Goal: Task Accomplishment & Management: Manage account settings

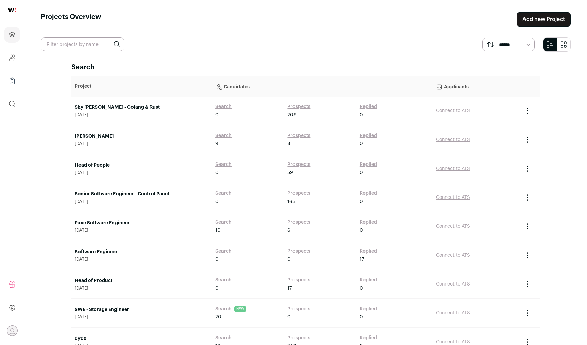
click at [127, 111] on div "Sky [PERSON_NAME] - Golang & Rust [DATE]" at bounding box center [142, 111] width 134 height 14
click at [127, 107] on link "Sky [PERSON_NAME] - Golang & Rust" at bounding box center [142, 107] width 134 height 7
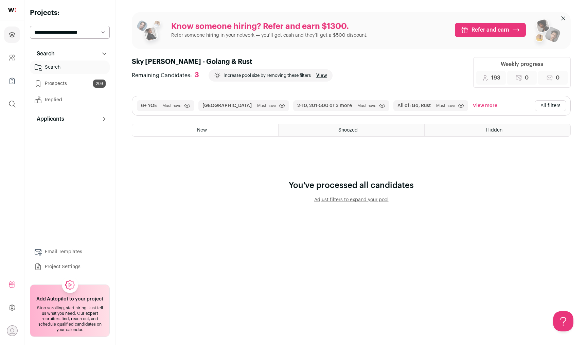
click at [547, 104] on button "All filters" at bounding box center [551, 105] width 32 height 11
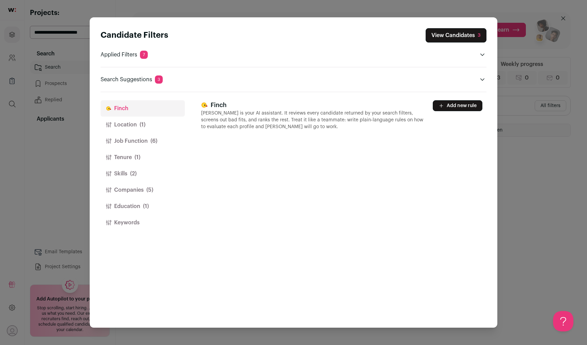
click at [143, 145] on button "Job Function (6)" at bounding box center [143, 141] width 84 height 16
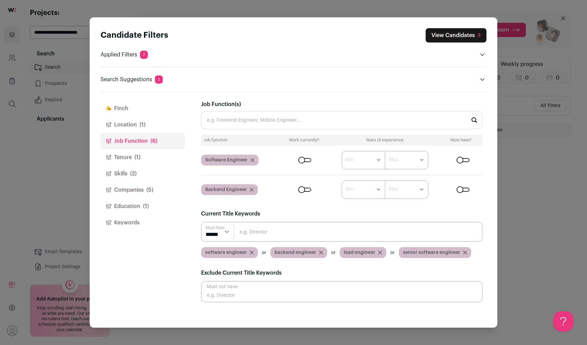
click at [138, 156] on span "(1)" at bounding box center [138, 157] width 6 height 8
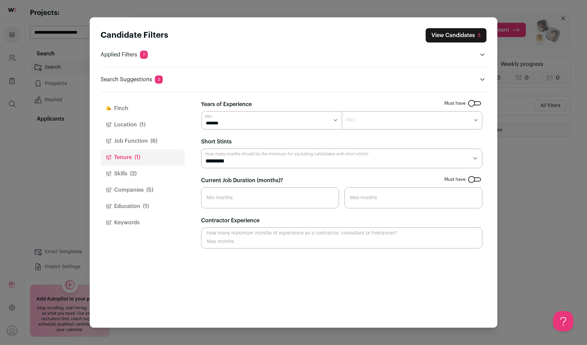
click at [147, 138] on button "Job Function (6)" at bounding box center [143, 141] width 84 height 16
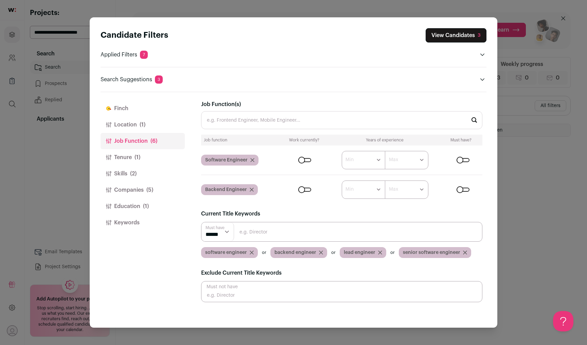
click at [144, 155] on button "Tenure (1)" at bounding box center [143, 157] width 84 height 16
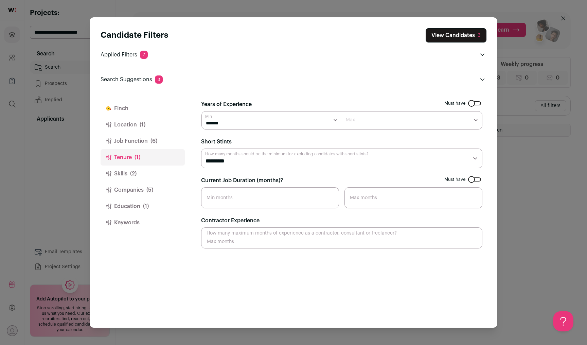
click at [142, 170] on button "Skills (2)" at bounding box center [143, 174] width 84 height 16
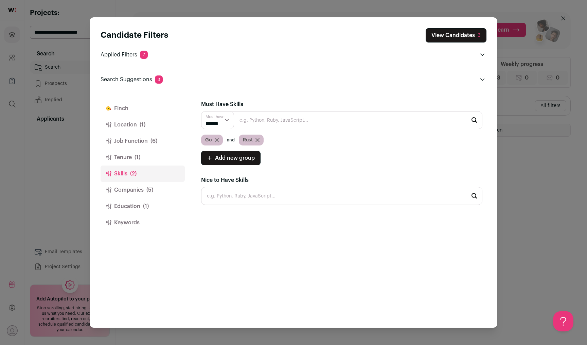
click at [215, 140] on icon "Close modal via background" at bounding box center [217, 140] width 4 height 4
click at [450, 35] on button "View Candidates 349" at bounding box center [453, 35] width 67 height 14
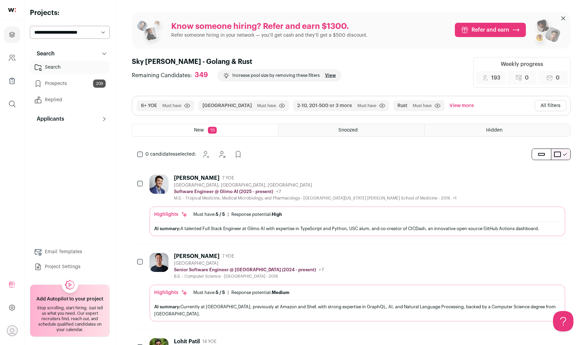
click at [543, 108] on button "All filters" at bounding box center [551, 105] width 32 height 11
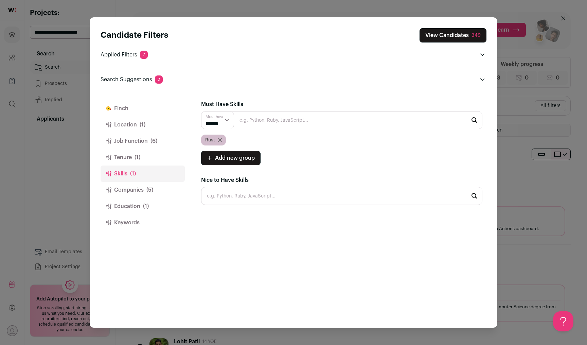
click at [152, 192] on span "(5)" at bounding box center [150, 190] width 7 height 8
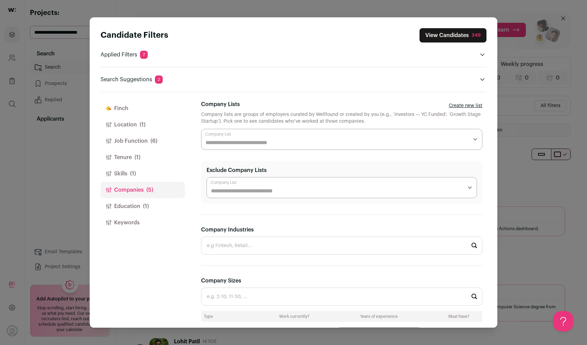
click at [149, 163] on button "Tenure (1)" at bounding box center [143, 157] width 84 height 16
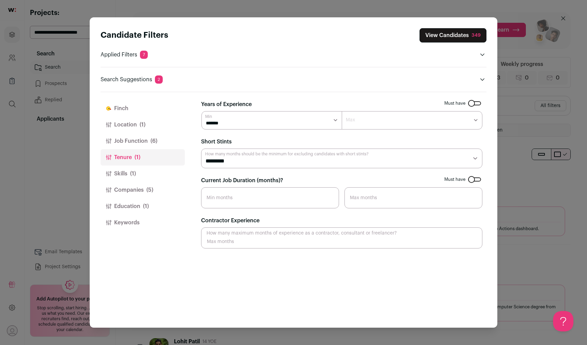
click at [149, 202] on button "Education (1)" at bounding box center [143, 206] width 84 height 16
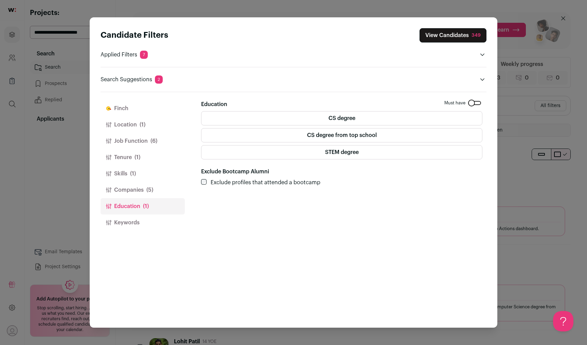
click at [153, 138] on span "(6)" at bounding box center [154, 141] width 7 height 8
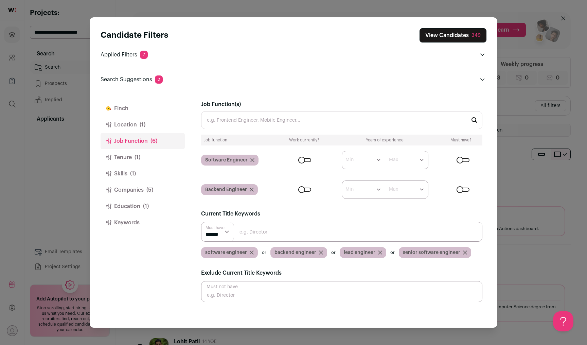
click at [171, 122] on button "Location (1)" at bounding box center [143, 125] width 84 height 16
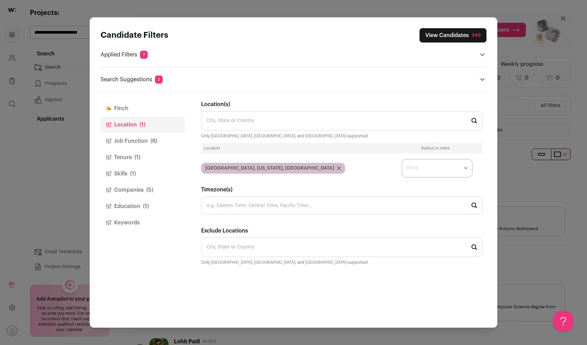
click at [159, 169] on button "Skills (1)" at bounding box center [143, 174] width 84 height 16
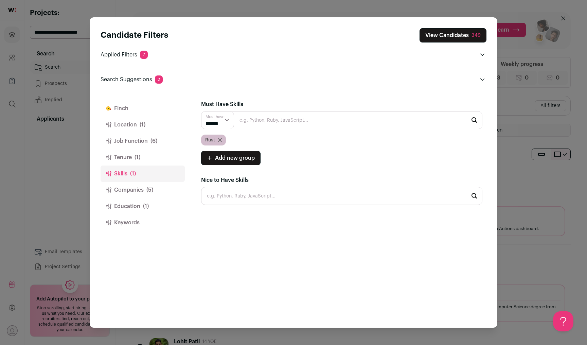
click at [154, 122] on button "Location (1)" at bounding box center [143, 125] width 84 height 16
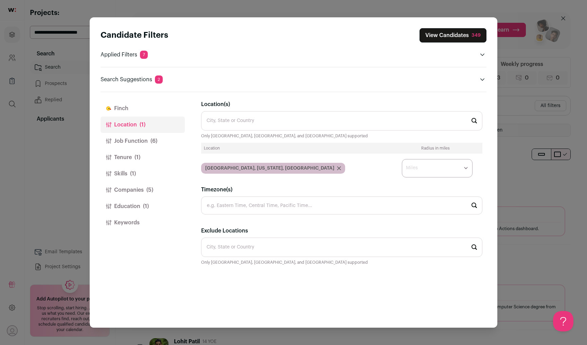
click at [427, 165] on select "* ** ** **" at bounding box center [437, 168] width 71 height 18
click at [151, 192] on span "(5)" at bounding box center [150, 190] width 7 height 8
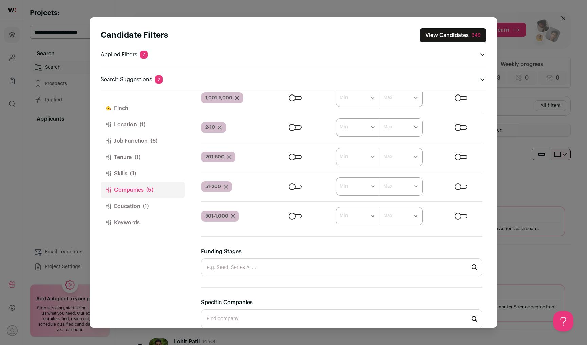
scroll to position [216, 0]
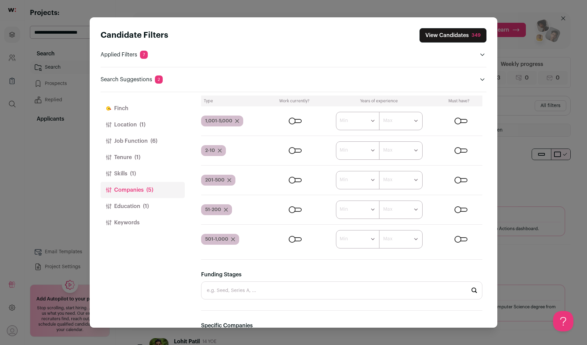
click at [471, 38] on button "View Candidates 349" at bounding box center [453, 35] width 67 height 14
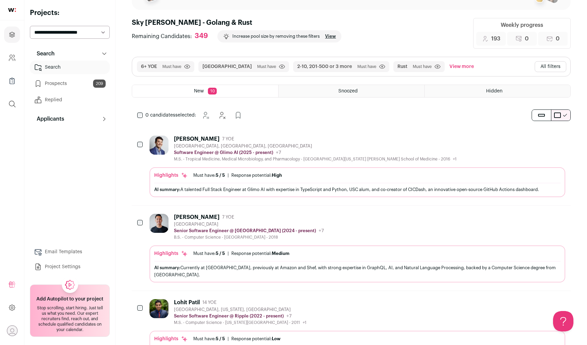
scroll to position [0, 0]
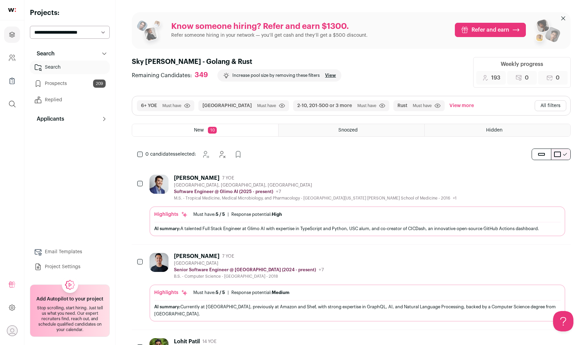
click at [543, 104] on button "All filters" at bounding box center [551, 105] width 32 height 11
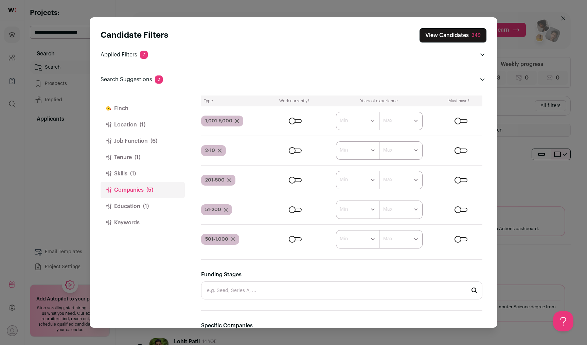
click at [148, 221] on button "Keywords" at bounding box center [143, 223] width 84 height 16
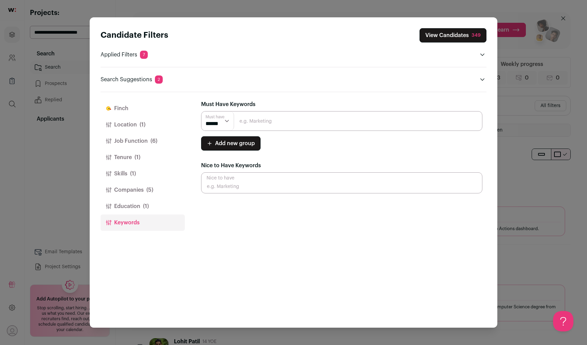
click at [258, 123] on input "Close modal via background" at bounding box center [341, 121] width 281 height 20
type input "Rust"
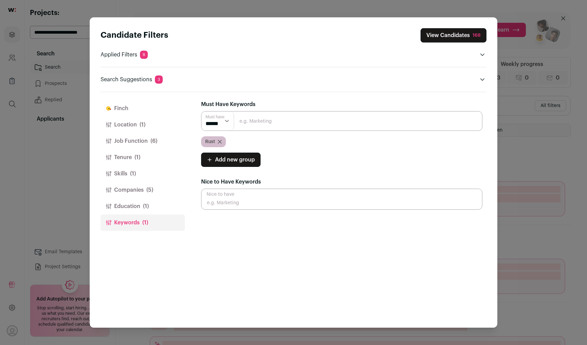
click at [453, 35] on button "View Candidates 168" at bounding box center [454, 35] width 66 height 14
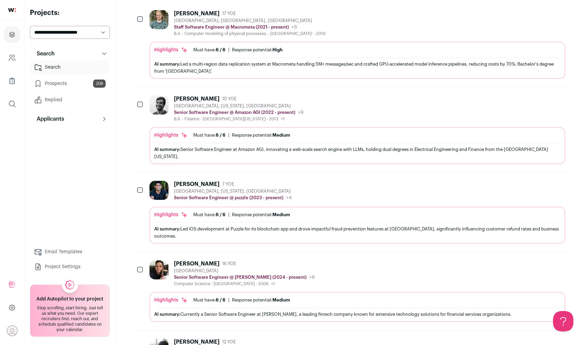
scroll to position [174, 0]
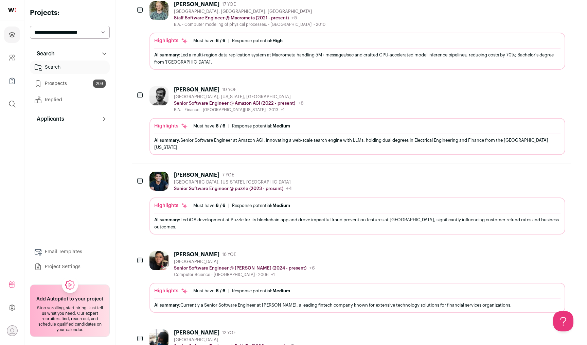
click at [354, 106] on div "Nelson Burton 10 YOE San Francisco, California, United States Senior Software E…" at bounding box center [358, 99] width 416 height 26
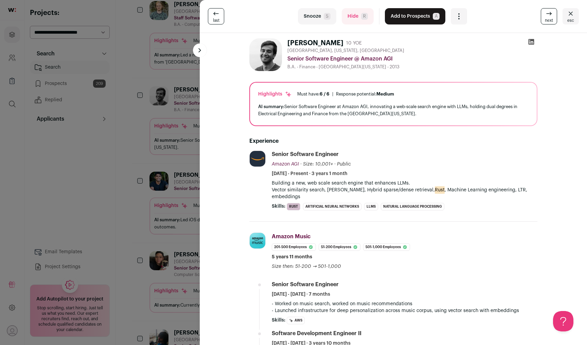
scroll to position [103, 0]
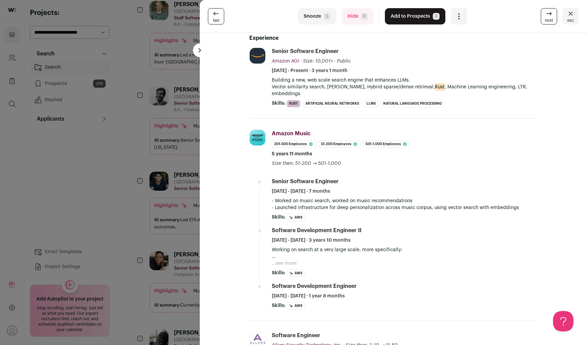
click at [121, 199] on div "last Snooze S Hide R Add to Prospects A Are you sure? Nelson Burton is already …" at bounding box center [293, 172] width 587 height 345
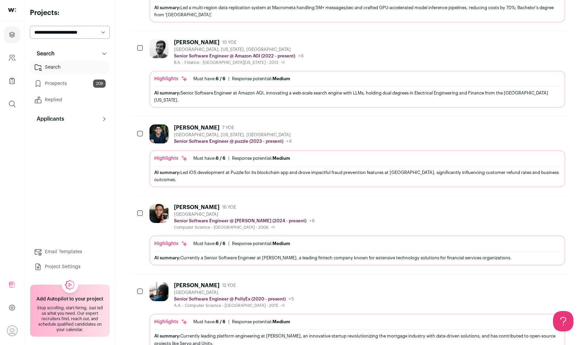
scroll to position [299, 0]
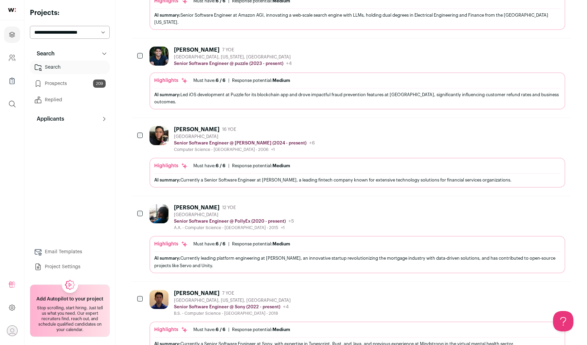
click at [340, 144] on div "Michael Pimentel Jr 16 YOE San Francisco Bay Area Senior Software Engineer @ Ja…" at bounding box center [358, 139] width 416 height 26
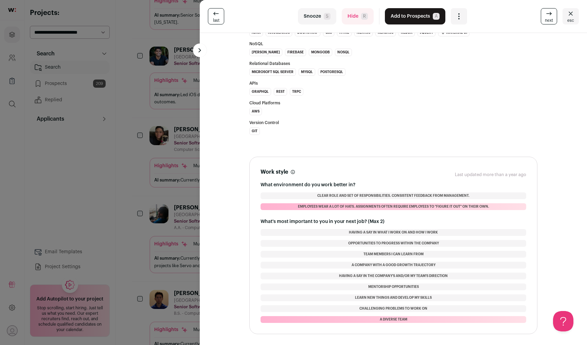
scroll to position [0, 0]
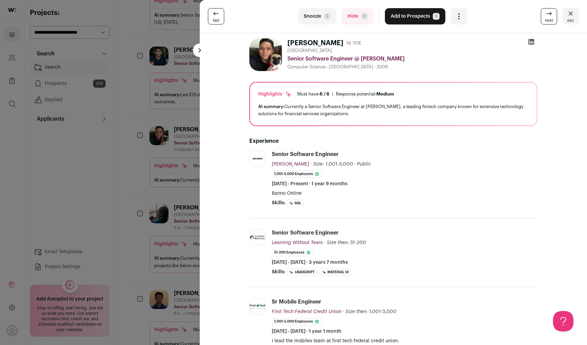
click at [114, 186] on div "last Snooze S Hide R Add to Prospects A Are you sure? Michael Pimentel Jr is al…" at bounding box center [293, 172] width 587 height 345
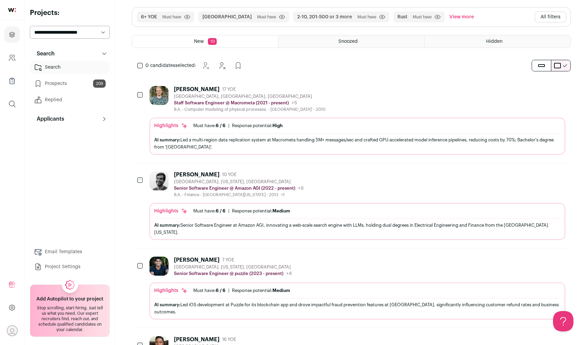
scroll to position [48, 0]
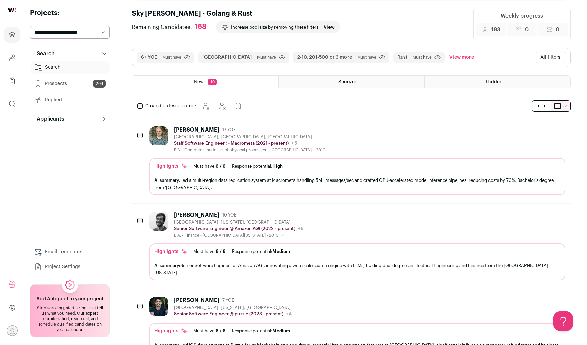
click at [560, 55] on button "All filters" at bounding box center [551, 57] width 32 height 11
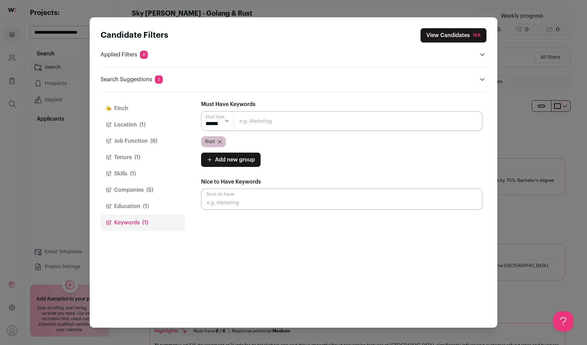
click at [220, 141] on icon "Close modal via background" at bounding box center [219, 141] width 3 height 3
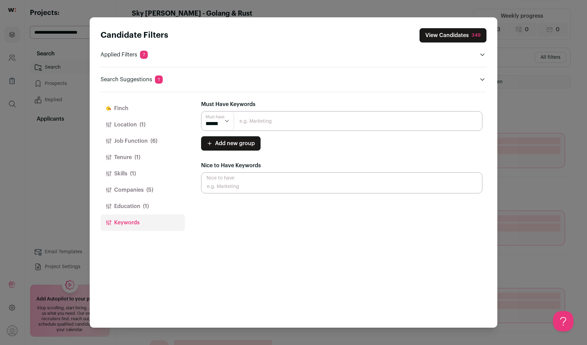
click at [150, 170] on button "Skills (1)" at bounding box center [143, 174] width 84 height 16
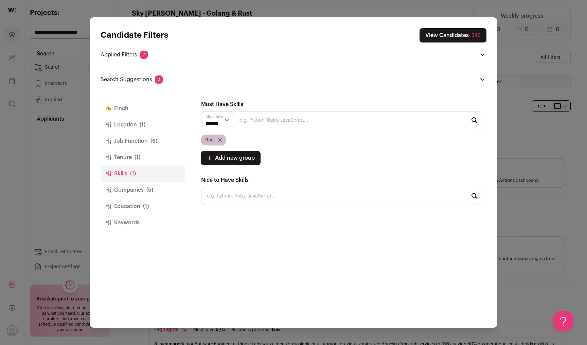
scroll to position [0, 0]
click at [221, 120] on select "****** ******" at bounding box center [218, 120] width 33 height 17
click at [456, 34] on button "View Candidates 349" at bounding box center [453, 35] width 67 height 14
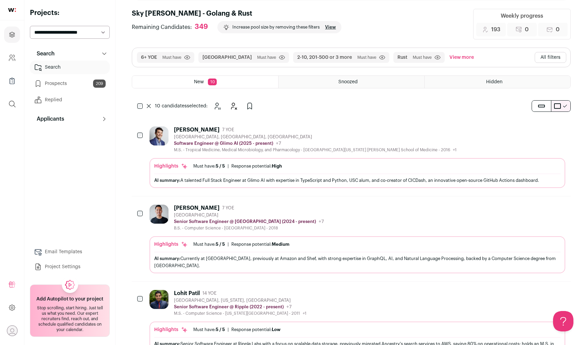
click at [84, 81] on link "Prospects 209" at bounding box center [70, 84] width 80 height 14
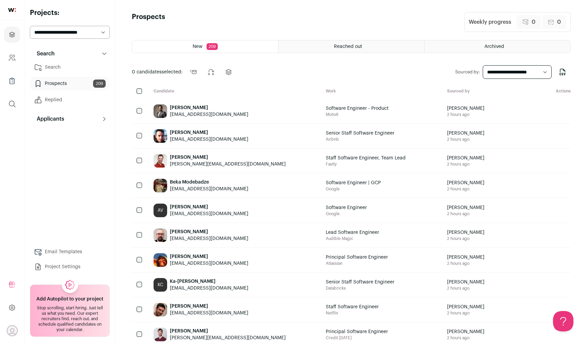
click at [76, 68] on link "Search" at bounding box center [70, 68] width 80 height 14
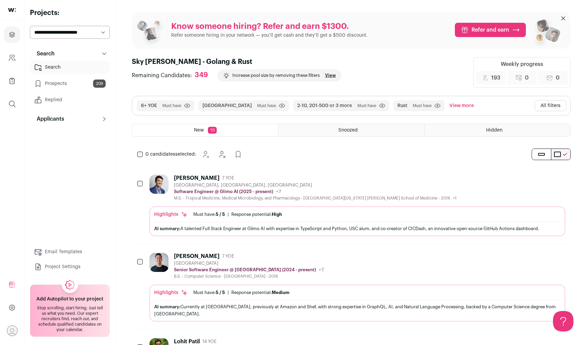
click at [560, 104] on button "All filters" at bounding box center [551, 105] width 32 height 11
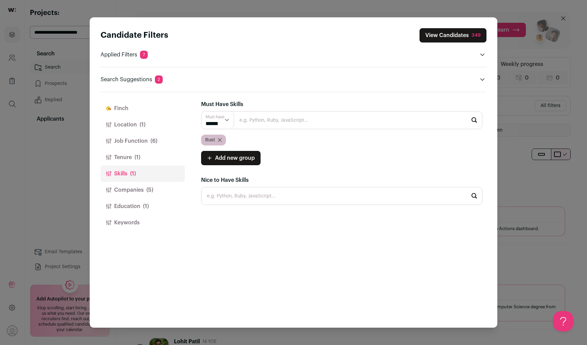
click at [150, 205] on button "Education (1)" at bounding box center [143, 206] width 84 height 16
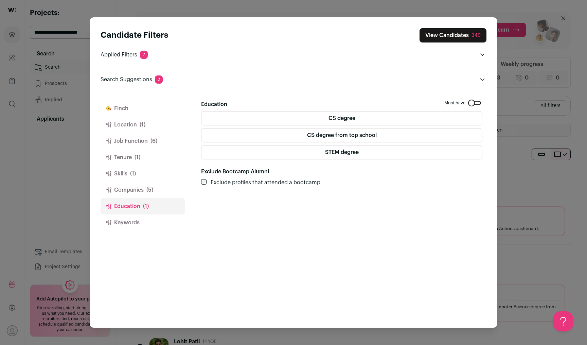
click at [150, 145] on button "Job Function (6)" at bounding box center [143, 141] width 84 height 16
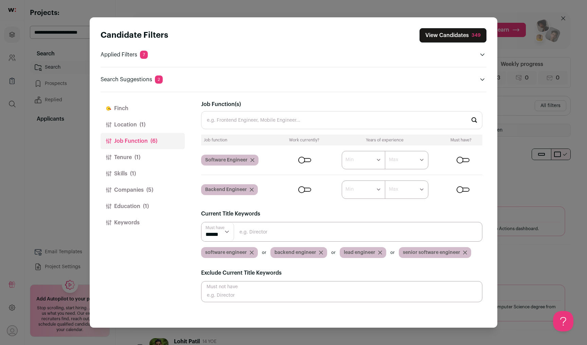
click at [149, 165] on button "Tenure (1)" at bounding box center [143, 157] width 84 height 16
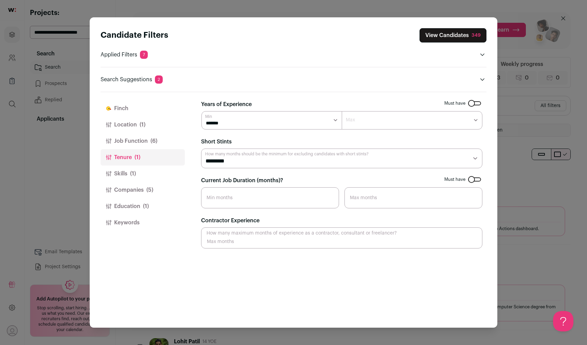
click at [244, 200] on input "Current Job Duration (months)?" at bounding box center [270, 197] width 138 height 21
type input "24"
click at [342, 90] on header "Candidate Filters View Candidates 349 Applied Filters 7 Software Engineer or Ba…" at bounding box center [294, 54] width 386 height 75
click at [445, 35] on button "View Candidates 233" at bounding box center [453, 35] width 67 height 14
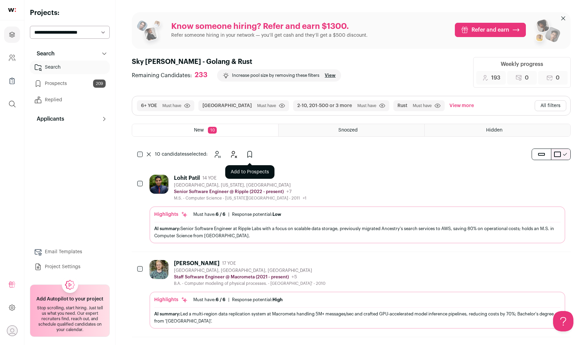
click at [248, 153] on icon "Add to Prospects" at bounding box center [250, 154] width 8 height 8
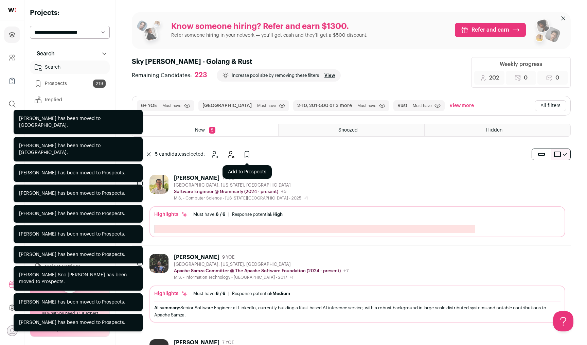
click at [250, 149] on button "Add to Prospects" at bounding box center [247, 155] width 14 height 14
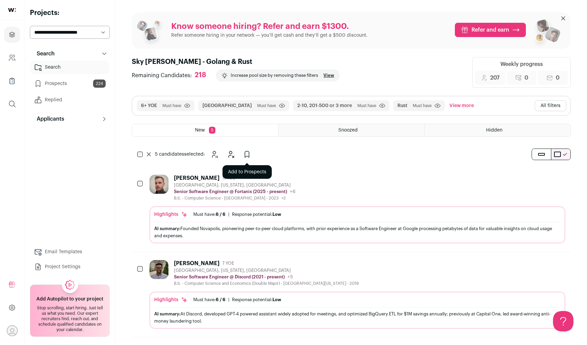
click at [246, 155] on icon "Add to Prospects" at bounding box center [247, 154] width 8 height 8
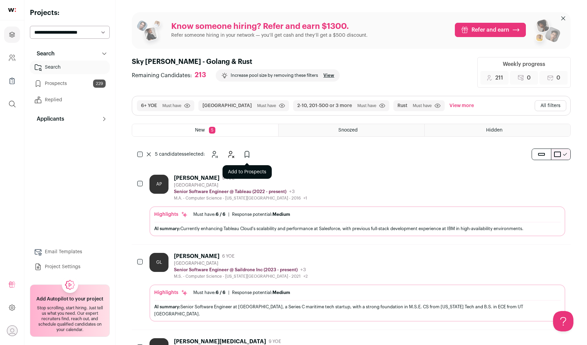
click at [247, 154] on icon "Add to Prospects" at bounding box center [247, 154] width 8 height 8
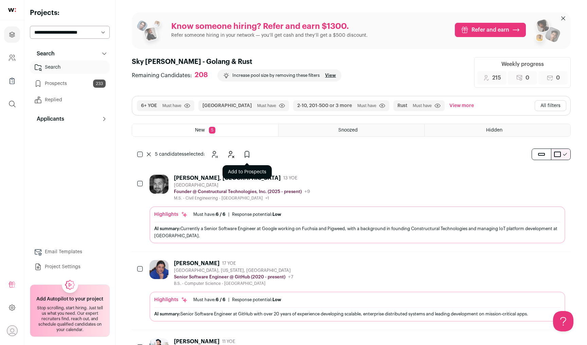
click at [248, 155] on icon "Add to Prospects" at bounding box center [247, 154] width 8 height 8
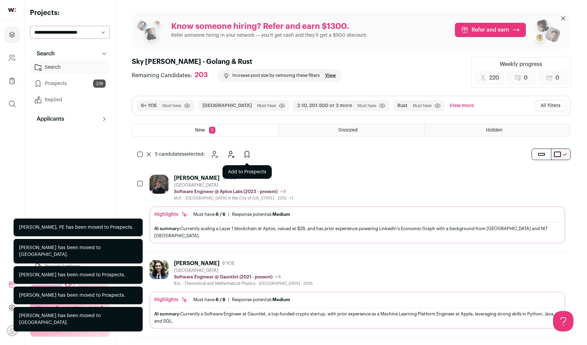
click at [250, 153] on icon "Add to Prospects" at bounding box center [247, 154] width 8 height 8
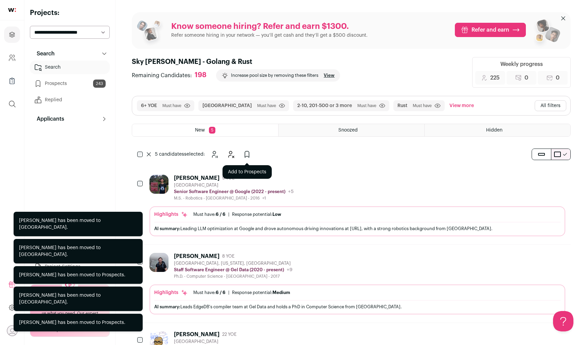
click at [250, 154] on icon "Add to Prospects" at bounding box center [247, 154] width 8 height 8
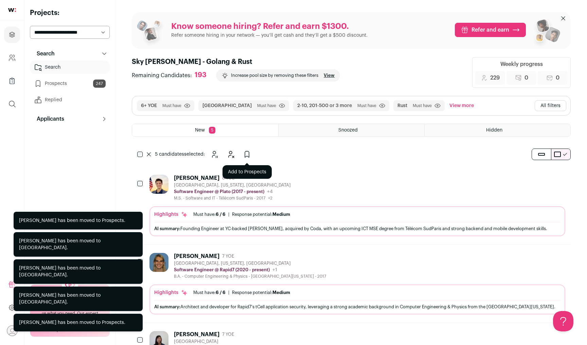
click at [247, 154] on icon "Add to Prospects" at bounding box center [247, 154] width 8 height 8
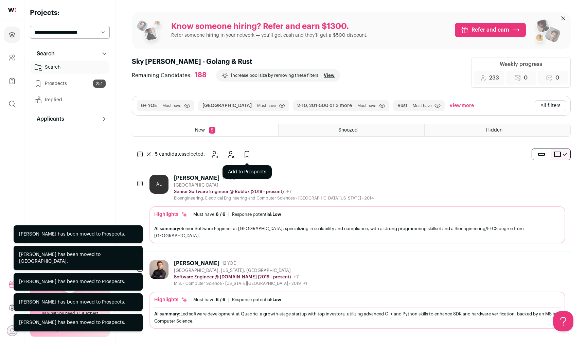
click at [253, 153] on button "Add to Prospects" at bounding box center [247, 155] width 14 height 14
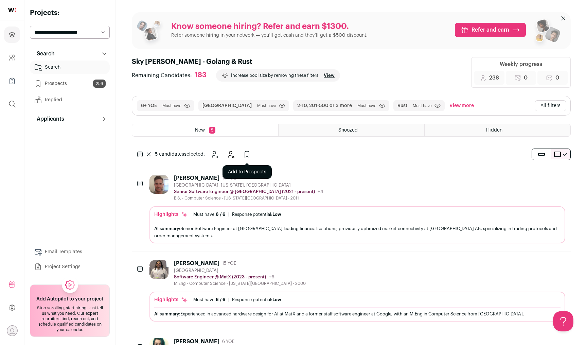
click at [248, 151] on icon "Add to Prospects" at bounding box center [247, 154] width 8 height 8
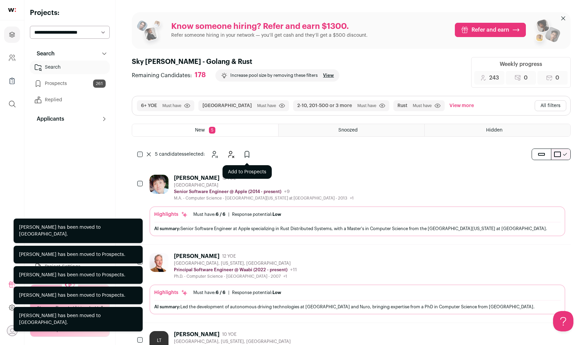
click at [250, 157] on icon "Add to Prospects" at bounding box center [247, 154] width 8 height 8
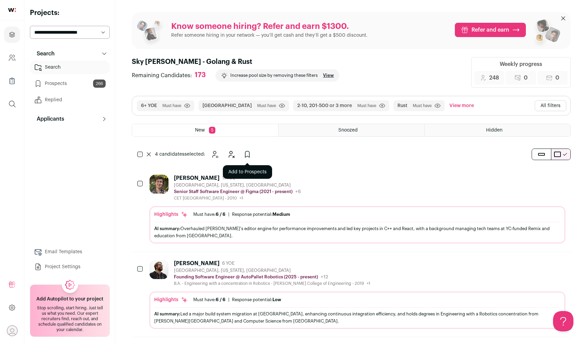
click at [246, 155] on icon "Add to Prospects" at bounding box center [247, 154] width 8 height 8
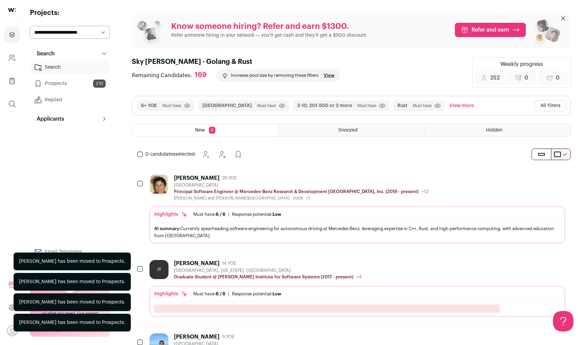
click at [544, 177] on icon "Hide" at bounding box center [541, 178] width 8 height 8
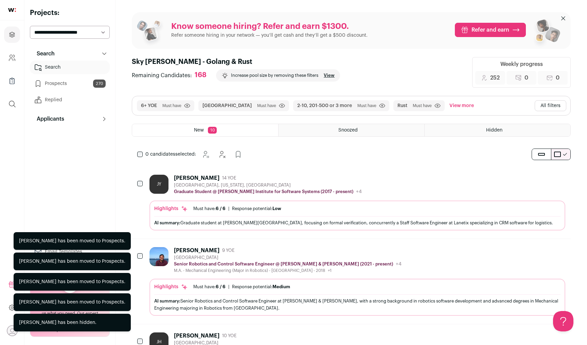
click at [543, 179] on icon "Hide" at bounding box center [541, 178] width 8 height 8
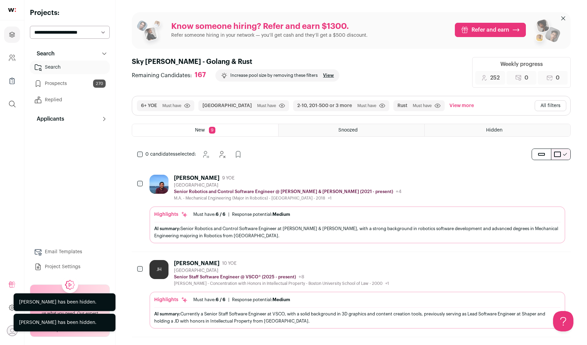
click at [544, 181] on icon "Hide" at bounding box center [541, 178] width 5 height 6
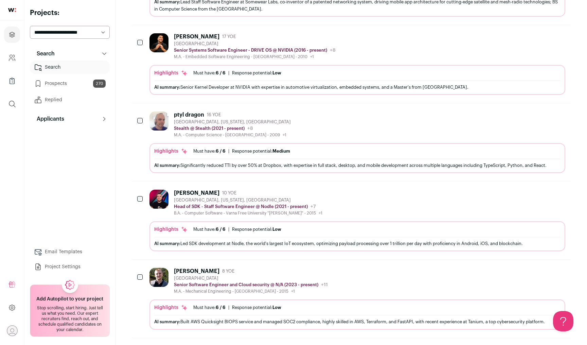
scroll to position [82, 0]
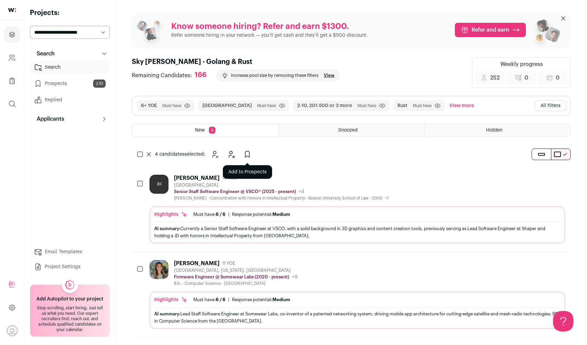
click at [252, 155] on button "Add to Prospects" at bounding box center [248, 155] width 14 height 14
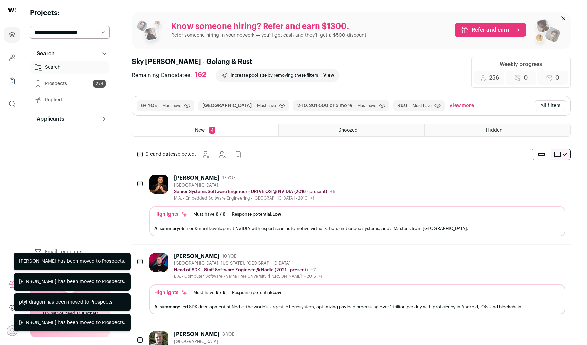
click at [544, 176] on icon "Hide" at bounding box center [541, 178] width 8 height 8
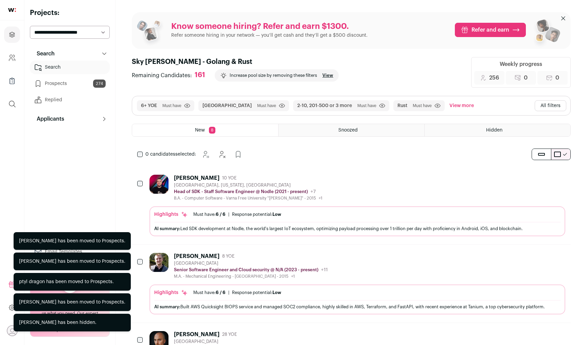
click at [537, 255] on icon "Hide" at bounding box center [541, 256] width 8 height 8
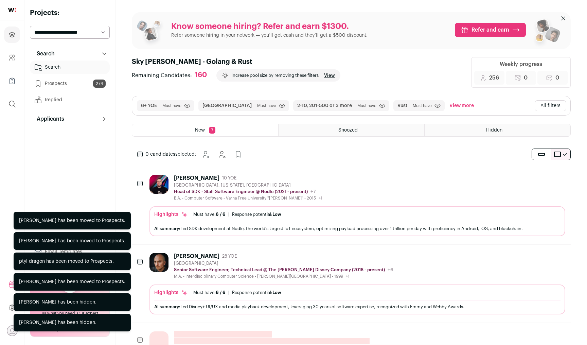
click at [537, 255] on icon "Hide" at bounding box center [541, 256] width 8 height 8
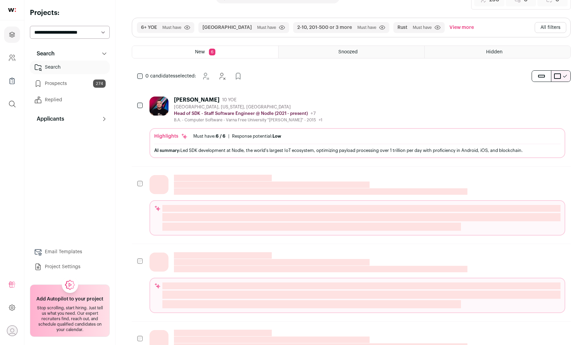
scroll to position [0, 0]
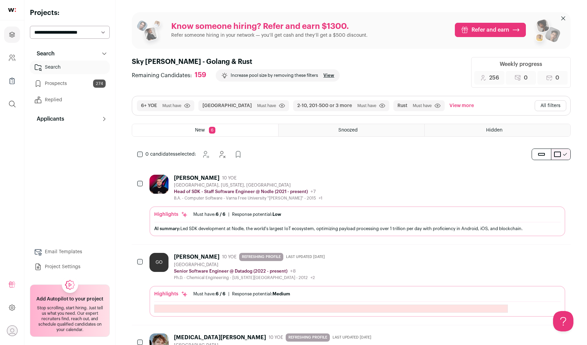
scroll to position [68, 0]
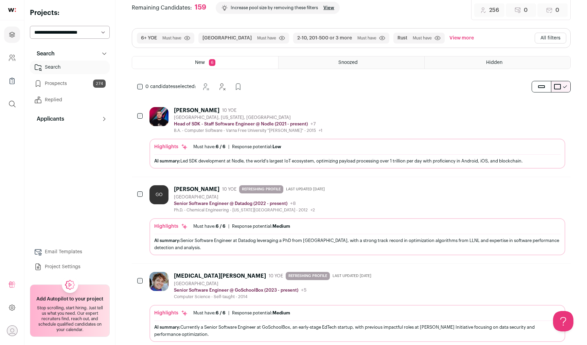
click at [541, 110] on icon "Hide" at bounding box center [541, 110] width 8 height 8
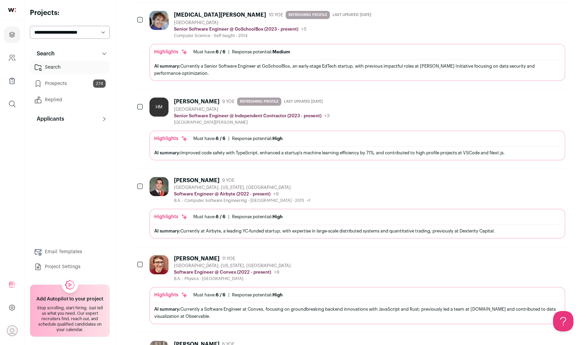
scroll to position [0, 0]
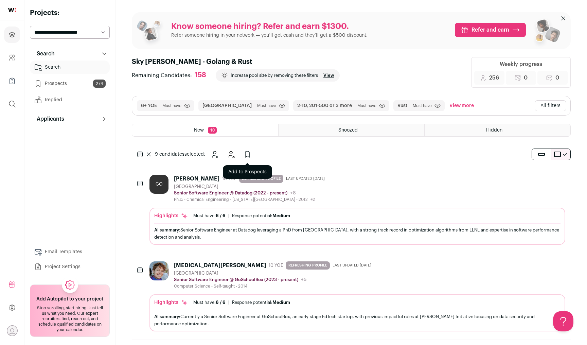
click at [248, 154] on icon "Add to Prospects" at bounding box center [247, 154] width 8 height 8
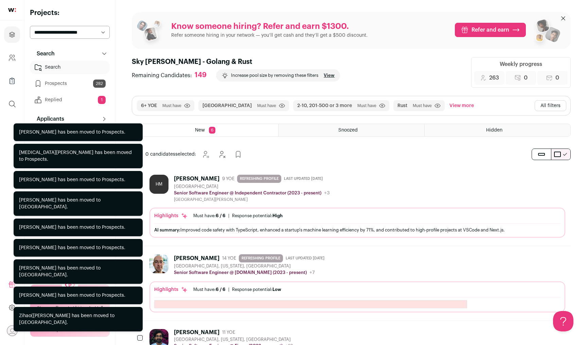
click at [546, 178] on button "Hide" at bounding box center [541, 178] width 14 height 14
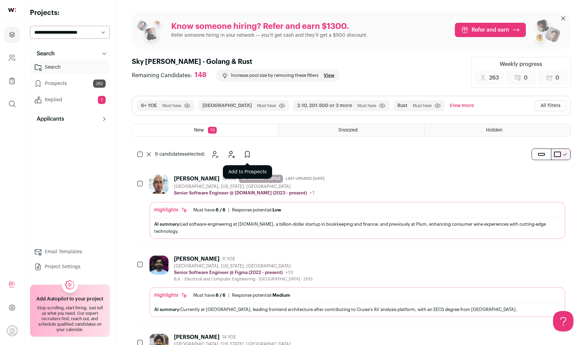
click at [247, 156] on icon "Add to Prospects" at bounding box center [247, 154] width 4 height 6
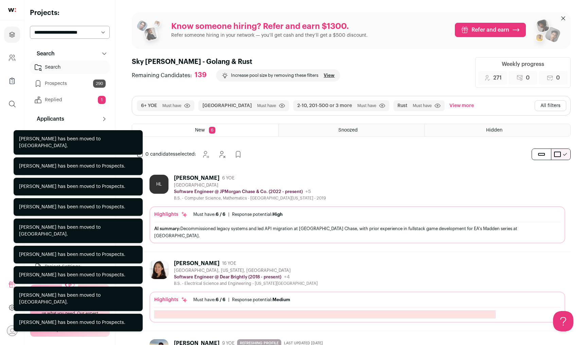
click at [540, 179] on icon "Hide" at bounding box center [541, 178] width 5 height 6
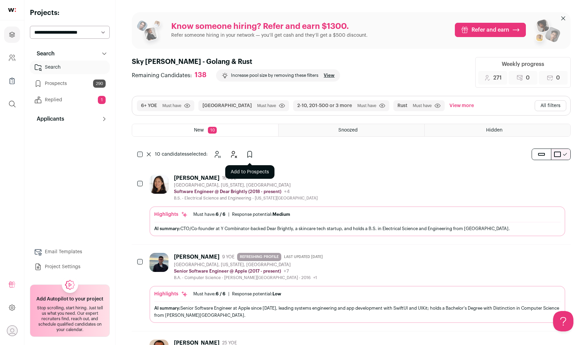
click at [252, 156] on icon "Add to Prospects" at bounding box center [250, 154] width 8 height 8
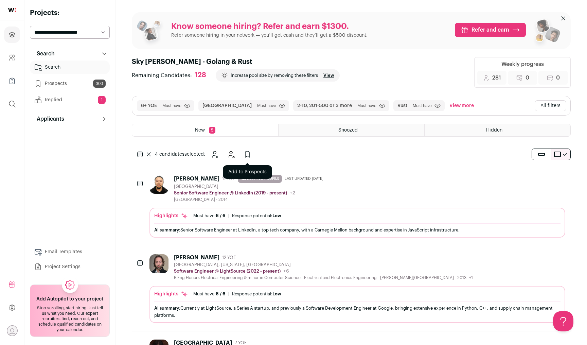
click at [248, 156] on icon "Add to Prospects" at bounding box center [247, 154] width 8 height 8
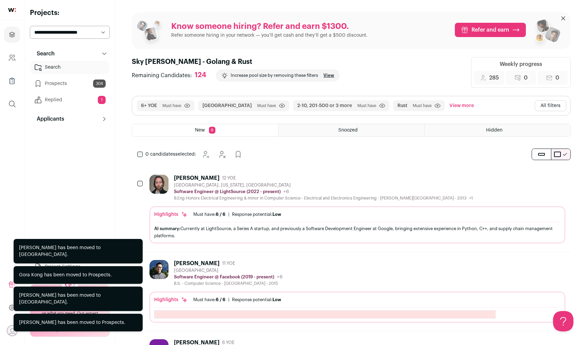
click at [546, 177] on button "Hide" at bounding box center [541, 178] width 14 height 14
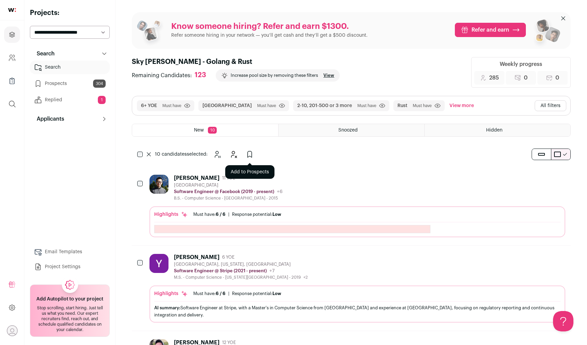
click at [248, 156] on icon "Add to Prospects" at bounding box center [250, 154] width 8 height 8
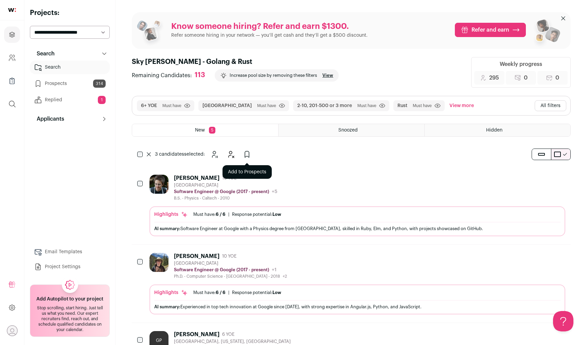
click at [251, 152] on icon "Add to Prospects" at bounding box center [247, 154] width 8 height 8
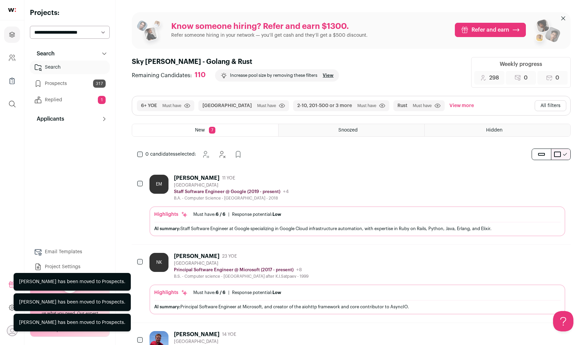
click at [546, 173] on button "Hide" at bounding box center [541, 178] width 14 height 14
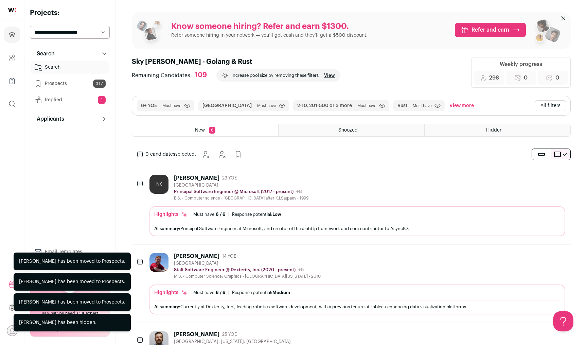
click at [545, 175] on icon "Hide" at bounding box center [541, 178] width 8 height 8
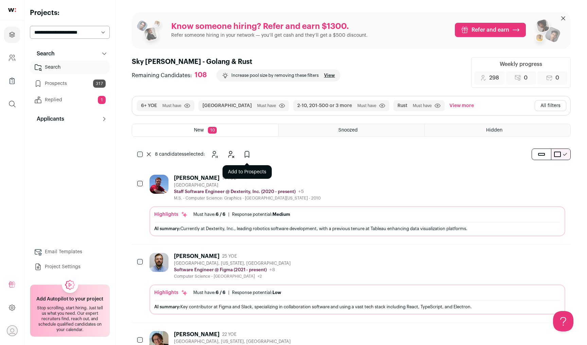
click at [250, 156] on icon "Add to Prospects" at bounding box center [247, 154] width 8 height 8
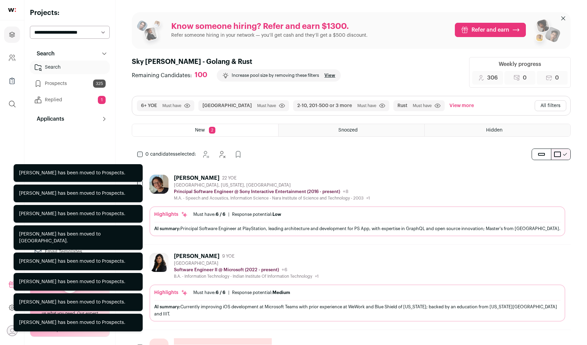
click at [543, 177] on icon "Hide" at bounding box center [541, 178] width 8 height 8
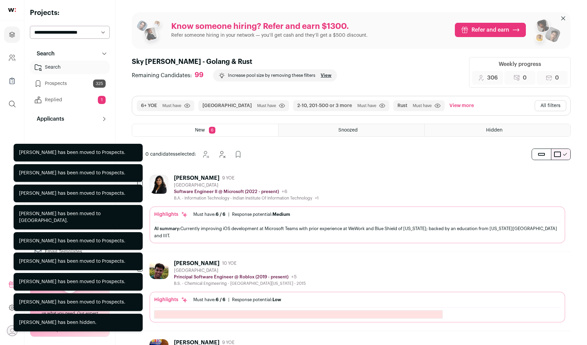
click at [543, 177] on icon "Hide" at bounding box center [541, 178] width 8 height 8
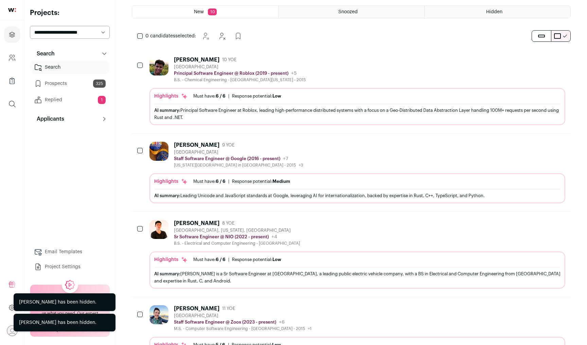
scroll to position [181, 0]
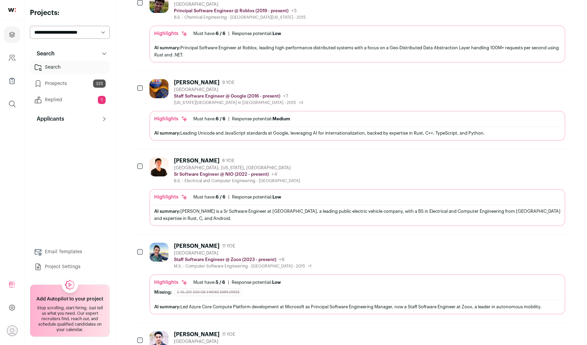
click at [558, 158] on icon "Add to Prospects" at bounding box center [560, 160] width 8 height 8
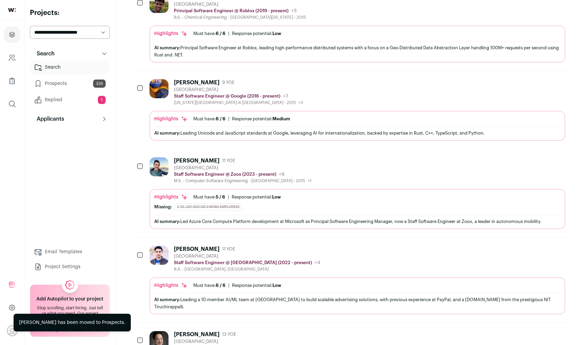
scroll to position [331, 0]
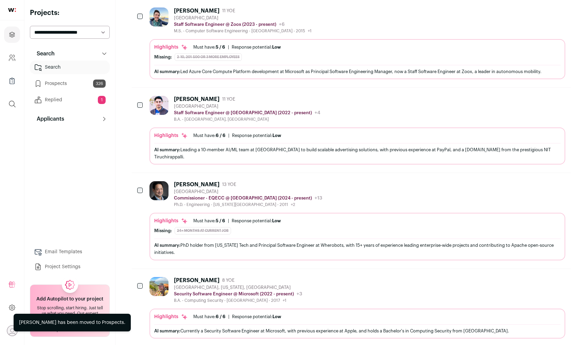
click at [541, 180] on icon "Hide" at bounding box center [541, 184] width 8 height 8
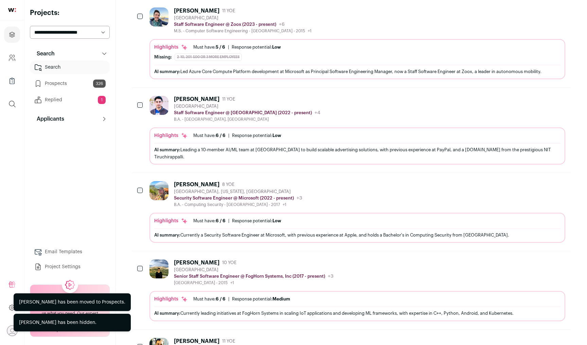
click at [541, 180] on icon "Hide" at bounding box center [541, 184] width 8 height 8
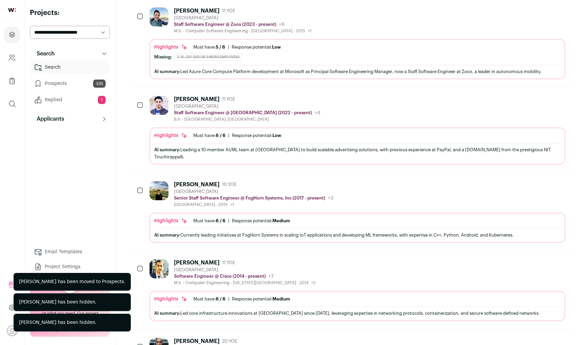
click at [541, 180] on icon "Hide" at bounding box center [541, 184] width 8 height 8
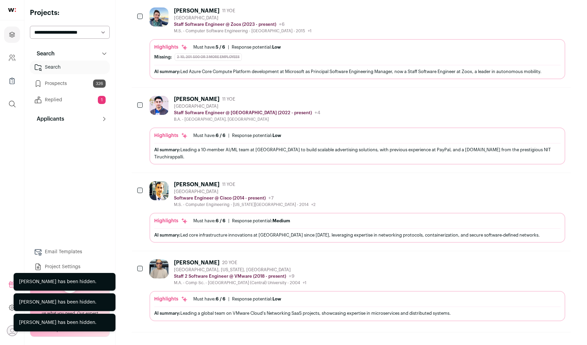
click at [541, 180] on icon "Hide" at bounding box center [541, 184] width 8 height 8
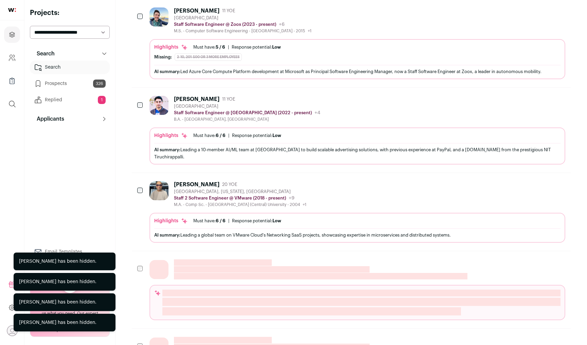
click at [541, 180] on icon "Hide" at bounding box center [541, 184] width 8 height 8
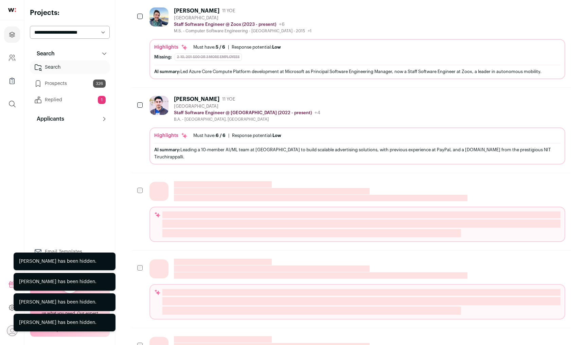
scroll to position [176, 0]
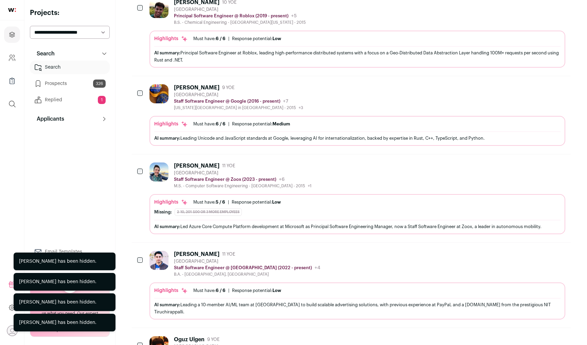
click at [542, 255] on icon "Hide" at bounding box center [541, 254] width 8 height 8
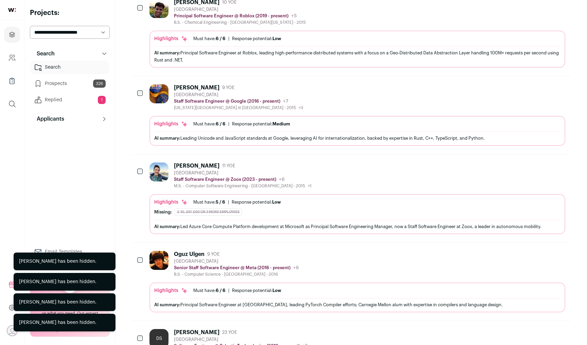
click at [540, 161] on icon "Hide" at bounding box center [541, 165] width 8 height 8
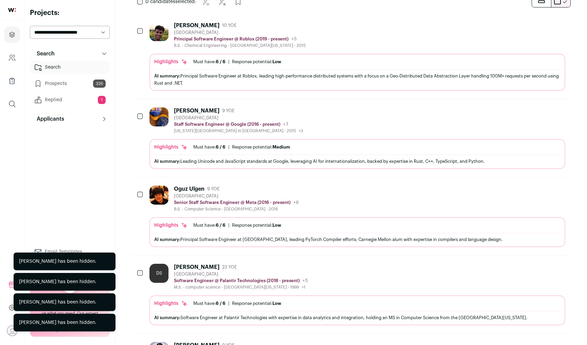
click at [543, 113] on icon "Hide" at bounding box center [541, 110] width 8 height 8
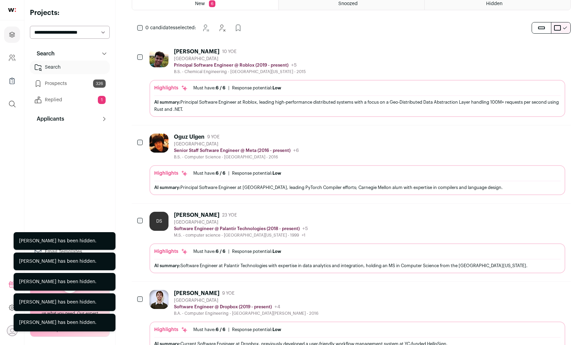
scroll to position [128, 0]
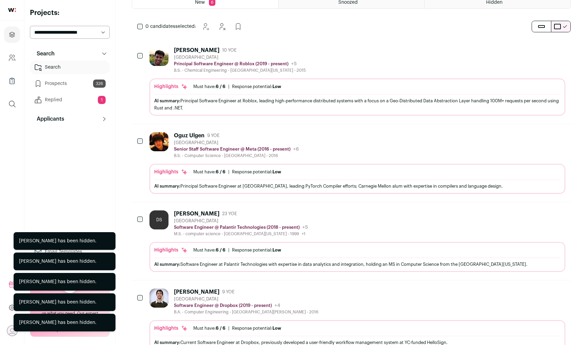
click at [545, 49] on icon "Hide" at bounding box center [541, 50] width 8 height 8
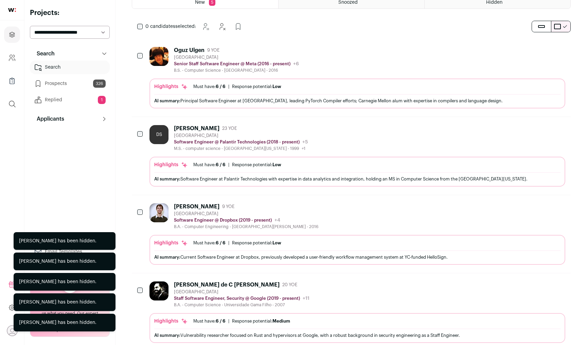
click at [544, 50] on icon "Hide" at bounding box center [541, 50] width 8 height 8
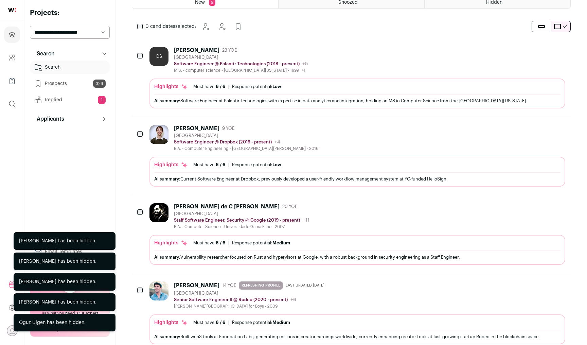
click at [562, 49] on icon "Add to Prospects" at bounding box center [560, 50] width 4 height 6
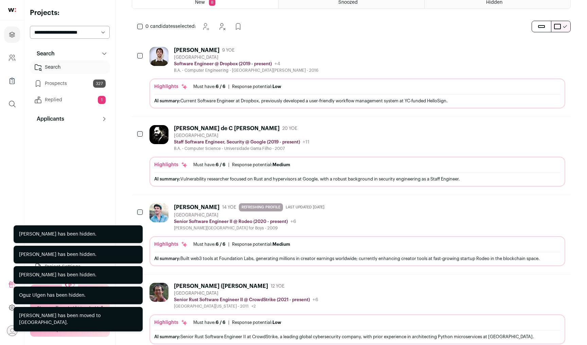
click at [562, 49] on icon "Add to Prospects" at bounding box center [560, 50] width 4 height 6
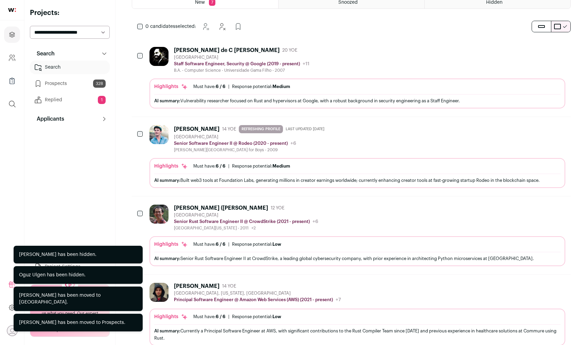
click at [541, 50] on icon "Hide" at bounding box center [541, 50] width 8 height 8
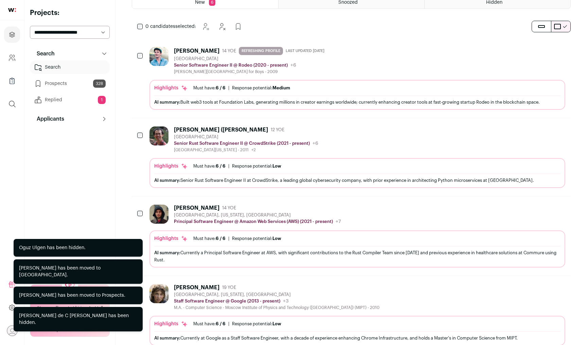
click at [560, 48] on icon "Add to Prospects" at bounding box center [560, 50] width 8 height 8
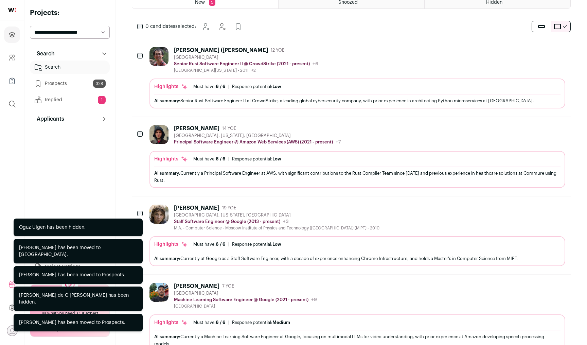
click at [560, 48] on icon "Add to Prospects" at bounding box center [560, 50] width 8 height 8
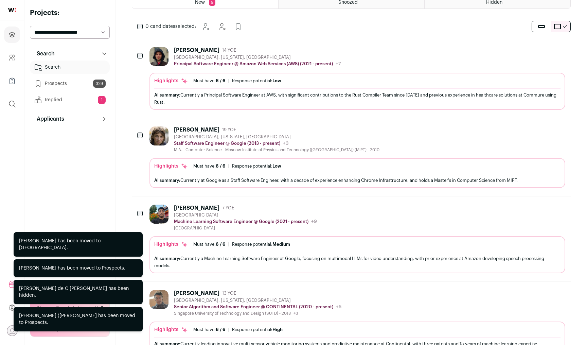
click at [560, 48] on icon "Add to Prospects" at bounding box center [560, 50] width 8 height 8
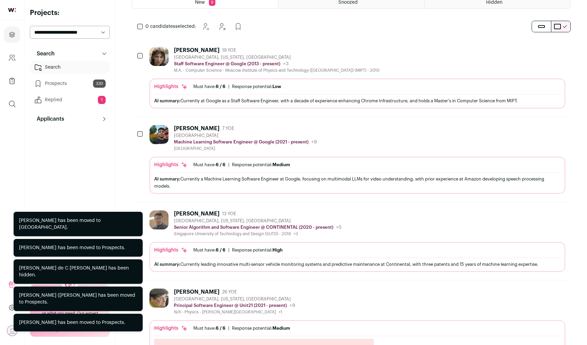
click at [560, 48] on icon "Add to Prospects" at bounding box center [560, 50] width 8 height 8
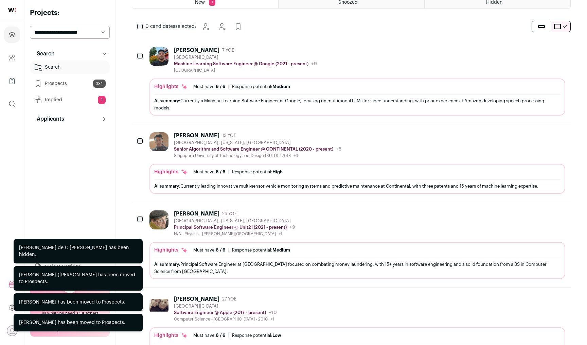
click at [544, 49] on icon "Hide" at bounding box center [541, 50] width 8 height 8
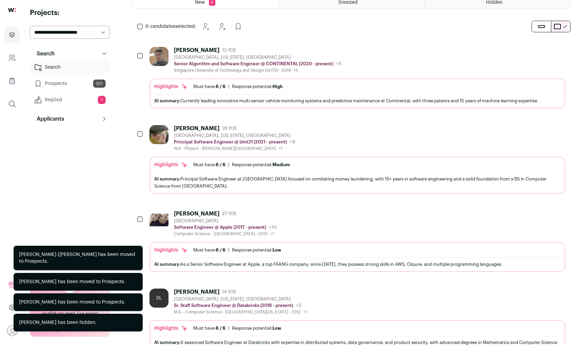
click at [544, 49] on icon "Hide" at bounding box center [541, 50] width 8 height 8
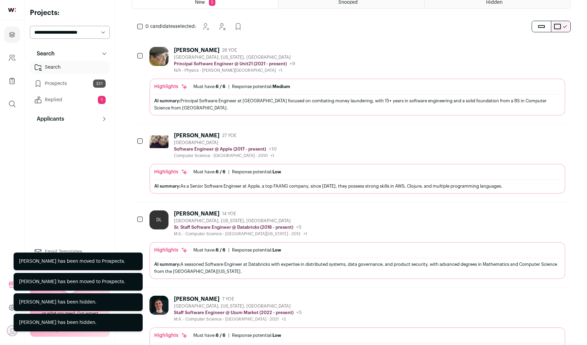
click at [561, 45] on button "Add to Prospects" at bounding box center [560, 50] width 14 height 14
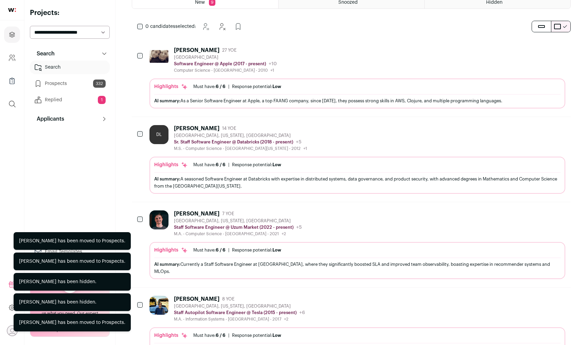
click at [561, 45] on button "Add to Prospects" at bounding box center [560, 50] width 14 height 14
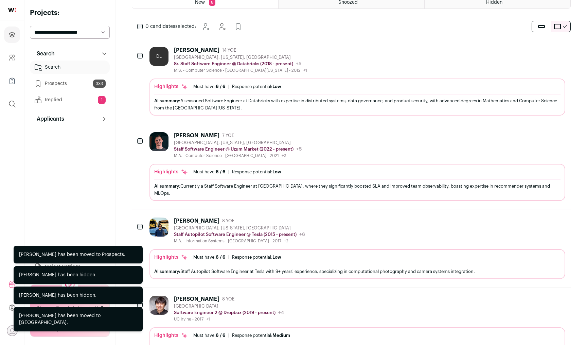
click at [561, 45] on button "Add to Prospects" at bounding box center [560, 50] width 14 height 14
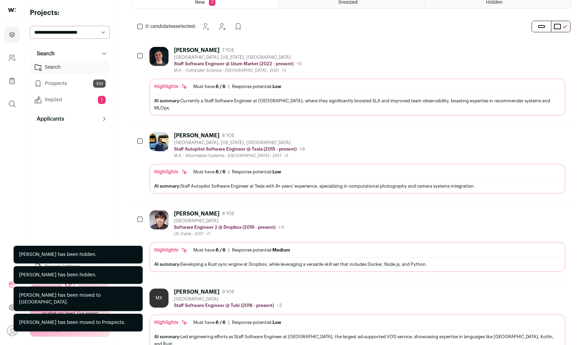
click at [561, 45] on button "Add to Prospects" at bounding box center [560, 50] width 14 height 14
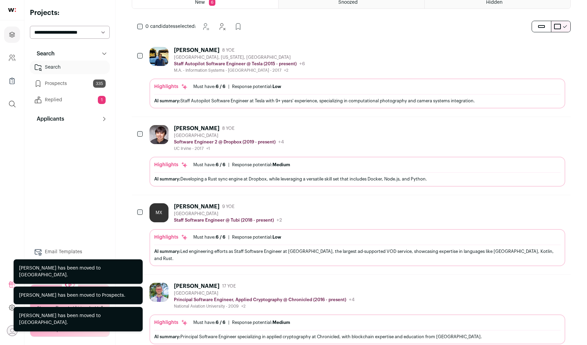
click at [541, 46] on icon "Hide" at bounding box center [541, 50] width 8 height 8
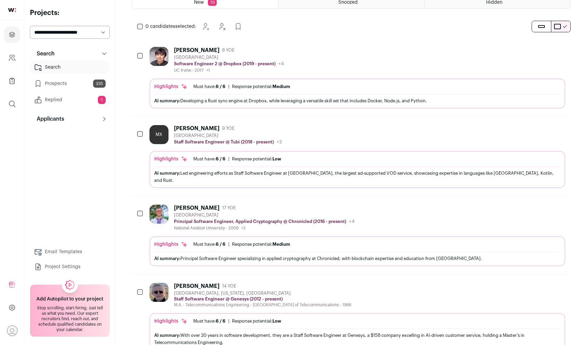
click at [559, 51] on icon "Add to Prospects" at bounding box center [560, 50] width 8 height 8
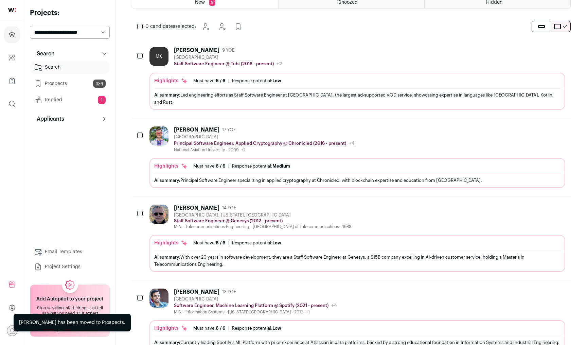
click at [559, 51] on icon "Add to Prospects" at bounding box center [560, 50] width 8 height 8
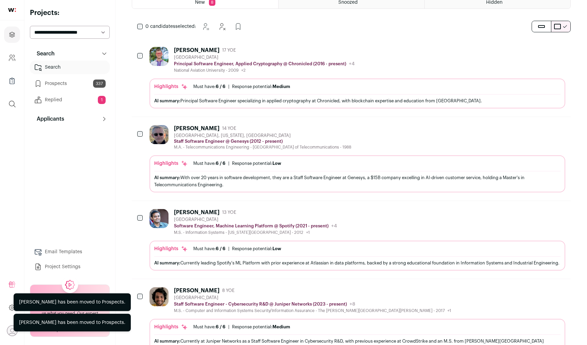
click at [557, 48] on icon "Add to Prospects" at bounding box center [560, 50] width 8 height 8
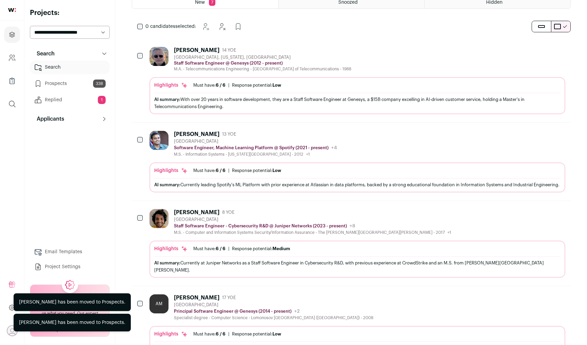
click at [537, 46] on button "Hide" at bounding box center [541, 50] width 14 height 14
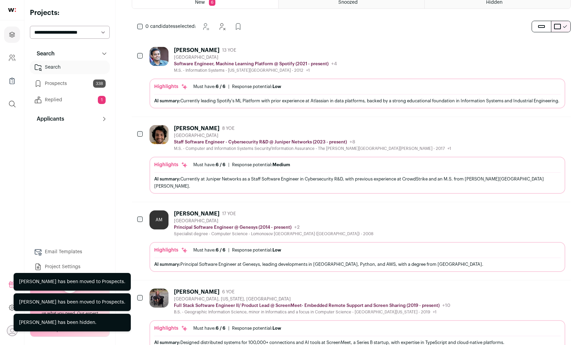
click at [537, 46] on button "Hide" at bounding box center [541, 50] width 14 height 14
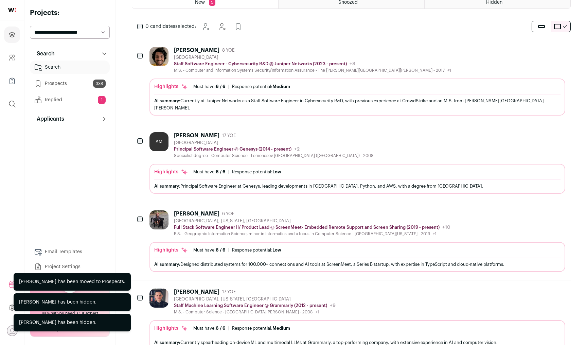
click at [537, 46] on button "Hide" at bounding box center [541, 50] width 14 height 14
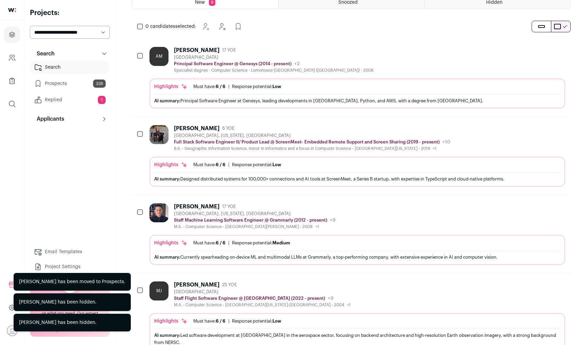
click at [537, 46] on button "Hide" at bounding box center [541, 50] width 14 height 14
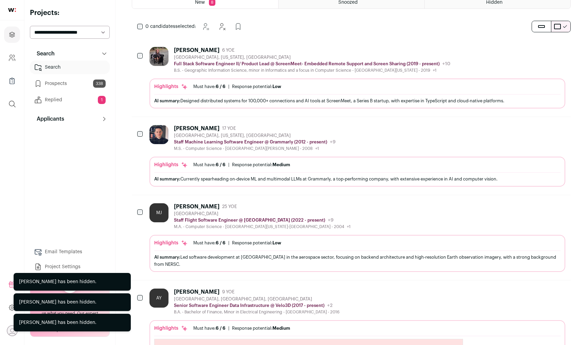
click at [537, 46] on button "Hide" at bounding box center [541, 50] width 14 height 14
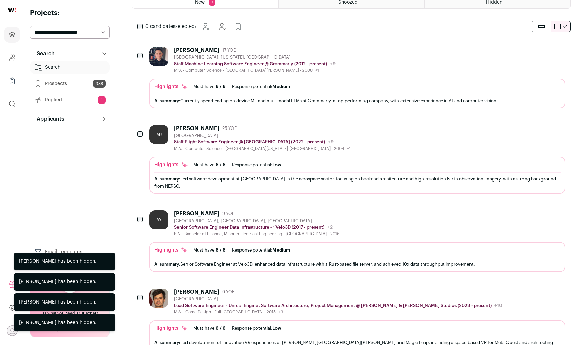
click at [537, 46] on button "Hide" at bounding box center [541, 50] width 14 height 14
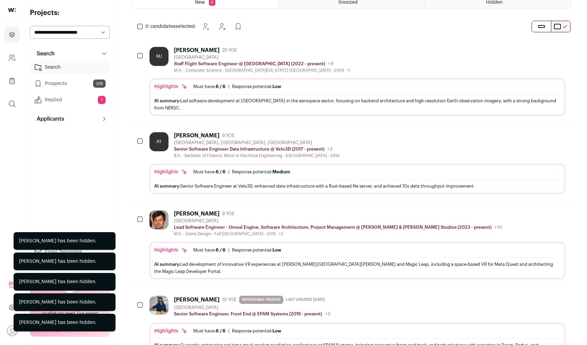
click at [537, 46] on button "Hide" at bounding box center [541, 50] width 14 height 14
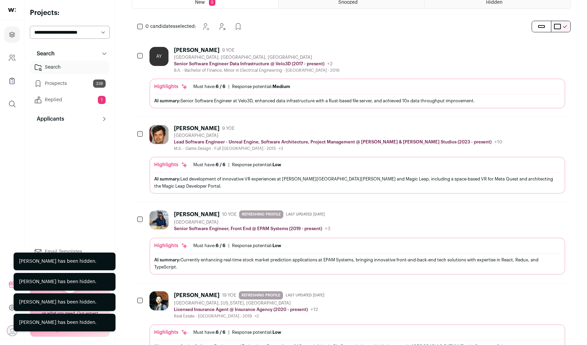
click at [537, 46] on button "Hide" at bounding box center [541, 50] width 14 height 14
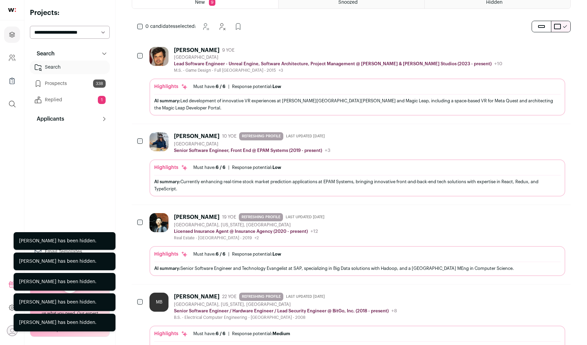
click at [537, 46] on button "Hide" at bounding box center [541, 50] width 14 height 14
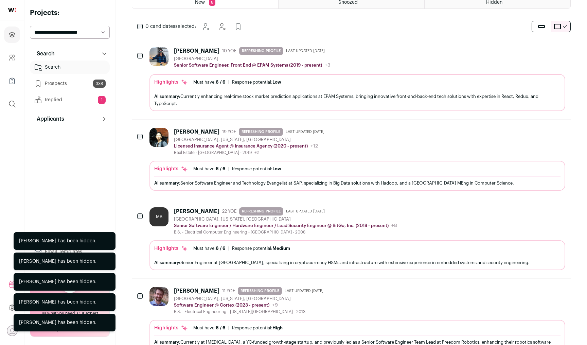
click at [537, 46] on button "Hide" at bounding box center [541, 50] width 14 height 14
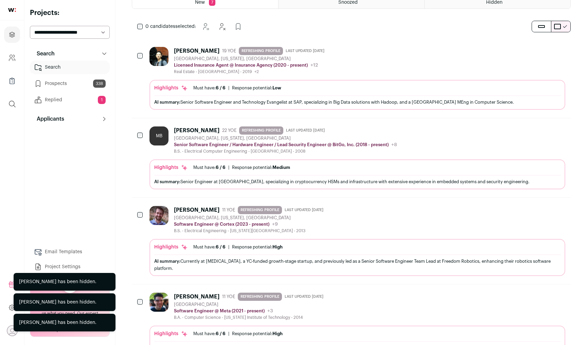
click at [537, 46] on button "Hide" at bounding box center [541, 50] width 14 height 14
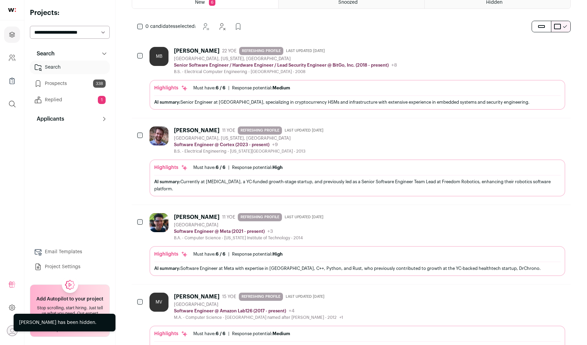
click at [543, 46] on icon "Hide" at bounding box center [541, 50] width 8 height 8
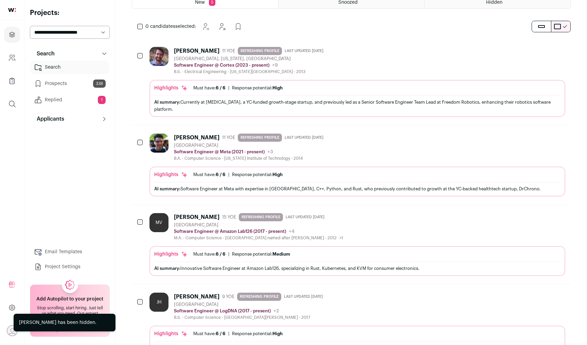
click at [559, 46] on icon "Add to Prospects" at bounding box center [560, 50] width 8 height 8
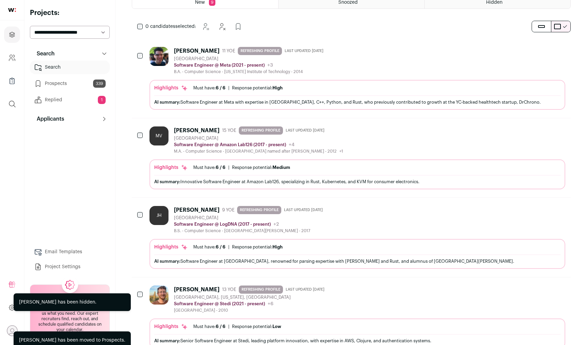
click at [559, 47] on icon "Add to Prospects" at bounding box center [560, 50] width 4 height 6
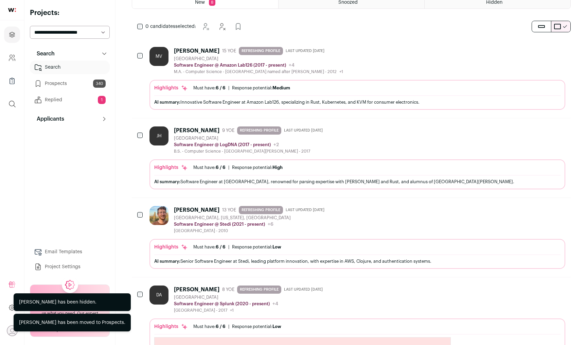
click at [559, 47] on icon "Add to Prospects" at bounding box center [560, 50] width 4 height 6
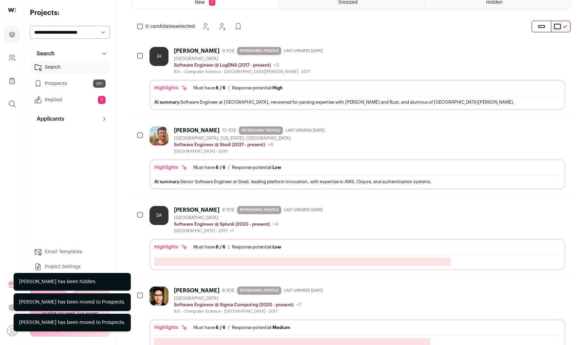
click at [559, 47] on icon "Add to Prospects" at bounding box center [560, 50] width 4 height 6
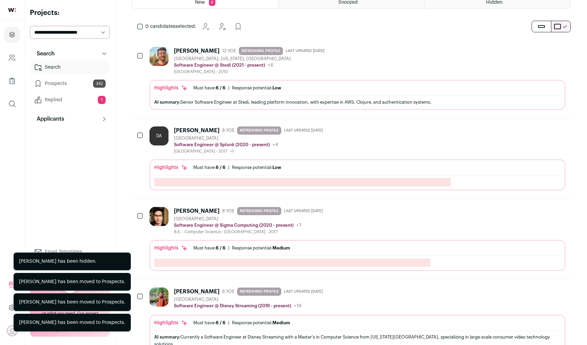
click at [559, 47] on icon "Add to Prospects" at bounding box center [560, 50] width 4 height 6
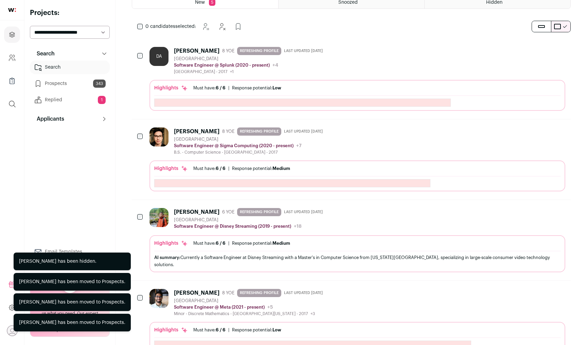
click at [559, 47] on icon "Add to Prospects" at bounding box center [560, 50] width 4 height 6
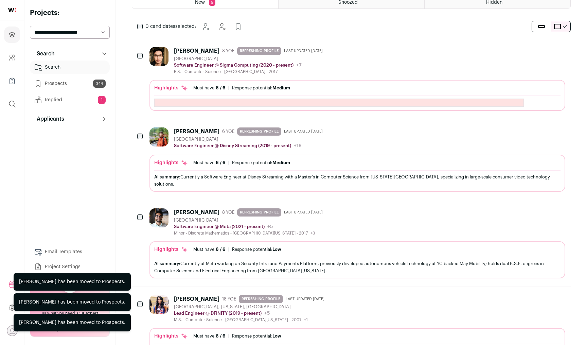
click at [559, 47] on icon "Add to Prospects" at bounding box center [560, 50] width 4 height 6
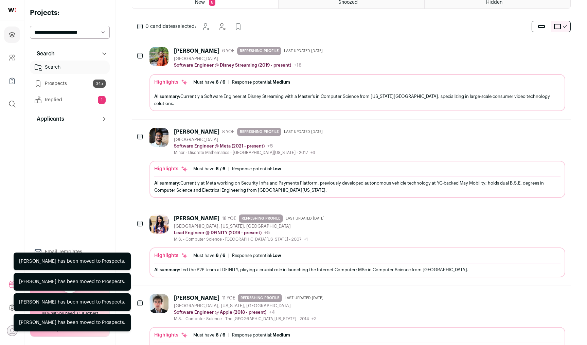
click at [559, 47] on icon "Add to Prospects" at bounding box center [560, 50] width 4 height 6
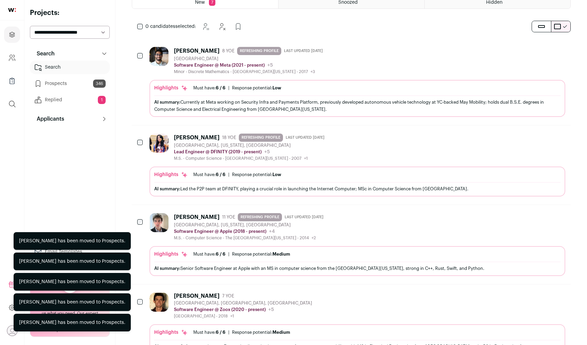
click at [559, 47] on icon "Add to Prospects" at bounding box center [560, 50] width 4 height 6
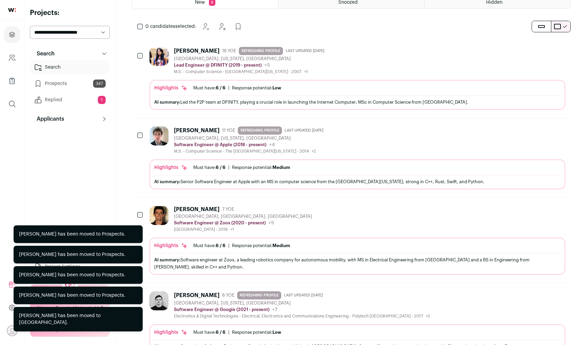
click at [559, 47] on icon "Add to Prospects" at bounding box center [560, 50] width 4 height 6
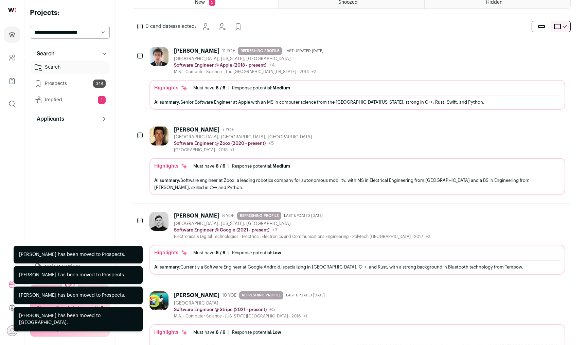
click at [540, 46] on icon "Hide" at bounding box center [541, 50] width 8 height 8
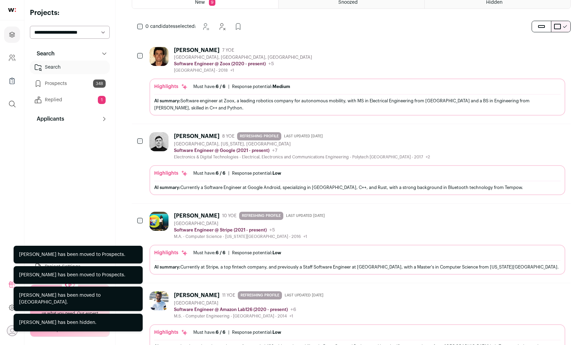
click at [542, 50] on icon "Hide" at bounding box center [541, 50] width 5 height 6
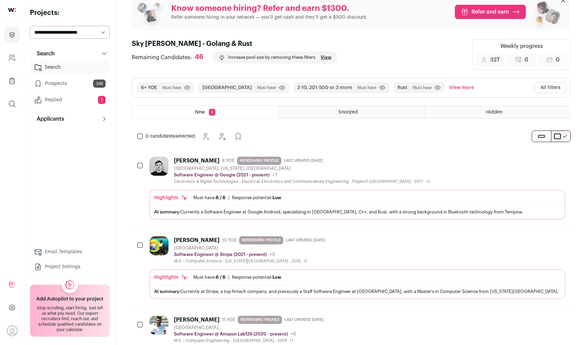
scroll to position [0, 0]
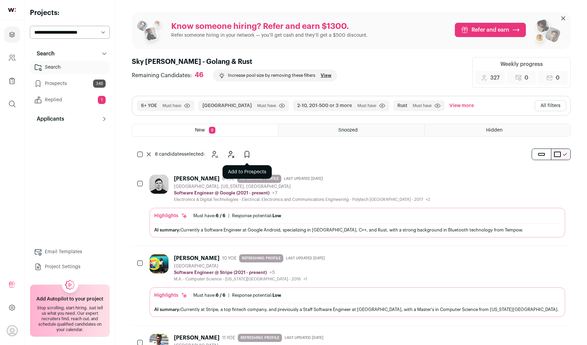
click at [244, 152] on icon "Add to Prospects" at bounding box center [247, 154] width 8 height 8
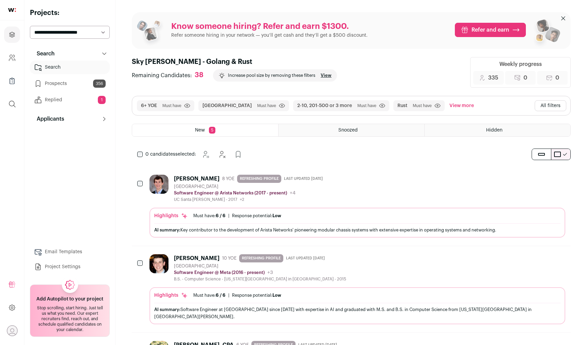
click at [136, 154] on div "0 candidates selected: Snooze Hide Add to Prospects" at bounding box center [191, 155] width 119 height 14
click at [232, 154] on icon "Hide" at bounding box center [231, 154] width 8 height 8
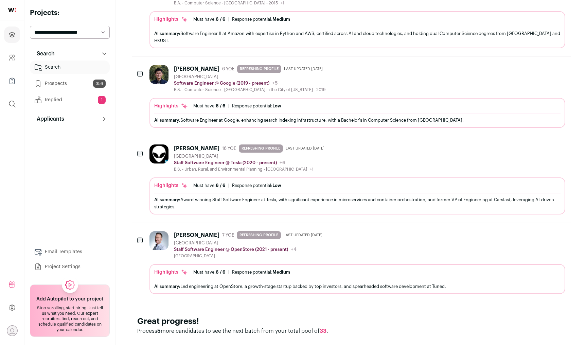
scroll to position [289, 0]
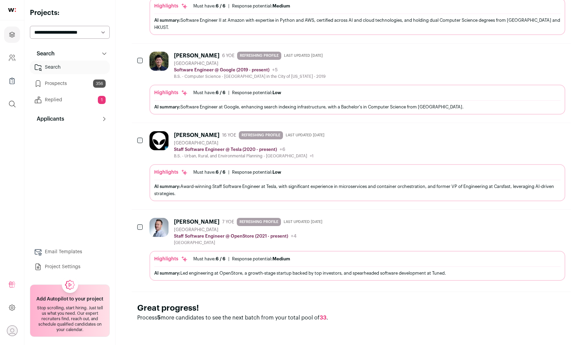
click at [558, 219] on icon "Add to Prospects" at bounding box center [560, 221] width 4 height 6
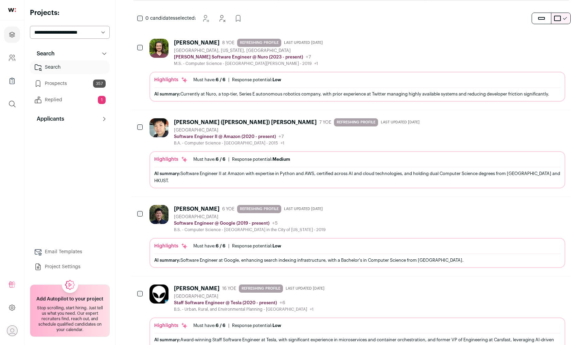
scroll to position [0, 0]
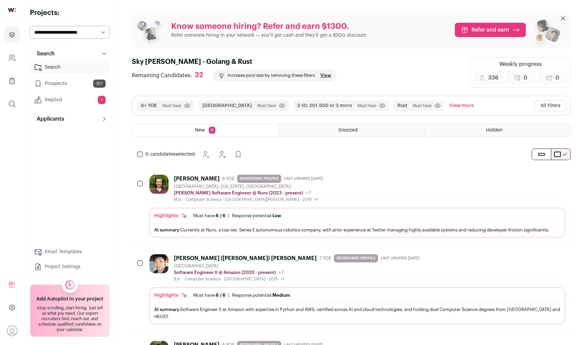
click at [76, 80] on link "Prospects 357" at bounding box center [70, 84] width 80 height 14
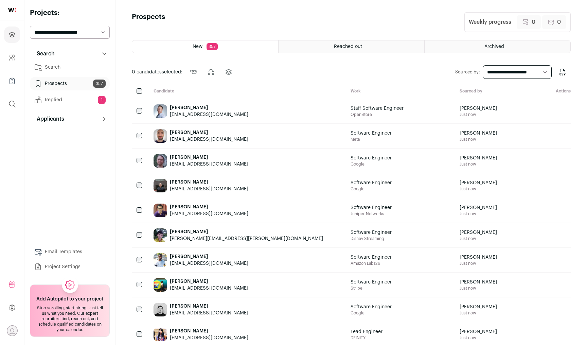
click at [76, 100] on link "Replied 1" at bounding box center [70, 100] width 80 height 14
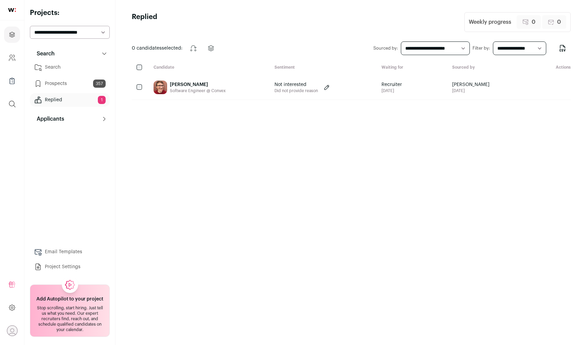
click at [81, 82] on link "Prospects 357" at bounding box center [70, 84] width 80 height 14
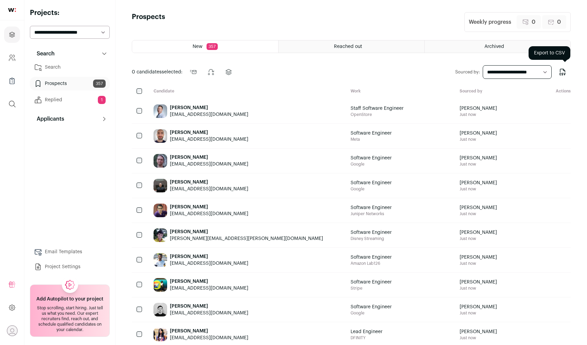
click at [563, 71] on icon "Export to CSV" at bounding box center [563, 72] width 8 height 8
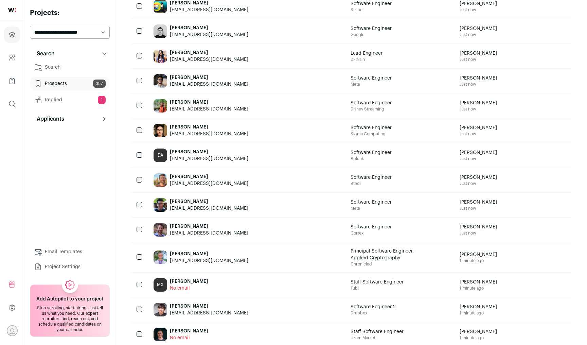
scroll to position [414, 0]
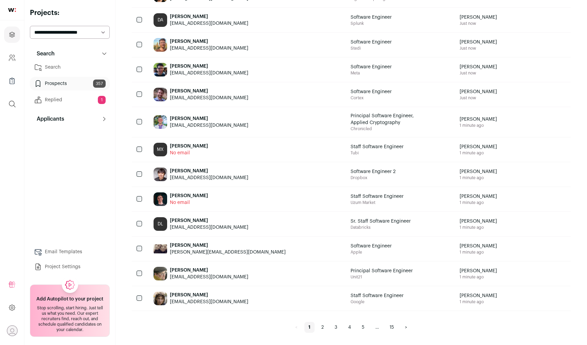
click at [322, 328] on link "2" at bounding box center [323, 327] width 11 height 11
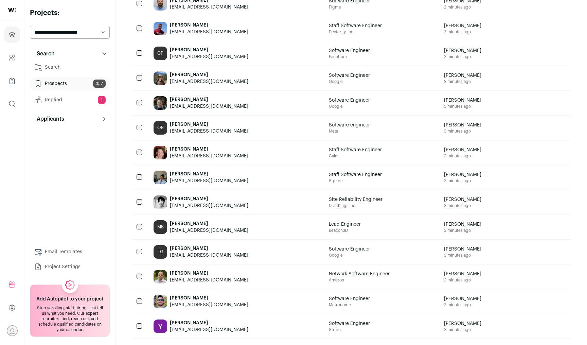
scroll to position [408, 0]
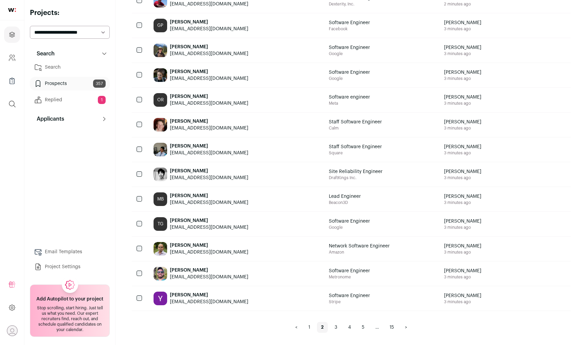
click at [339, 328] on link "3" at bounding box center [336, 327] width 11 height 11
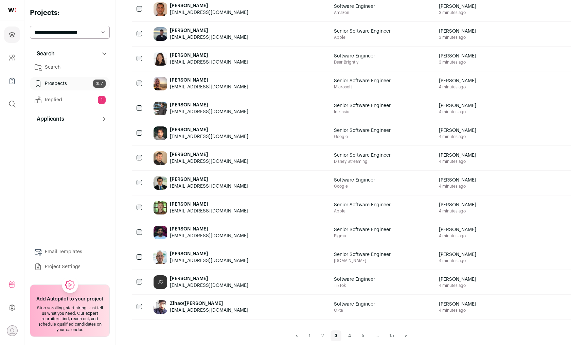
scroll to position [408, 0]
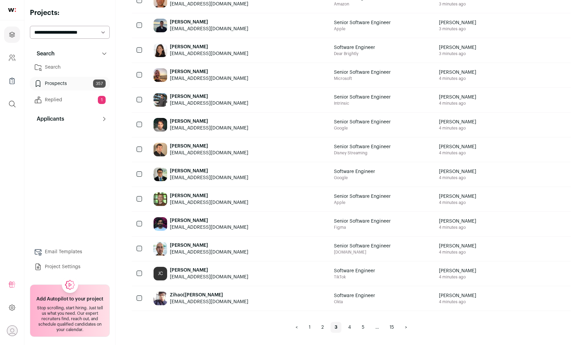
click at [352, 328] on link "4" at bounding box center [349, 327] width 11 height 11
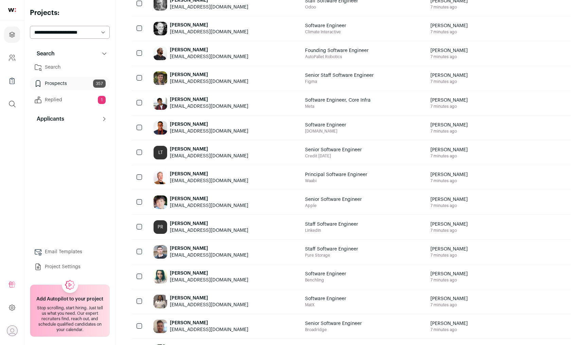
scroll to position [408, 0]
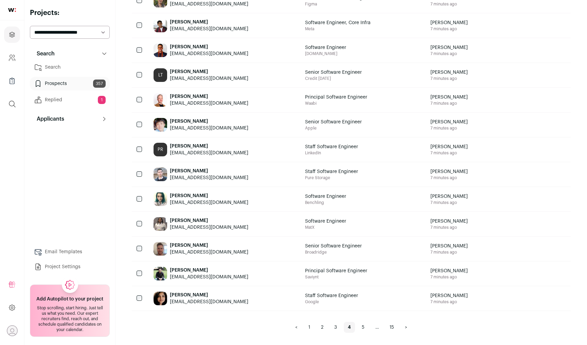
click at [362, 327] on link "5" at bounding box center [363, 327] width 11 height 11
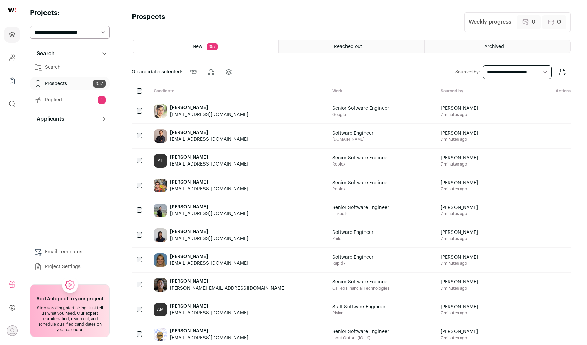
scroll to position [408, 0]
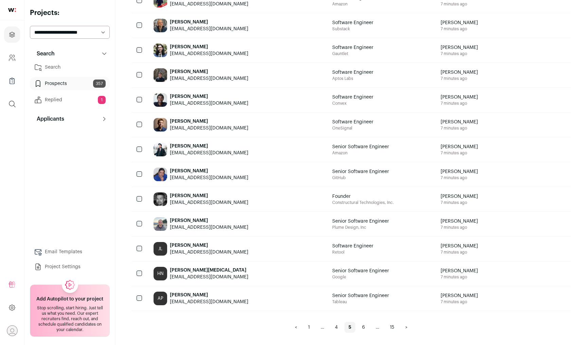
click at [363, 329] on link "6" at bounding box center [363, 327] width 11 height 11
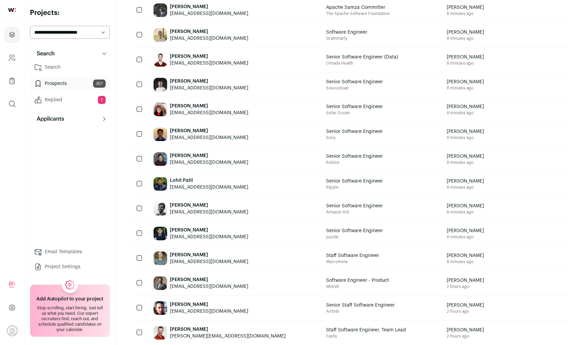
scroll to position [408, 0]
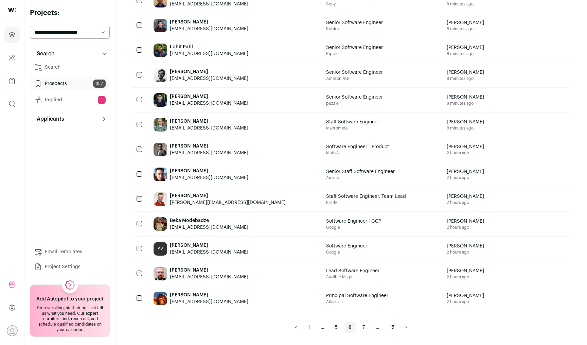
click at [366, 326] on link "7" at bounding box center [364, 327] width 11 height 11
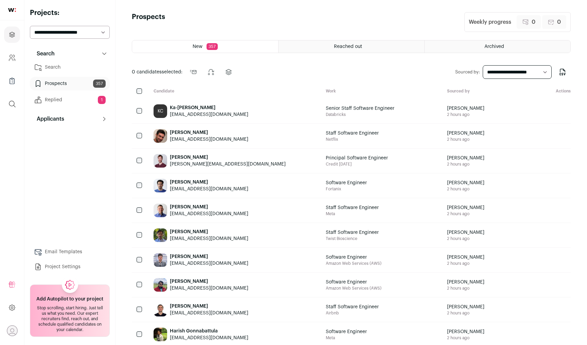
scroll to position [414, 0]
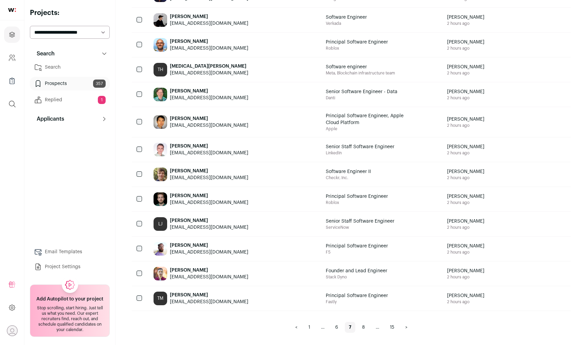
click at [364, 328] on link "8" at bounding box center [363, 327] width 11 height 11
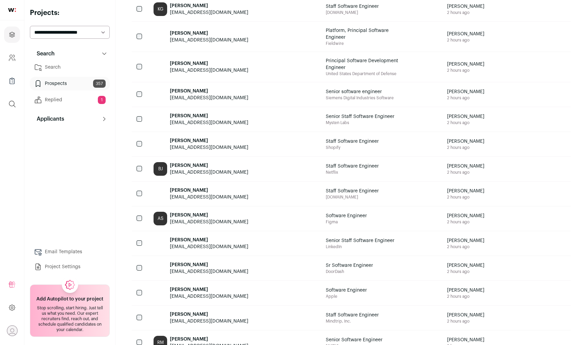
scroll to position [419, 0]
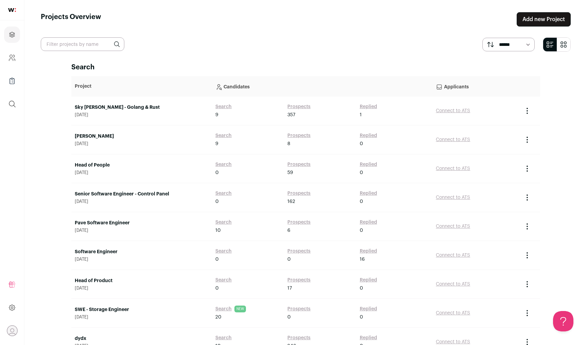
click at [129, 109] on link "Sky [PERSON_NAME] - Golang & Rust" at bounding box center [142, 107] width 134 height 7
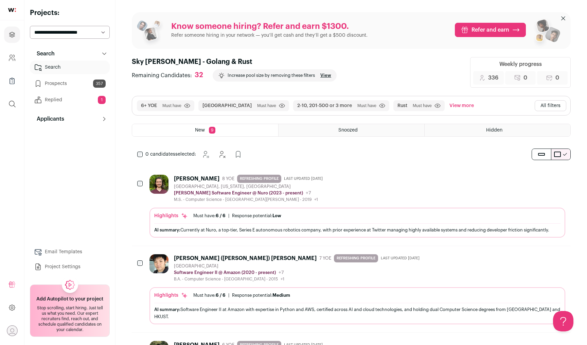
click at [75, 68] on link "Search" at bounding box center [70, 68] width 80 height 14
click at [554, 106] on button "All filters" at bounding box center [551, 105] width 32 height 11
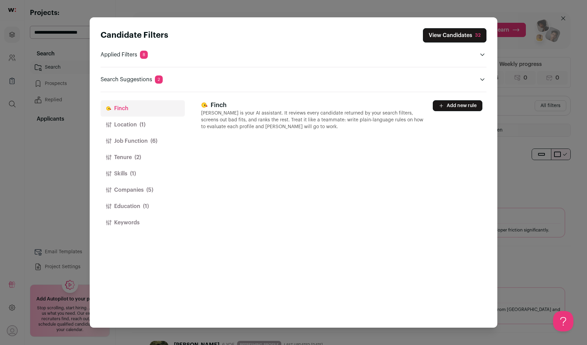
click at [134, 124] on button "Location (1)" at bounding box center [143, 125] width 84 height 16
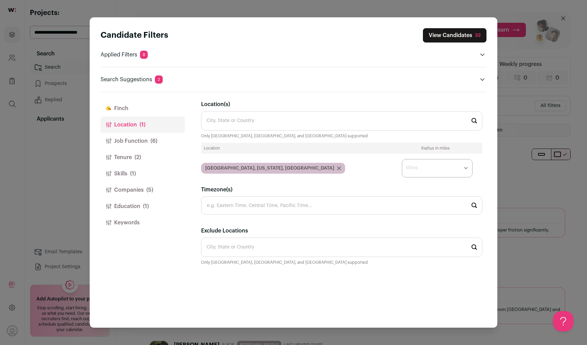
click at [134, 155] on button "Tenure (2)" at bounding box center [143, 157] width 84 height 16
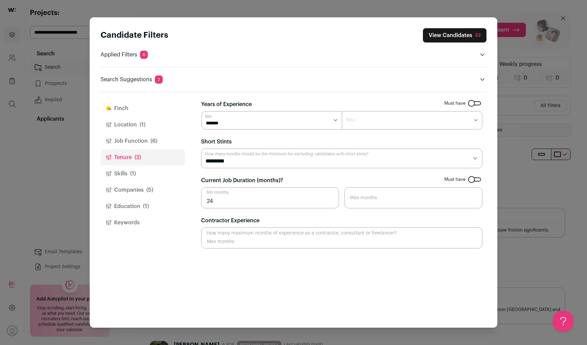
click at [132, 172] on span "(1)" at bounding box center [133, 174] width 6 height 8
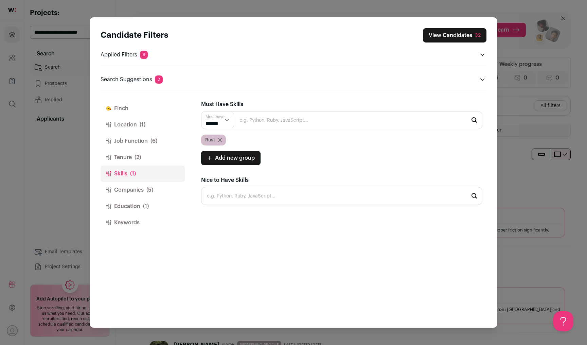
click at [150, 187] on span "(5)" at bounding box center [150, 190] width 7 height 8
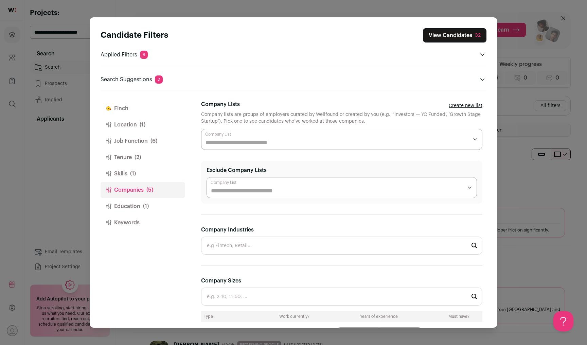
click at [148, 202] on span "(1)" at bounding box center [146, 206] width 6 height 8
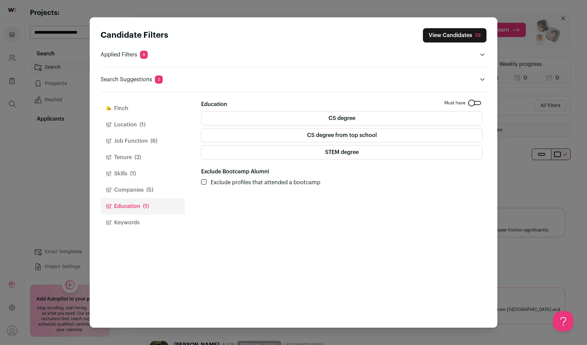
click at [143, 218] on button "Keywords" at bounding box center [143, 223] width 84 height 16
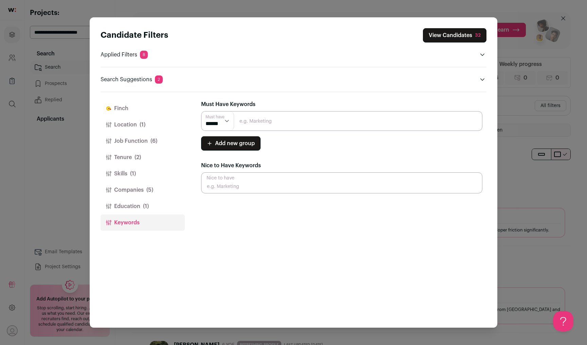
click at [141, 161] on button "Tenure (2)" at bounding box center [143, 157] width 84 height 16
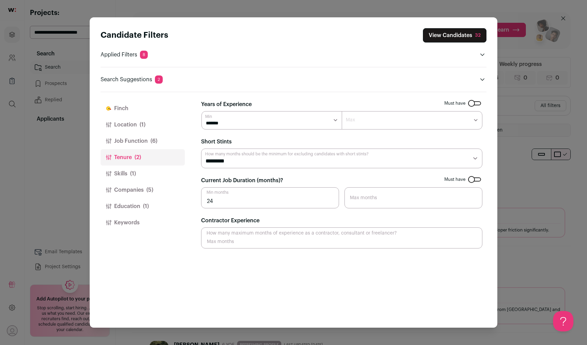
click at [135, 175] on span "(1)" at bounding box center [133, 174] width 6 height 8
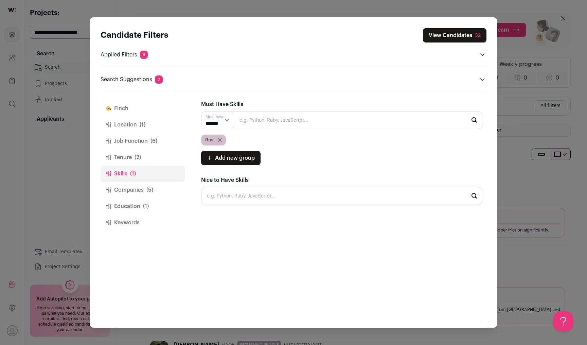
click at [141, 143] on button "Job Function (6)" at bounding box center [143, 141] width 84 height 16
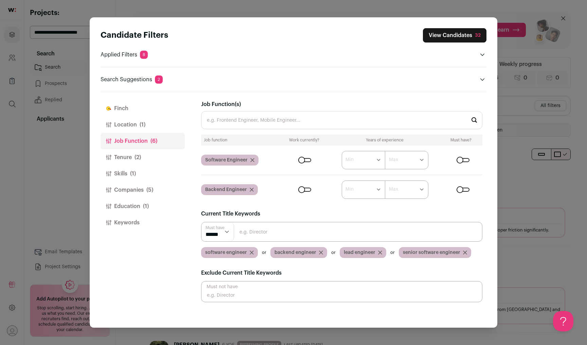
click at [254, 160] on div "Software Engineer" at bounding box center [229, 160] width 57 height 11
click at [252, 160] on icon "Close modal via background" at bounding box center [252, 159] width 3 height 3
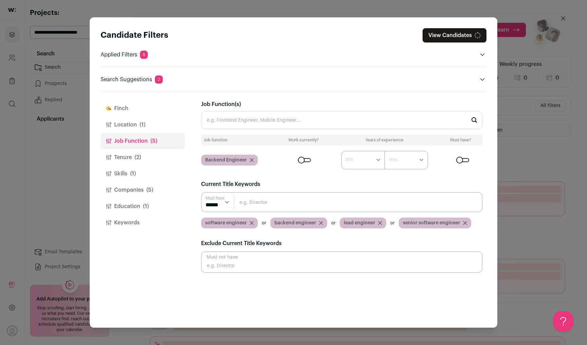
click at [252, 160] on icon "Close modal via background" at bounding box center [252, 160] width 4 height 4
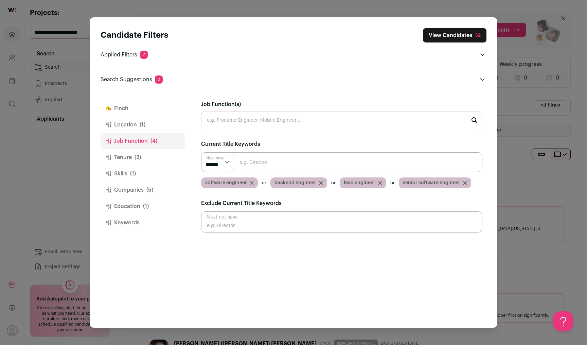
click at [252, 182] on icon "Close modal via background" at bounding box center [252, 183] width 4 height 4
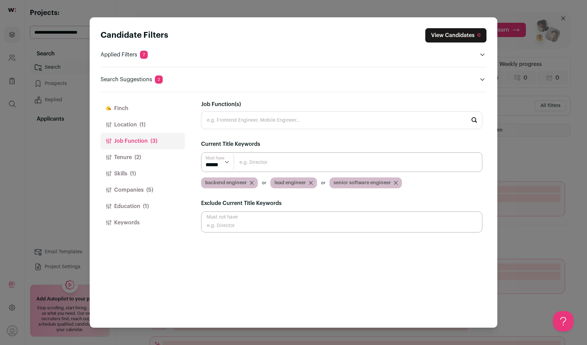
click at [312, 183] on div "lead engineer" at bounding box center [294, 182] width 47 height 11
click at [310, 183] on icon "Close modal via background" at bounding box center [311, 183] width 4 height 4
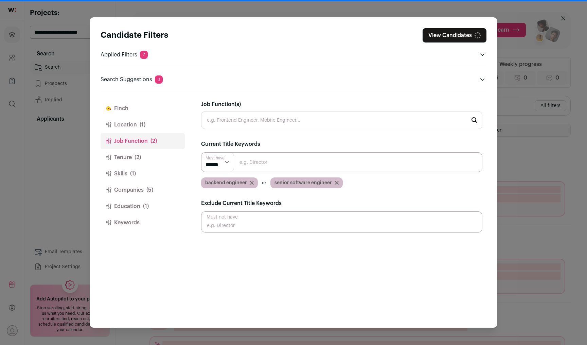
click at [251, 183] on icon "Close modal via background" at bounding box center [251, 182] width 3 height 3
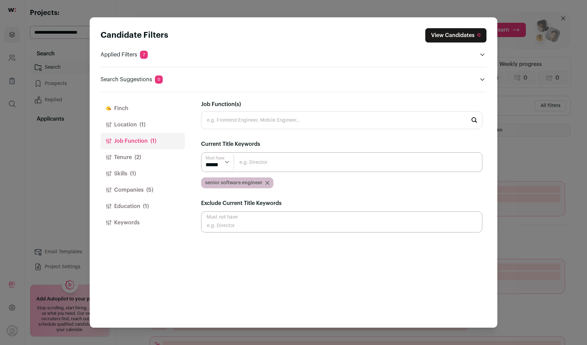
click at [266, 182] on icon "Close modal via background" at bounding box center [267, 182] width 3 height 3
click at [264, 162] on input "Close modal via background" at bounding box center [341, 162] width 281 height 20
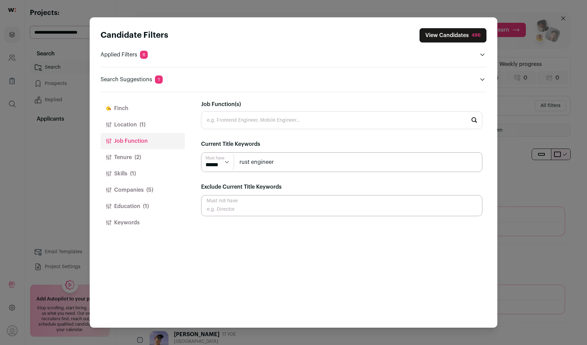
type input "rust engineer"
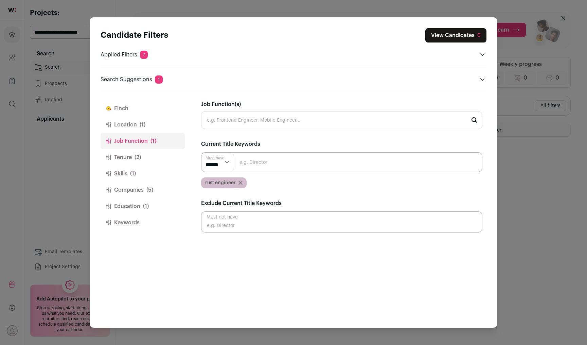
click at [136, 161] on button "Tenure (2)" at bounding box center [143, 157] width 84 height 16
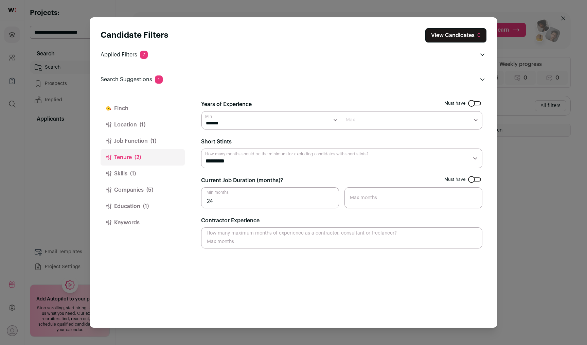
click at [137, 173] on button "Skills (1)" at bounding box center [143, 174] width 84 height 16
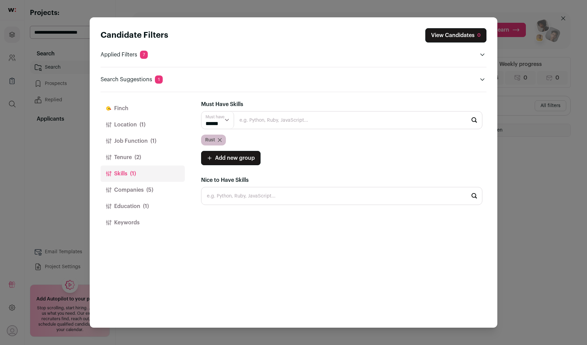
click at [221, 140] on icon "Close modal via background" at bounding box center [220, 140] width 4 height 4
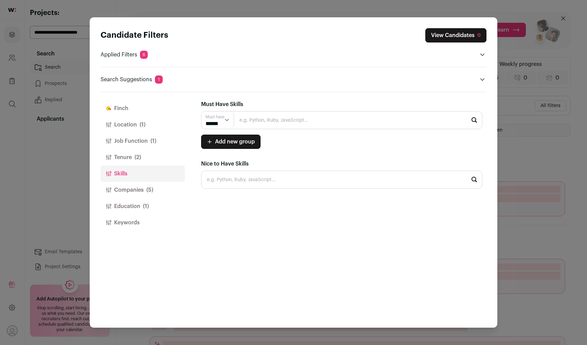
click at [119, 195] on button "Companies (5)" at bounding box center [143, 190] width 84 height 16
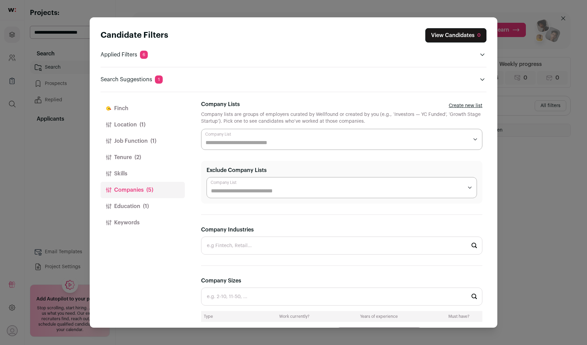
scroll to position [299, 0]
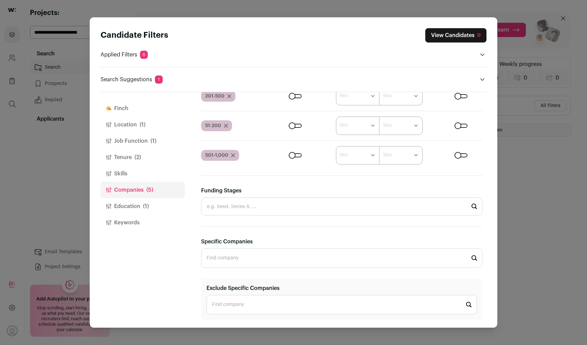
click at [143, 206] on span "(1)" at bounding box center [146, 206] width 6 height 8
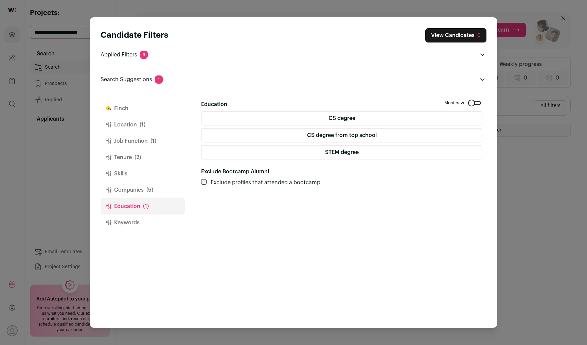
click at [478, 103] on div "Close modal via background" at bounding box center [474, 103] width 13 height 4
click at [139, 223] on button "Keywords" at bounding box center [143, 223] width 84 height 16
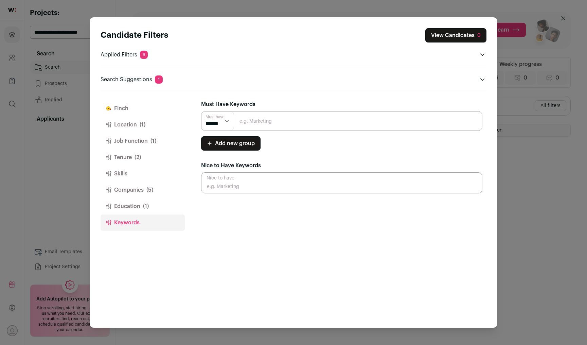
click at [147, 189] on span "(5)" at bounding box center [150, 190] width 7 height 8
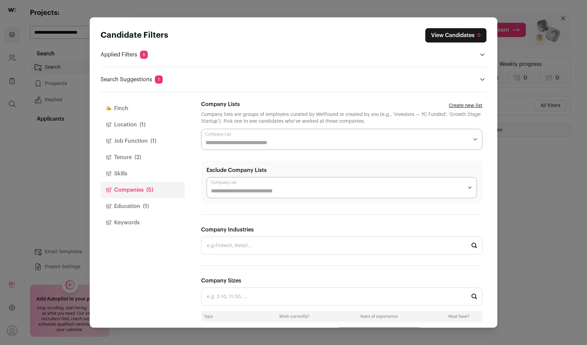
click at [150, 169] on button "Skills" at bounding box center [143, 174] width 84 height 16
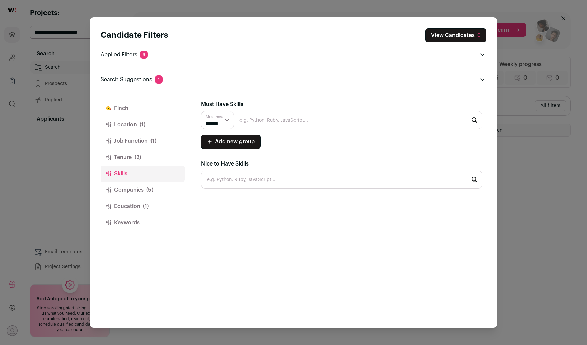
click at [148, 149] on button "Tenure (2)" at bounding box center [143, 157] width 84 height 16
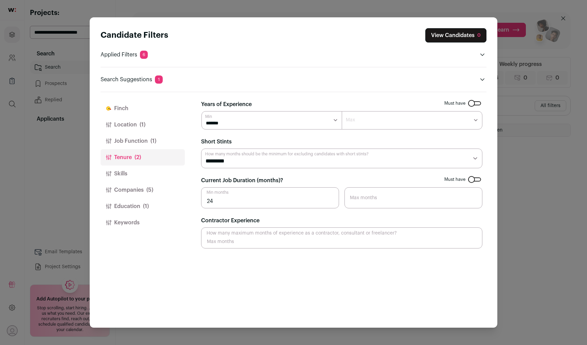
click at [149, 133] on button "Job Function (1)" at bounding box center [143, 141] width 84 height 16
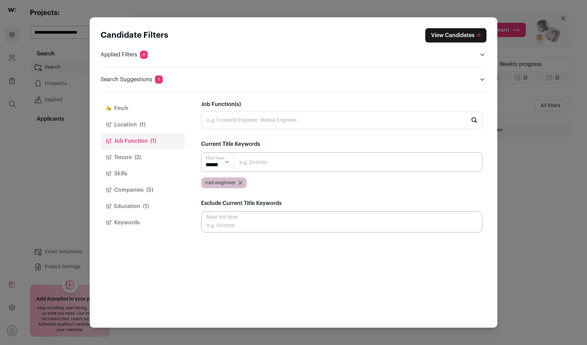
click at [146, 125] on button "Location (1)" at bounding box center [143, 125] width 84 height 16
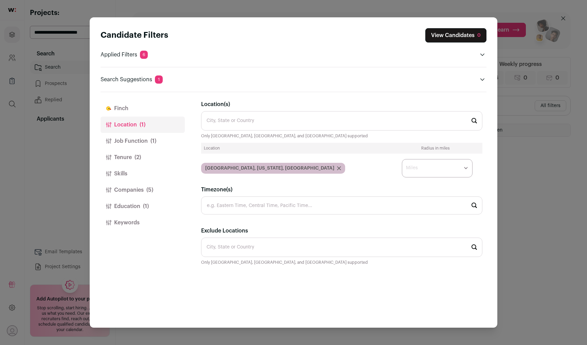
click at [141, 147] on button "Job Function (1)" at bounding box center [143, 141] width 84 height 16
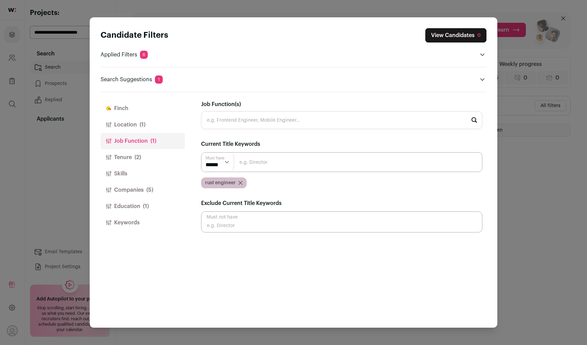
click at [242, 183] on icon "Close modal via background" at bounding box center [241, 183] width 4 height 4
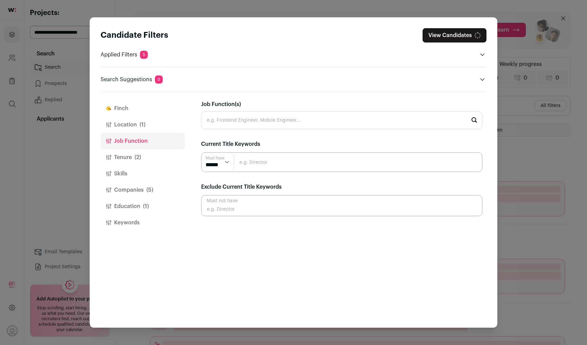
click at [253, 119] on input "Job Function(s)" at bounding box center [341, 120] width 281 height 18
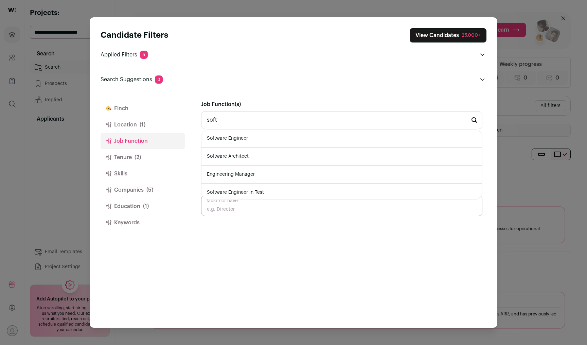
click at [250, 139] on li "Software Engineer" at bounding box center [342, 139] width 281 height 18
type input "Software Engineer"
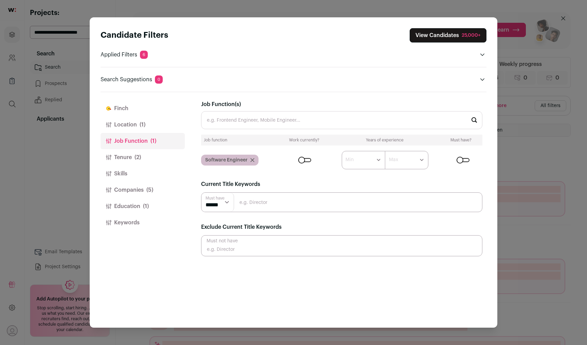
click at [266, 200] on input "Close modal via background" at bounding box center [341, 202] width 281 height 20
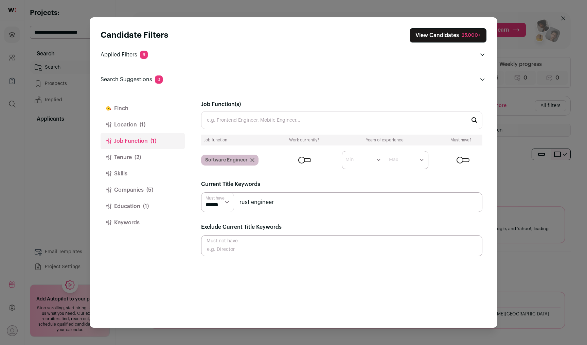
type input "rust engineer"
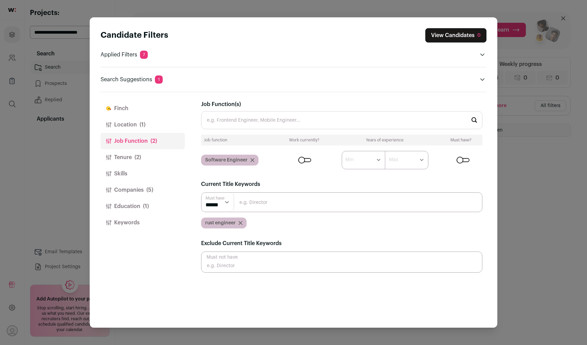
click at [239, 224] on icon "Close modal via background" at bounding box center [241, 223] width 4 height 4
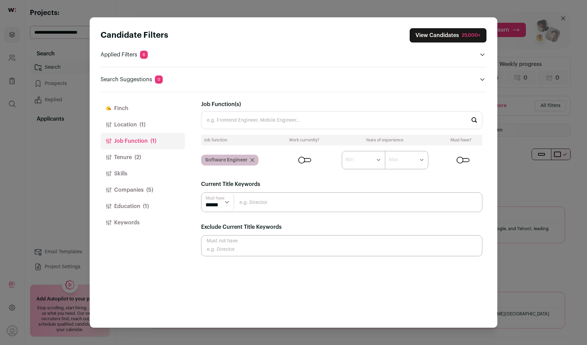
click at [85, 173] on div "Candidate Filters View Candidates 25,000+ Applied Filters 6 Software Engineer M…" at bounding box center [293, 172] width 587 height 345
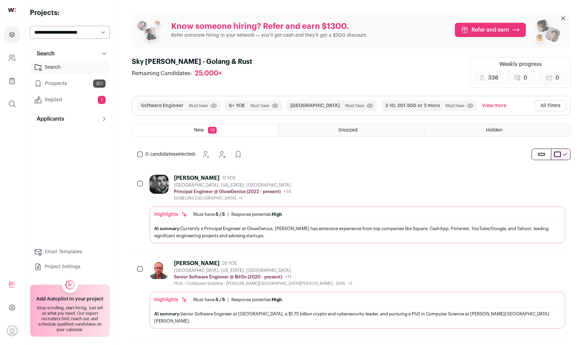
click at [67, 85] on link "Prospects 357" at bounding box center [70, 84] width 80 height 14
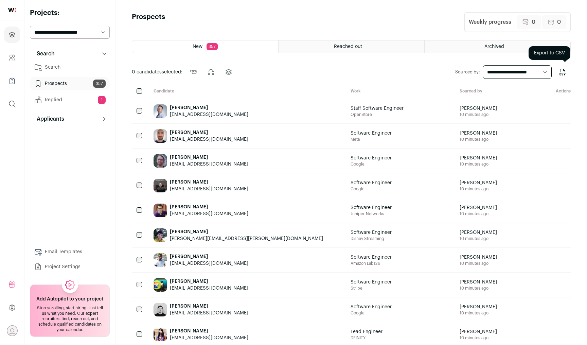
click at [559, 73] on icon "Export to CSV" at bounding box center [563, 72] width 8 height 8
click at [314, 17] on header "Prospects Weekly progress 0 Reach outs pending 0 Reach outs sent" at bounding box center [351, 22] width 439 height 20
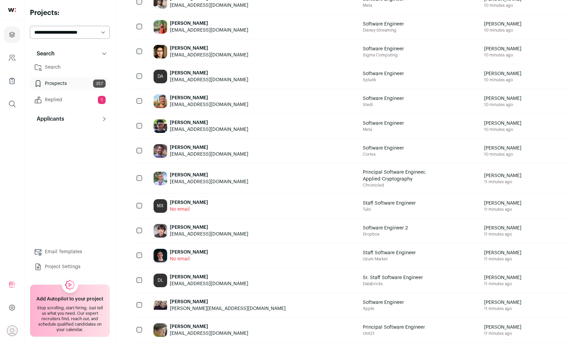
scroll to position [414, 0]
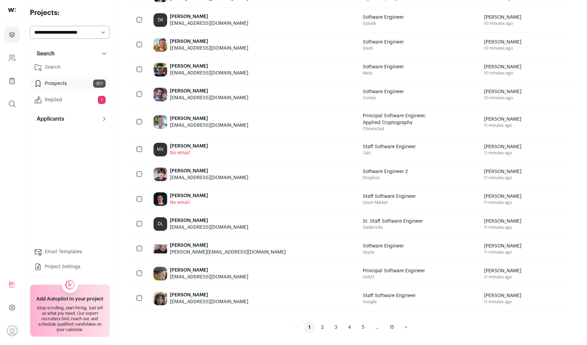
click at [325, 326] on link "2" at bounding box center [323, 327] width 11 height 11
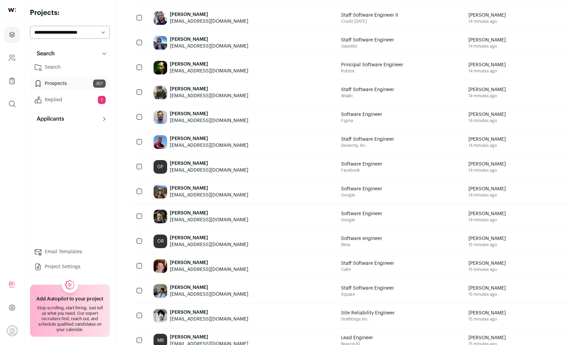
scroll to position [408, 0]
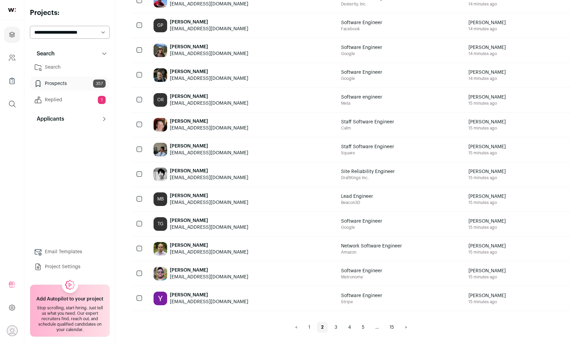
click at [311, 326] on link "1" at bounding box center [310, 327] width 10 height 11
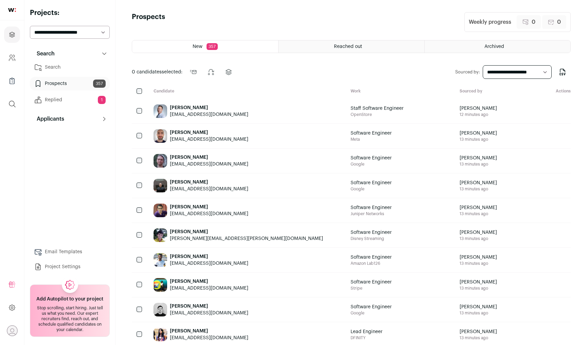
click at [142, 90] on div at bounding box center [140, 91] width 16 height 6
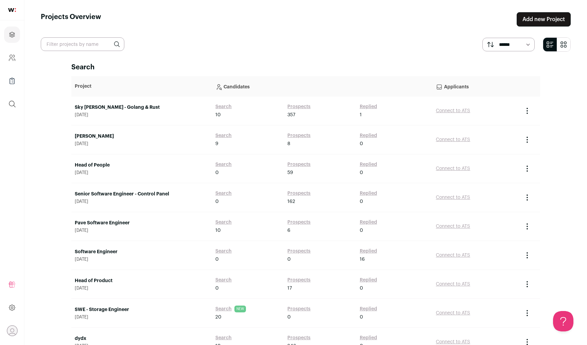
click at [562, 18] on link "Add new Project" at bounding box center [544, 19] width 54 height 14
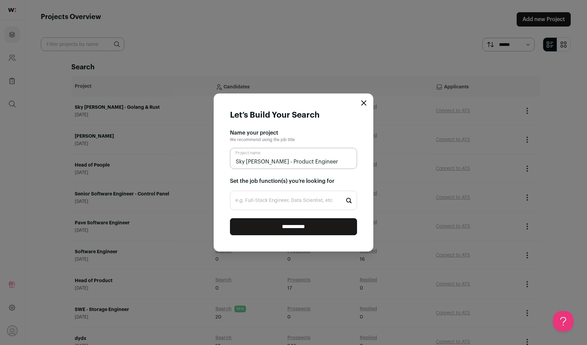
type input "Sky [PERSON_NAME] - Product Engineer"
click at [261, 201] on input "e.g. Full-Stack Engineer, Data Scientist, etc" at bounding box center [293, 200] width 127 height 19
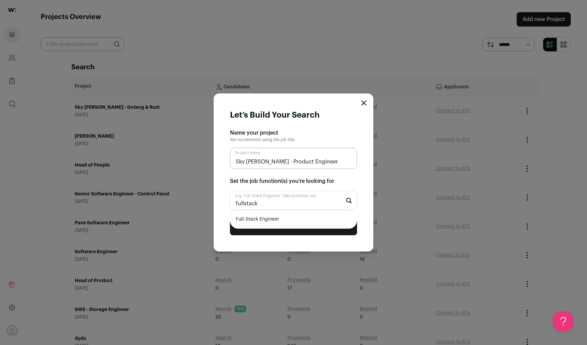
type input "fullstack"
click at [274, 222] on li "Full-Stack Engineer" at bounding box center [293, 219] width 126 height 18
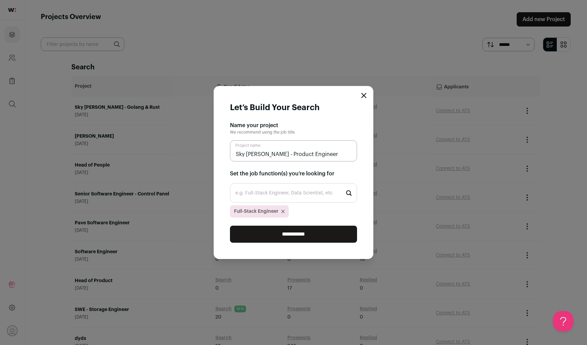
click at [274, 233] on input "**********" at bounding box center [293, 234] width 127 height 17
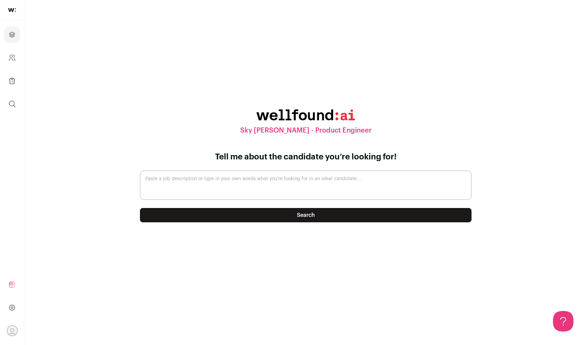
paste textarea "Lorem ips Dolo Si’am consect adi Elitse Doei‑Tempo Incididu Utlaboree do magna …"
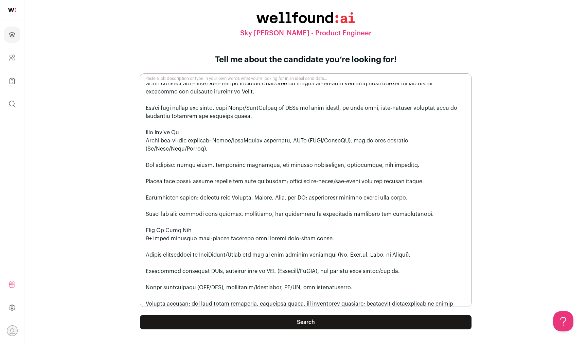
scroll to position [16, 0]
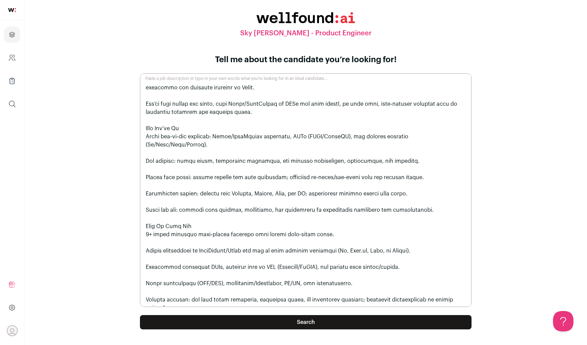
type textarea "Lorem ips Dolo Si’am consect adi Elitse Doei‑Tempo Incididu Utlaboree do magna …"
click at [275, 325] on button "Search" at bounding box center [306, 322] width 332 height 14
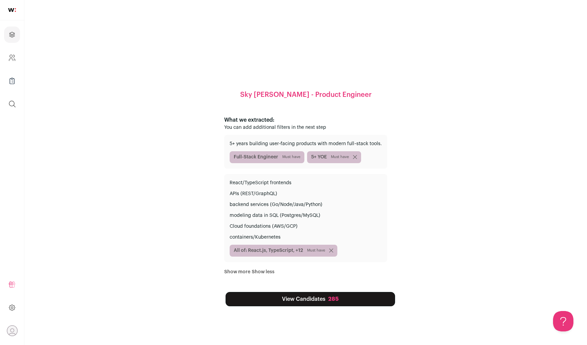
click at [328, 303] on link "View Candidates 285" at bounding box center [311, 299] width 170 height 14
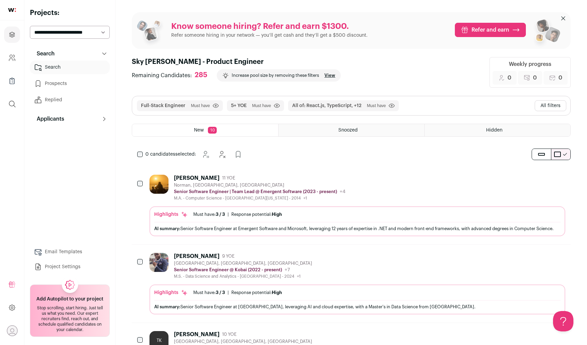
click at [556, 105] on button "All filters" at bounding box center [551, 105] width 32 height 11
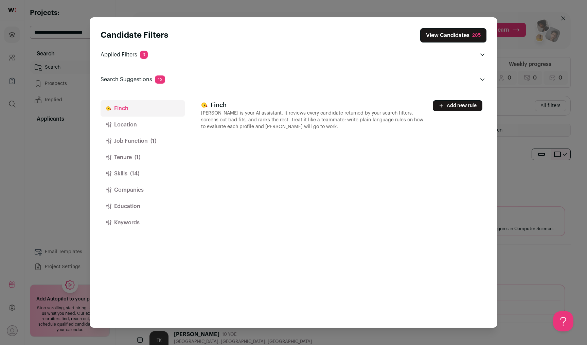
click at [147, 205] on button "Education" at bounding box center [143, 206] width 84 height 16
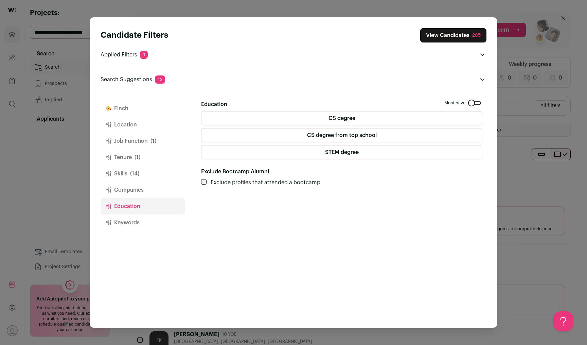
click at [248, 181] on label "Exclude profiles that attended a bootcamp" at bounding box center [266, 182] width 110 height 8
click at [472, 104] on div "Close modal via background" at bounding box center [474, 103] width 13 height 4
click at [145, 143] on button "Job Function (1)" at bounding box center [143, 141] width 84 height 16
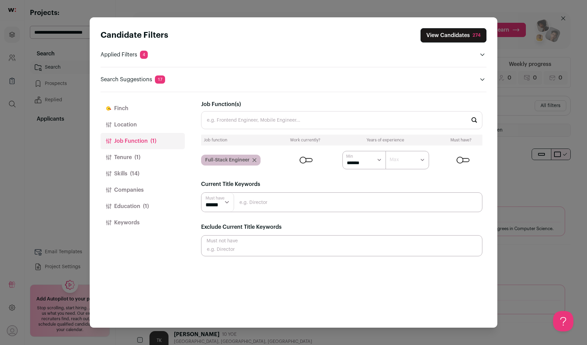
click at [144, 154] on button "Tenure (1)" at bounding box center [143, 157] width 84 height 16
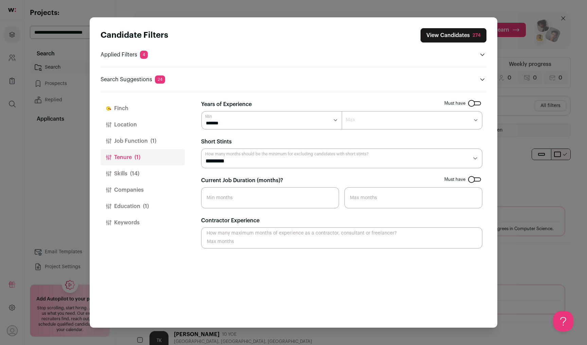
click at [253, 121] on select "******* ****** ******* ******* ******* ******* ******* ******* ******* ******* …" at bounding box center [272, 120] width 141 height 18
select select "*"
click at [202, 111] on select "******* ****** ******* ******* ******* ******* ******* ******* ******* ******* …" at bounding box center [272, 120] width 141 height 18
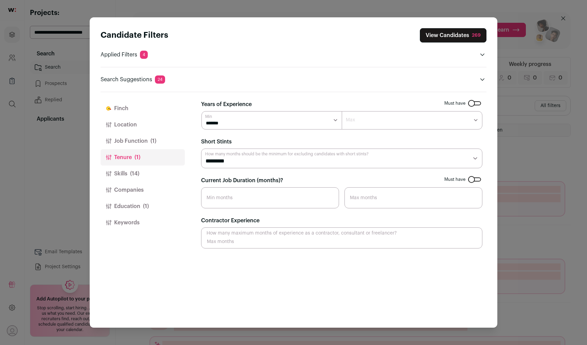
click at [166, 175] on button "Skills (14)" at bounding box center [143, 174] width 84 height 16
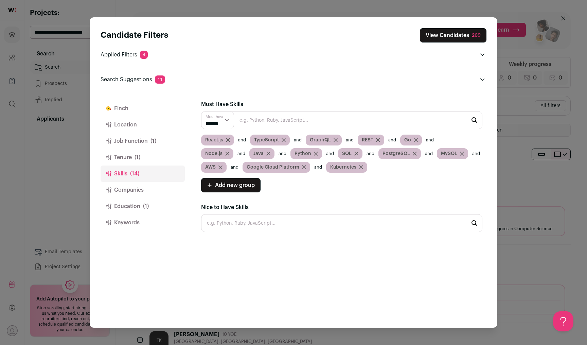
click at [221, 167] on icon "Close modal via background" at bounding box center [220, 167] width 3 height 3
click at [263, 167] on icon "Close modal via background" at bounding box center [263, 167] width 4 height 4
click at [235, 168] on icon "Close modal via background" at bounding box center [236, 167] width 3 height 3
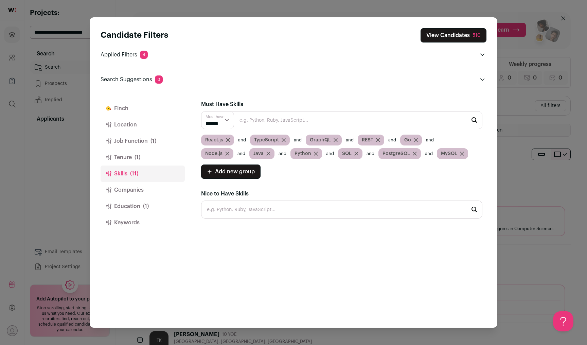
click at [356, 153] on icon "Close modal via background" at bounding box center [357, 154] width 4 height 4
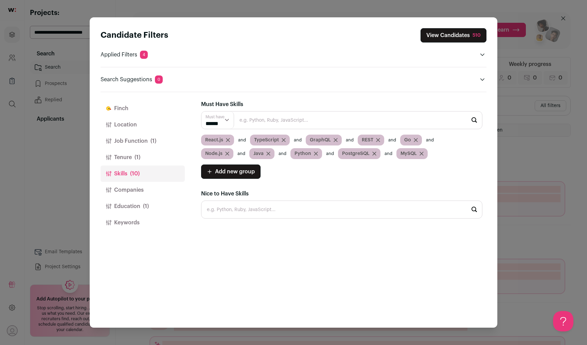
click at [373, 153] on icon "Close modal via background" at bounding box center [375, 154] width 4 height 4
click at [363, 152] on icon "Close modal via background" at bounding box center [363, 153] width 3 height 3
click at [378, 140] on icon "Close modal via background" at bounding box center [378, 139] width 3 height 3
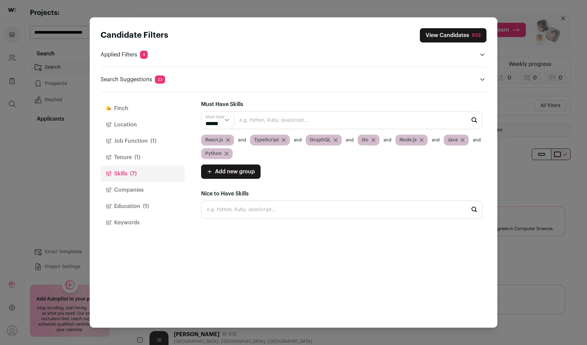
click at [457, 38] on button "View Candidates 832" at bounding box center [453, 35] width 67 height 14
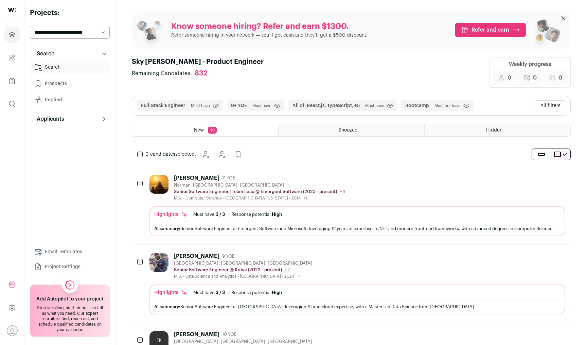
click at [560, 107] on button "All filters" at bounding box center [551, 105] width 32 height 11
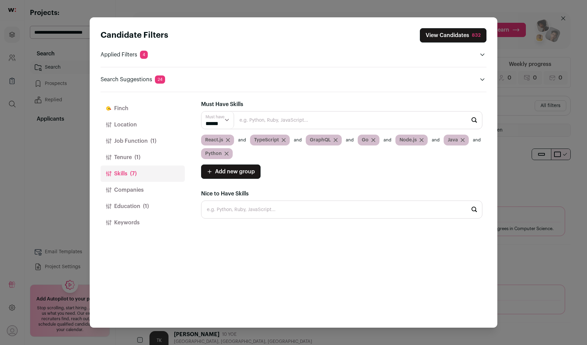
click at [135, 181] on button "Skills (7)" at bounding box center [143, 174] width 84 height 16
click at [135, 190] on button "Companies" at bounding box center [143, 190] width 84 height 16
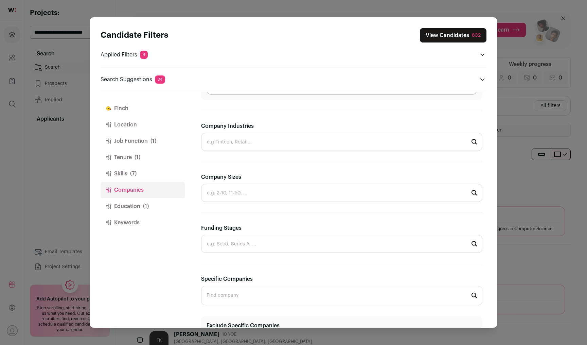
click at [248, 189] on input "Company Sizes" at bounding box center [341, 193] width 281 height 18
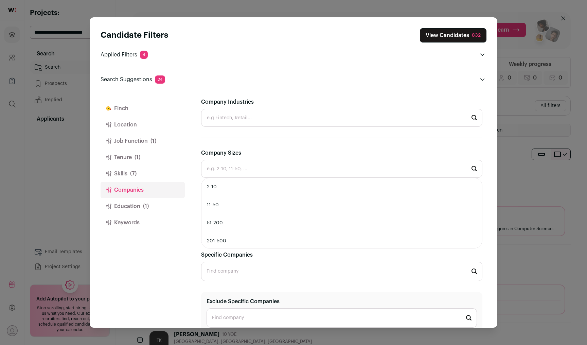
scroll to position [135, 0]
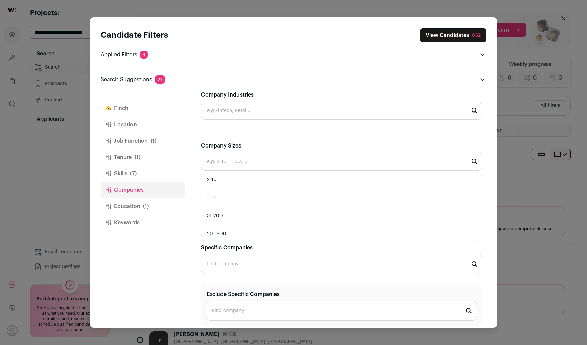
click at [241, 181] on li "2-10" at bounding box center [342, 180] width 281 height 18
type input "2-10"
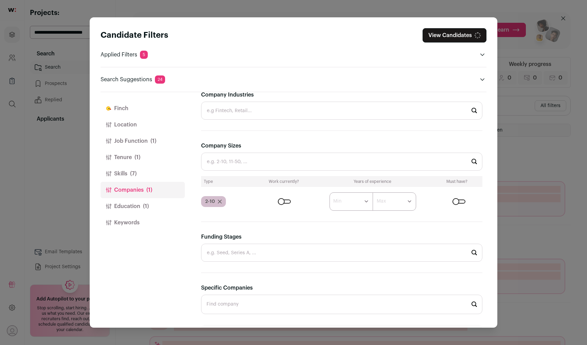
click at [242, 162] on input "Company Sizes" at bounding box center [341, 162] width 281 height 18
click at [243, 160] on input "Company Sizes" at bounding box center [341, 162] width 281 height 18
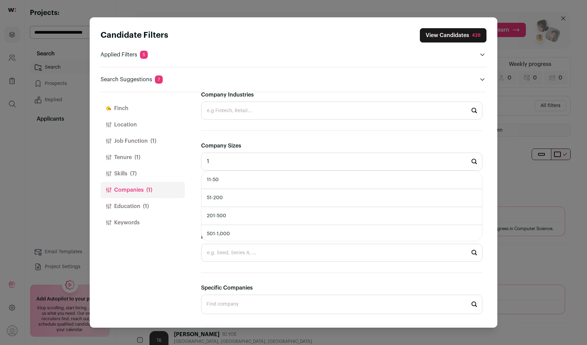
click at [237, 180] on li "11-50" at bounding box center [342, 180] width 281 height 18
type input "11-50"
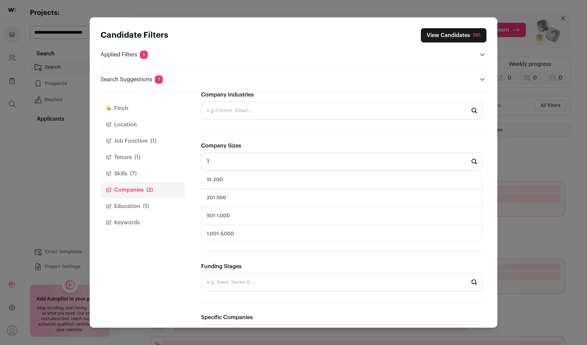
click at [234, 183] on li "51-200" at bounding box center [342, 180] width 281 height 18
type input "51-200"
click at [231, 198] on li "501-1,000" at bounding box center [342, 198] width 281 height 18
type input "501-1,000"
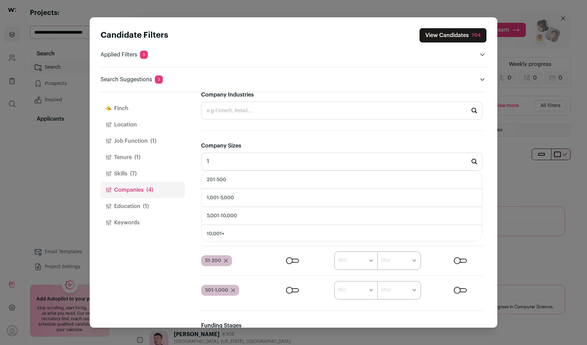
click at [241, 181] on li "201-500" at bounding box center [342, 180] width 281 height 18
type input "201-500"
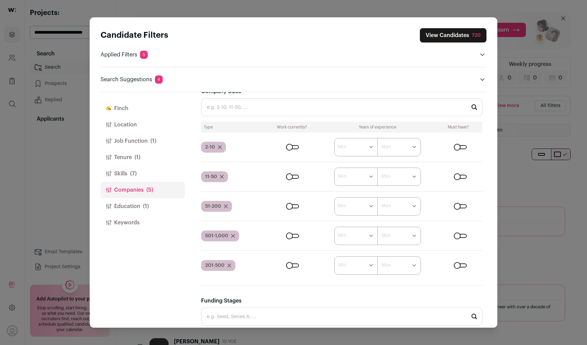
scroll to position [0, 0]
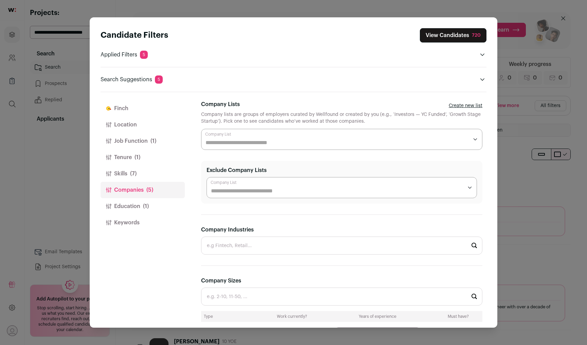
click at [463, 33] on button "View Candidates 720" at bounding box center [453, 35] width 67 height 14
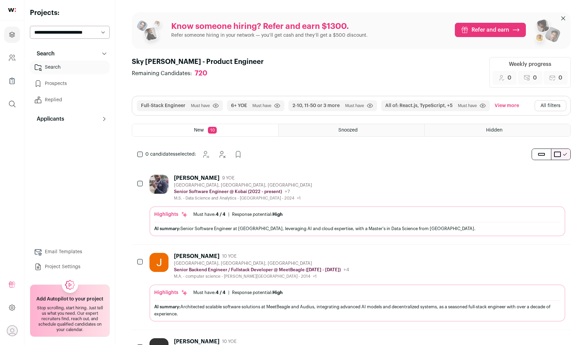
click at [559, 109] on button "All filters" at bounding box center [551, 105] width 32 height 11
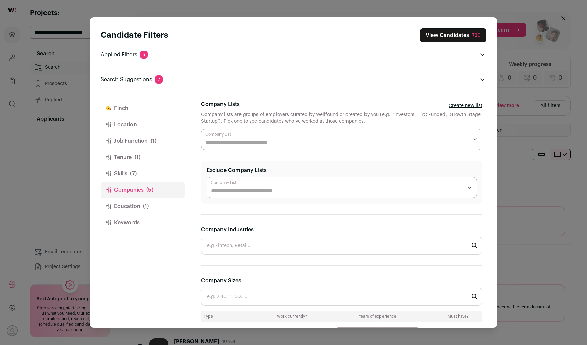
click at [148, 126] on button "Location" at bounding box center [143, 125] width 84 height 16
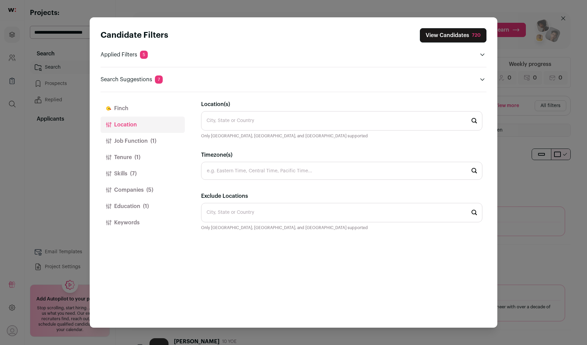
click at [252, 115] on input "Location(s)" at bounding box center [341, 120] width 281 height 19
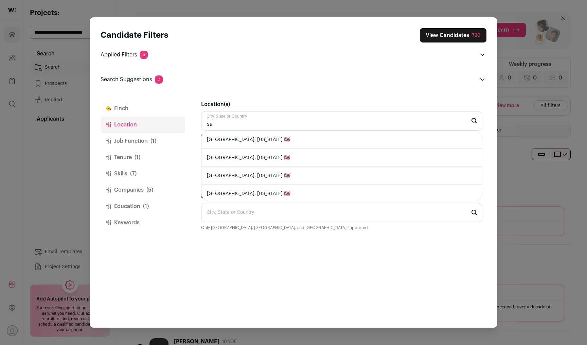
click at [256, 138] on li "[GEOGRAPHIC_DATA], [US_STATE] 🇺🇸" at bounding box center [342, 140] width 281 height 18
type input "[GEOGRAPHIC_DATA], [US_STATE] 🇺🇸"
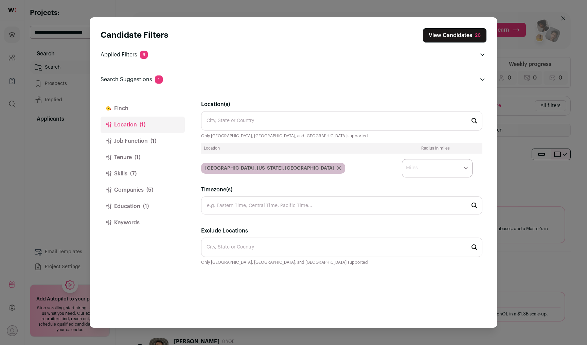
click at [459, 36] on button "View Candidates 26" at bounding box center [455, 35] width 64 height 14
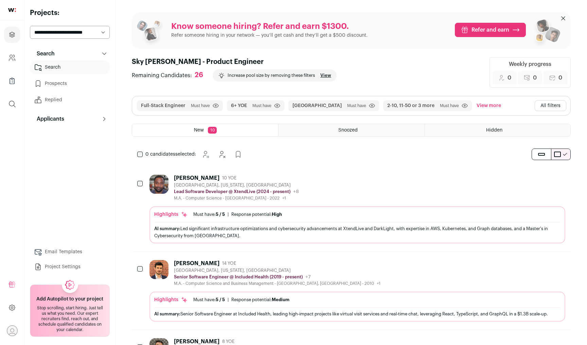
click at [545, 108] on button "All filters" at bounding box center [551, 105] width 32 height 11
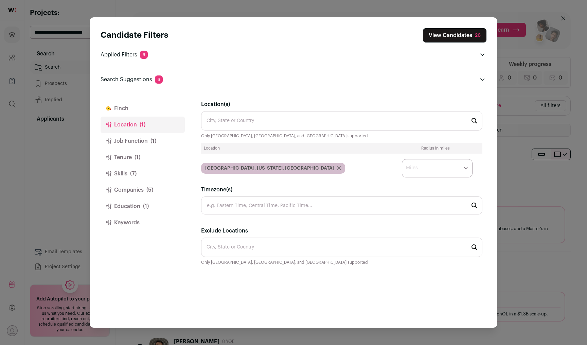
click at [144, 155] on button "Tenure (1)" at bounding box center [143, 157] width 84 height 16
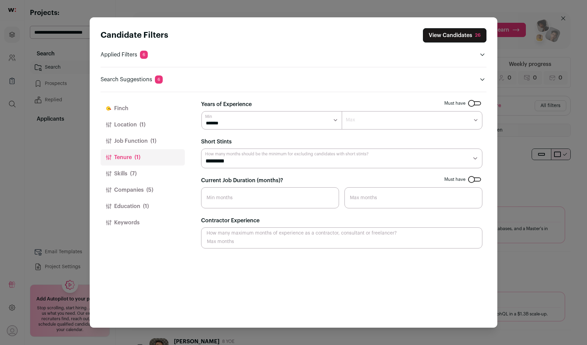
click at [145, 144] on button "Job Function (1)" at bounding box center [143, 141] width 84 height 16
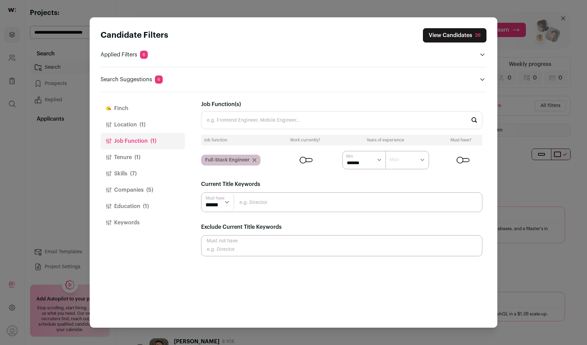
click at [142, 175] on button "Skills (7)" at bounding box center [143, 174] width 84 height 16
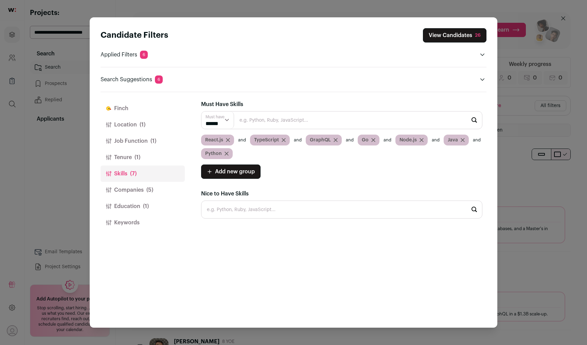
click at [335, 140] on icon "Close modal via background" at bounding box center [335, 139] width 3 height 3
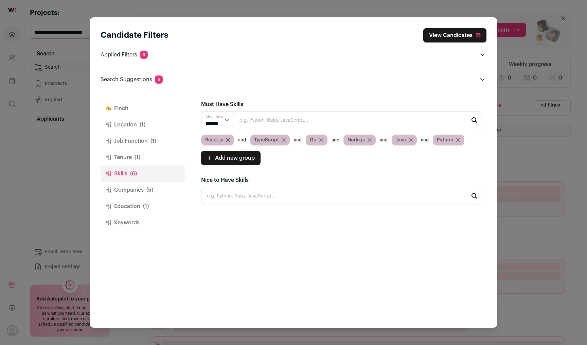
click at [322, 140] on icon "Close modal via background" at bounding box center [322, 140] width 4 height 4
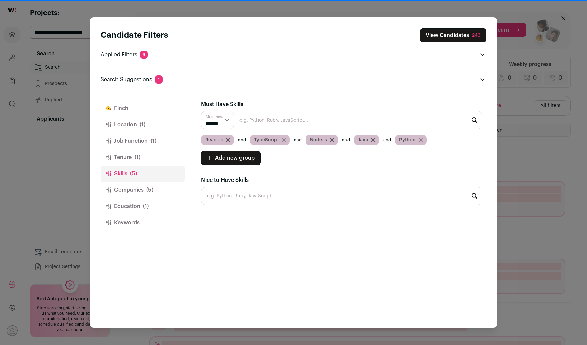
click at [333, 141] on icon "Close modal via background" at bounding box center [331, 139] width 3 height 3
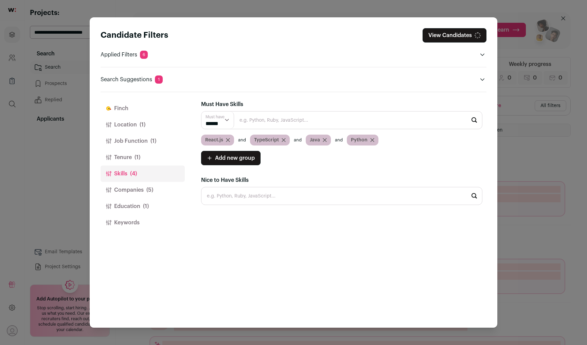
click at [333, 141] on div "Java" at bounding box center [325, 140] width 38 height 11
click at [325, 140] on icon "Close modal via background" at bounding box center [324, 139] width 3 height 3
click at [332, 140] on icon "Close modal via background" at bounding box center [331, 140] width 4 height 4
click at [330, 140] on icon "Close modal via background" at bounding box center [331, 140] width 4 height 4
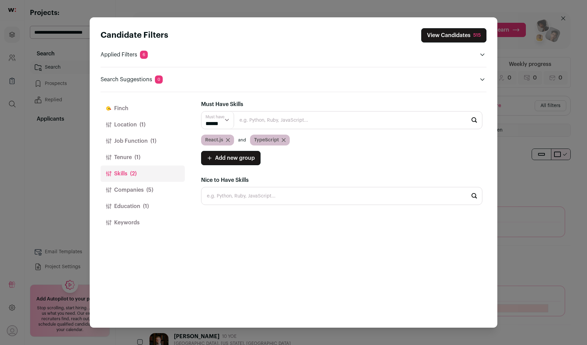
click at [240, 160] on span "Add new group" at bounding box center [235, 158] width 40 height 8
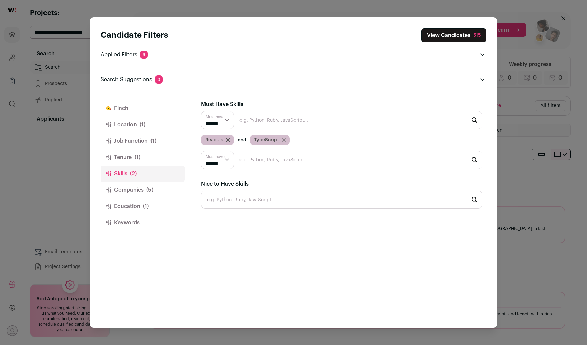
click at [245, 161] on input "Close modal via background" at bounding box center [341, 160] width 281 height 18
click at [252, 180] on li "Go" at bounding box center [342, 178] width 281 height 18
type input "Go"
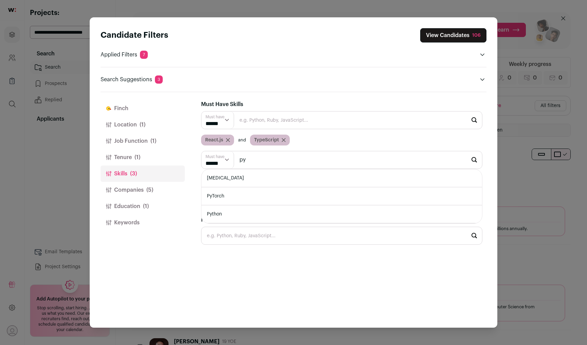
click at [258, 216] on li "Python" at bounding box center [342, 214] width 281 height 18
type input "Python"
click at [259, 183] on li "Java" at bounding box center [342, 178] width 281 height 18
type input "Java"
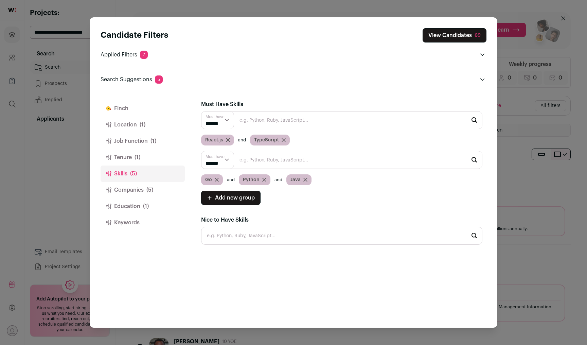
click at [372, 76] on header "Search Suggestions 5" at bounding box center [294, 79] width 386 height 8
click at [221, 163] on select "****** ******" at bounding box center [218, 159] width 33 height 17
select select "**"
click at [202, 151] on select "****** ******" at bounding box center [218, 159] width 33 height 17
click at [303, 161] on input "Close modal via background" at bounding box center [341, 160] width 281 height 18
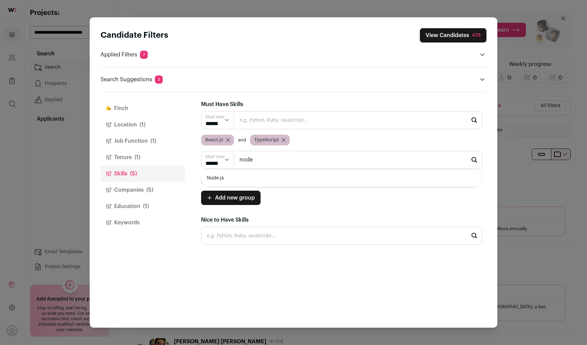
click at [292, 178] on li "Node.js" at bounding box center [342, 178] width 281 height 18
type input "Node.js"
click at [147, 192] on span "(5)" at bounding box center [150, 190] width 7 height 8
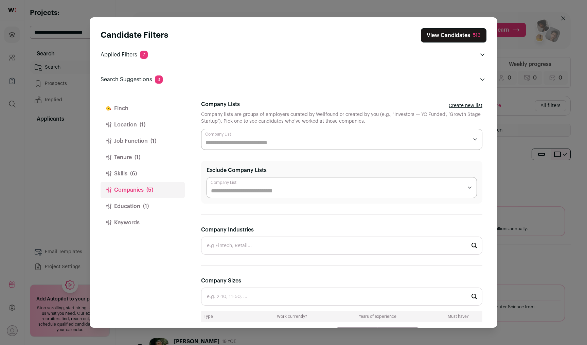
scroll to position [54, 0]
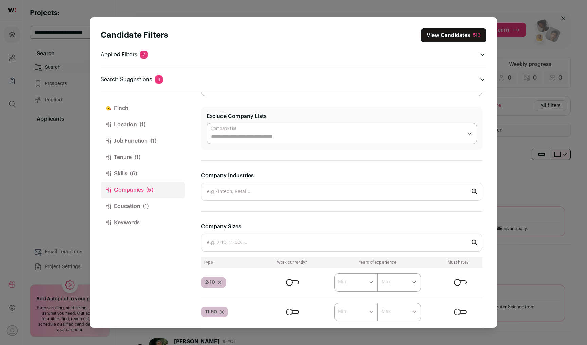
click at [221, 188] on input "Company Industries" at bounding box center [341, 192] width 281 height 18
click at [226, 165] on section "**********" at bounding box center [341, 305] width 281 height 519
click at [227, 196] on input "Company Industries" at bounding box center [341, 192] width 281 height 18
click at [229, 208] on li "Internet Service | Software" at bounding box center [342, 210] width 281 height 18
type input "Internet Service | Software"
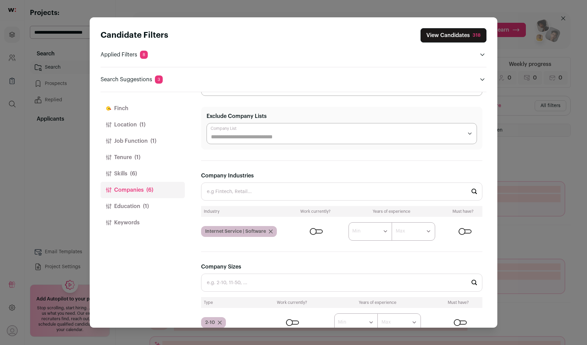
click at [441, 34] on button "View Candidates 318" at bounding box center [454, 35] width 66 height 14
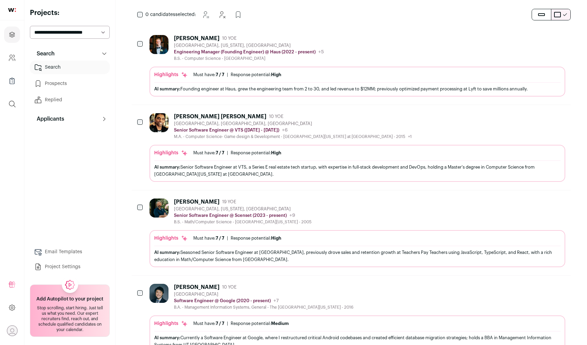
scroll to position [25, 0]
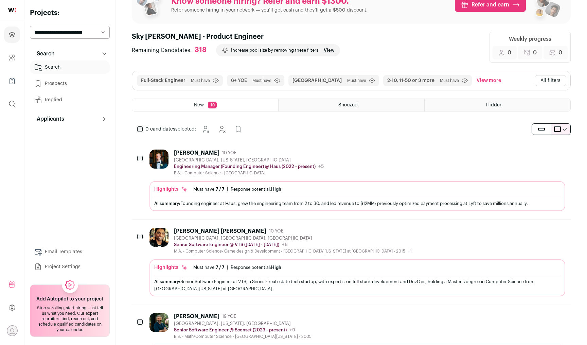
click at [547, 82] on button "All filters" at bounding box center [551, 80] width 32 height 11
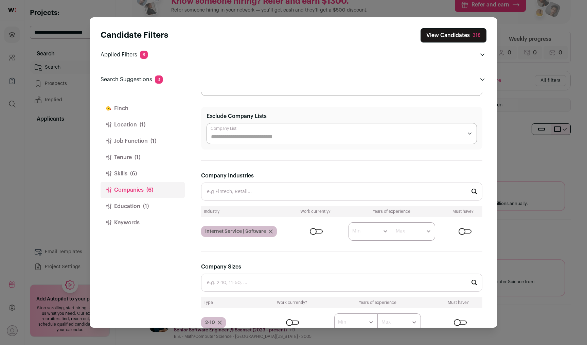
click at [154, 210] on button "Education (1)" at bounding box center [143, 206] width 84 height 16
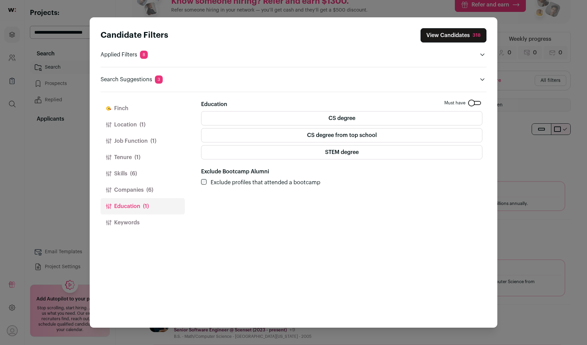
click at [150, 190] on span "(6)" at bounding box center [150, 190] width 7 height 8
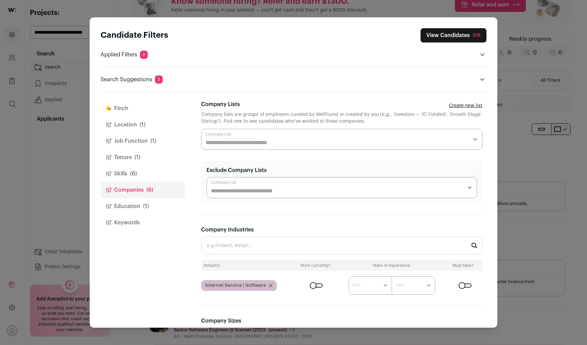
click at [148, 205] on span "(1)" at bounding box center [146, 206] width 6 height 8
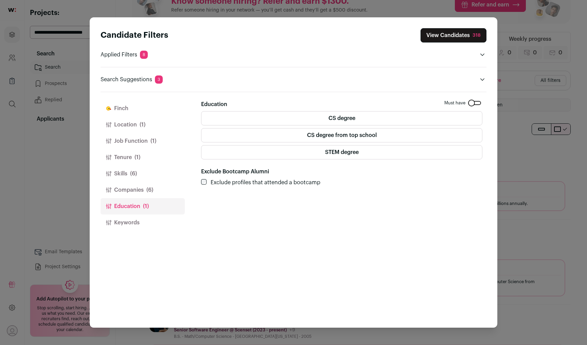
click at [385, 120] on label "CS degree" at bounding box center [341, 118] width 281 height 14
click at [475, 103] on div "Close modal via background" at bounding box center [474, 103] width 13 height 4
click at [132, 173] on span "(6)" at bounding box center [133, 174] width 7 height 8
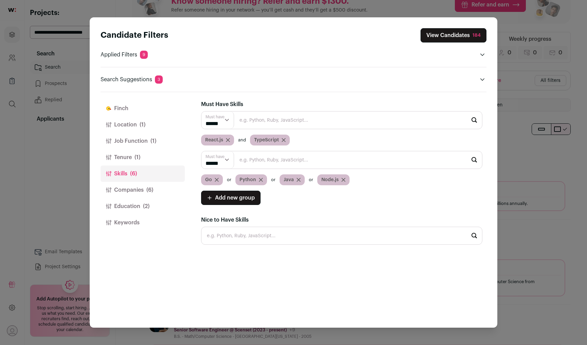
click at [134, 158] on button "Tenure (1)" at bounding box center [143, 157] width 84 height 16
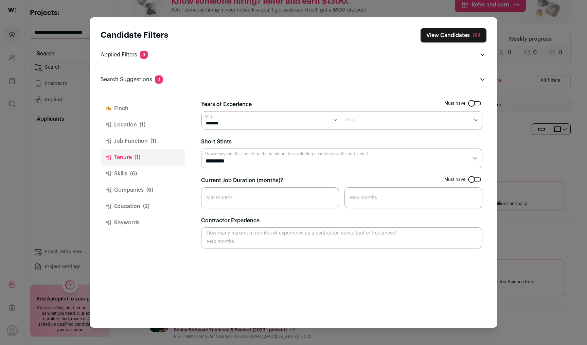
click at [142, 142] on button "Job Function (1)" at bounding box center [143, 141] width 84 height 16
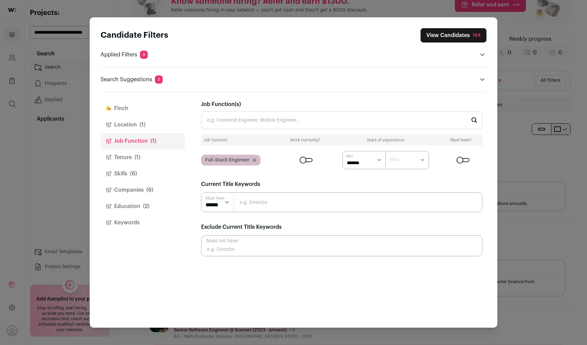
click at [140, 155] on span "(1)" at bounding box center [138, 157] width 6 height 8
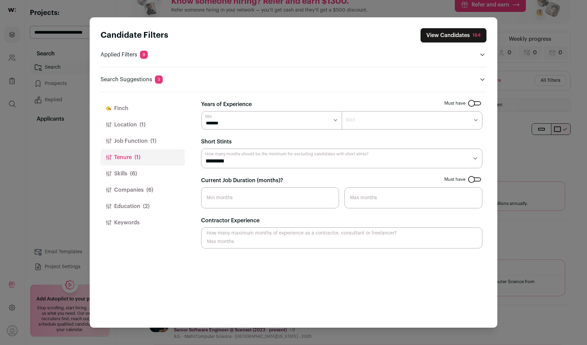
click at [448, 38] on button "View Candidates 184" at bounding box center [454, 35] width 66 height 14
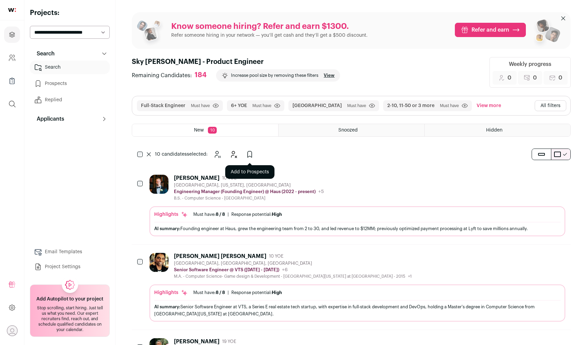
click at [253, 155] on icon "Add to Prospects" at bounding box center [250, 154] width 8 height 8
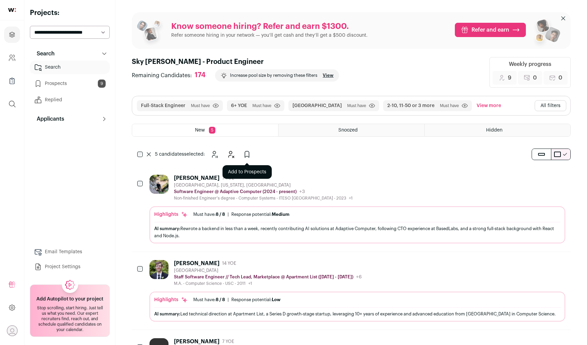
click at [248, 152] on icon "Add to Prospects" at bounding box center [247, 154] width 8 height 8
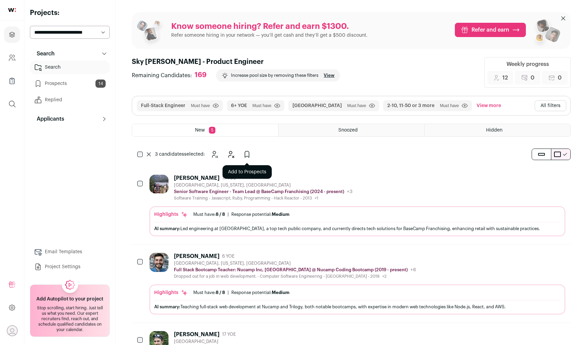
click at [247, 154] on icon "Add to Prospects" at bounding box center [247, 154] width 8 height 8
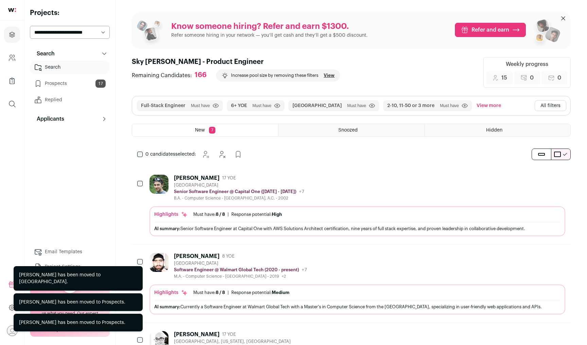
click at [221, 155] on form at bounding box center [222, 155] width 14 height 14
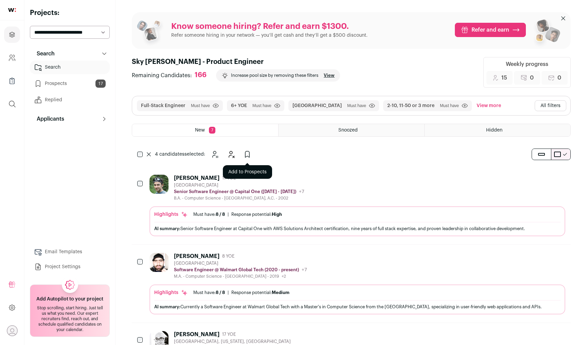
click at [248, 156] on icon "Add to Prospects" at bounding box center [247, 154] width 4 height 6
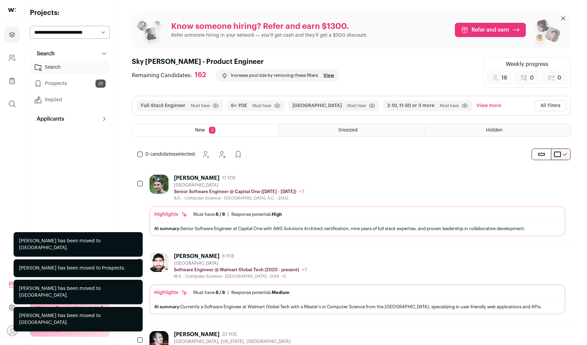
click at [539, 178] on icon "Hide" at bounding box center [541, 178] width 8 height 8
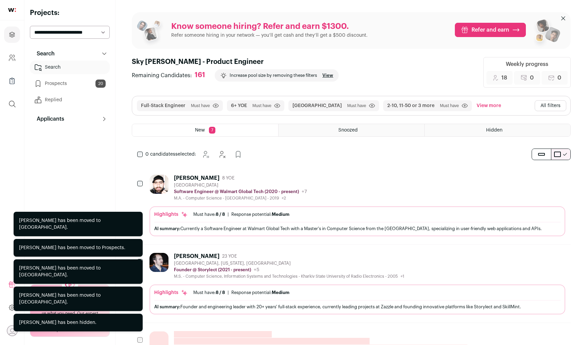
click at [539, 178] on icon "Hide" at bounding box center [541, 178] width 8 height 8
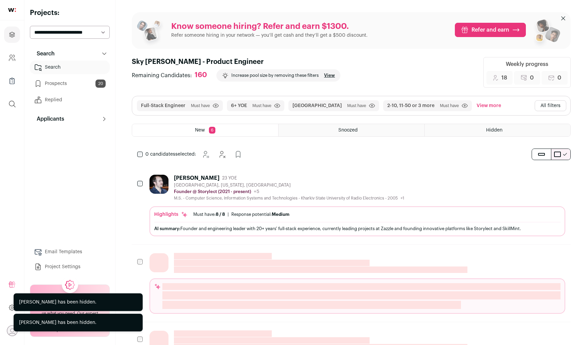
click at [561, 178] on icon "Add to Prospects" at bounding box center [560, 178] width 8 height 8
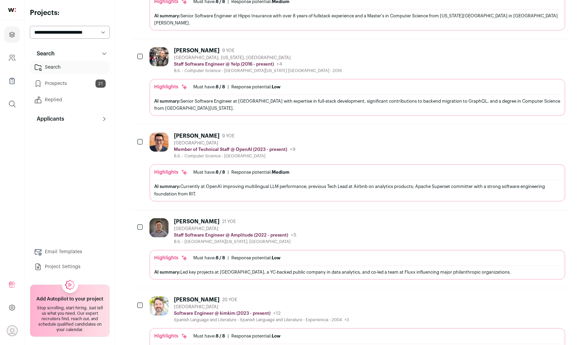
scroll to position [457, 0]
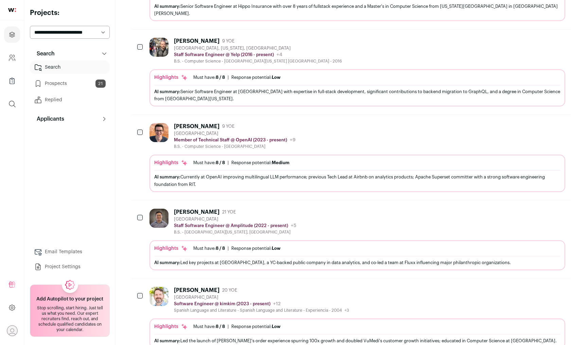
click at [546, 119] on button "Hide" at bounding box center [541, 126] width 14 height 14
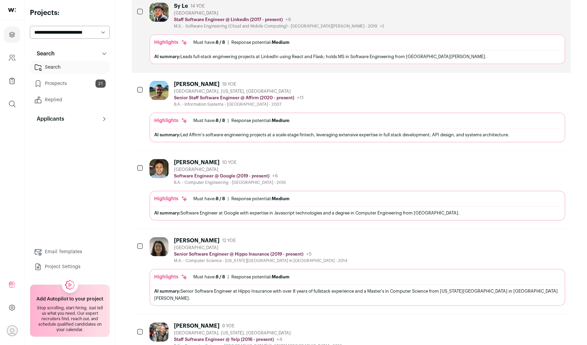
scroll to position [0, 0]
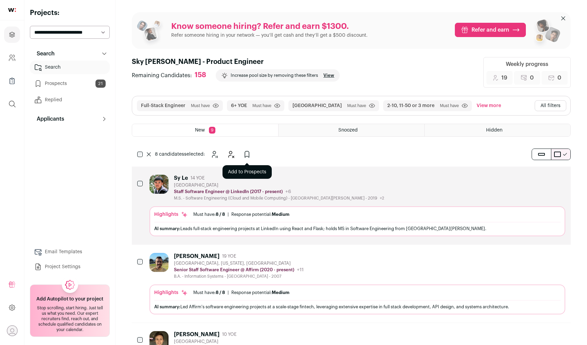
click at [248, 156] on icon "Add to Prospects" at bounding box center [247, 154] width 8 height 8
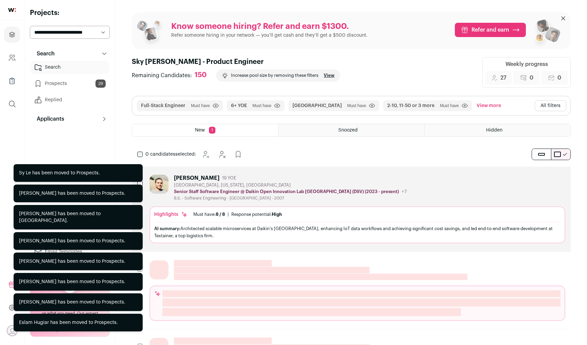
click at [544, 174] on icon "Hide" at bounding box center [541, 178] width 8 height 8
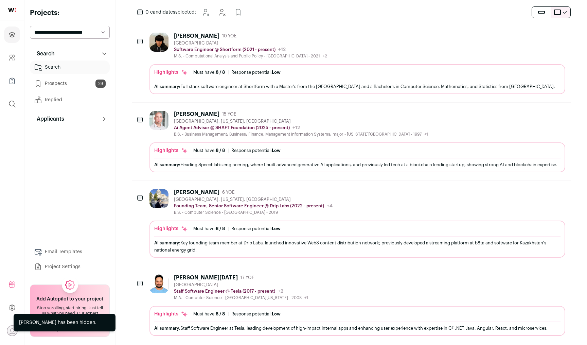
scroll to position [279, 0]
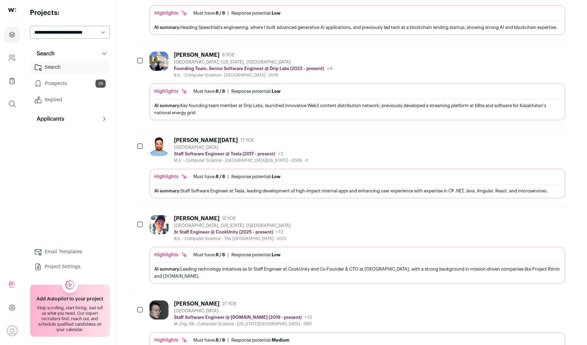
click at [540, 144] on icon "Hide" at bounding box center [541, 140] width 8 height 8
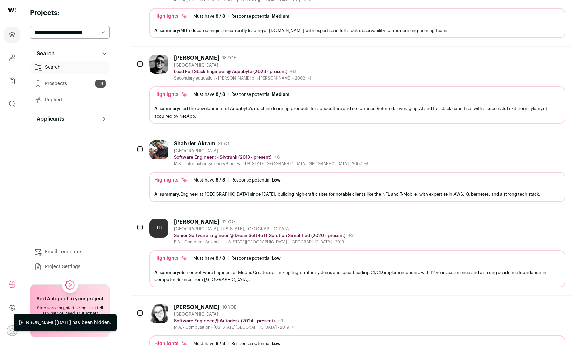
scroll to position [617, 0]
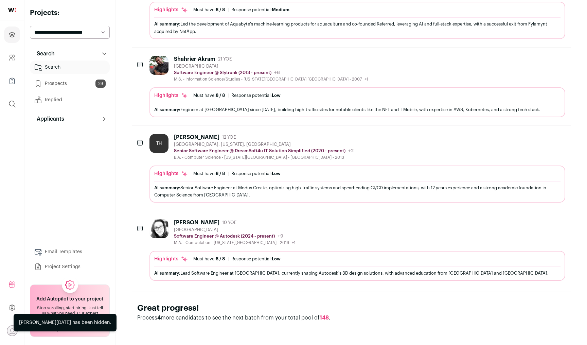
click at [540, 139] on icon "Hide" at bounding box center [541, 137] width 8 height 8
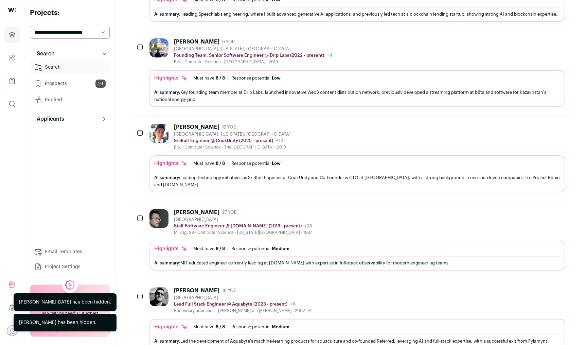
scroll to position [532, 0]
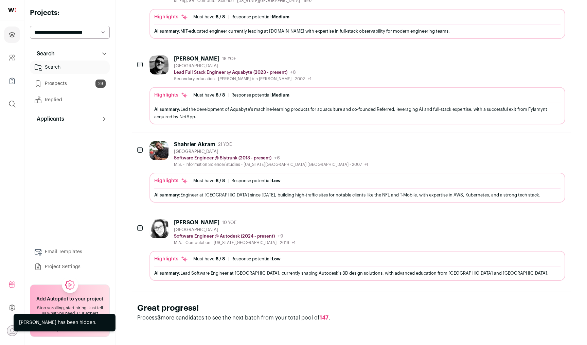
click at [544, 219] on icon "Hide" at bounding box center [541, 222] width 8 height 8
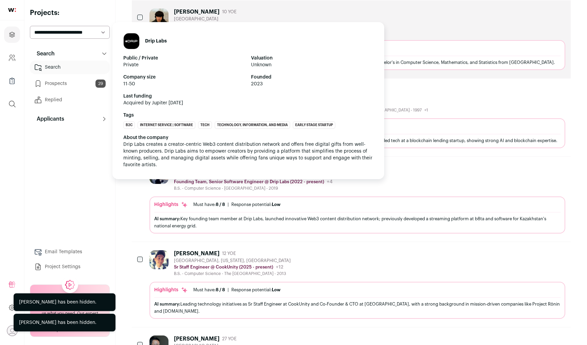
scroll to position [0, 0]
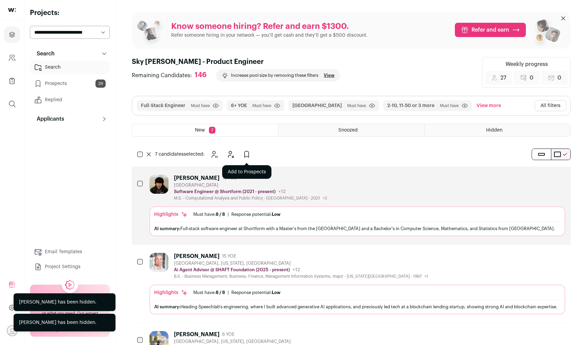
click at [245, 157] on icon "Add to Prospects" at bounding box center [247, 154] width 8 height 8
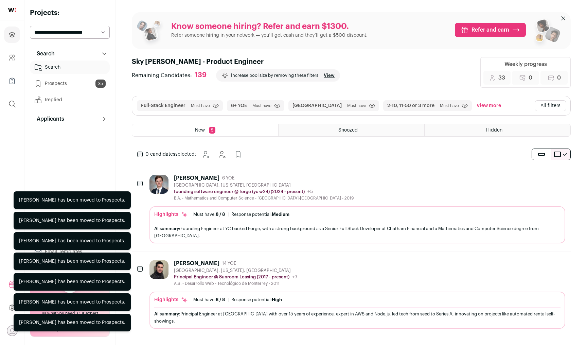
scroll to position [190, 0]
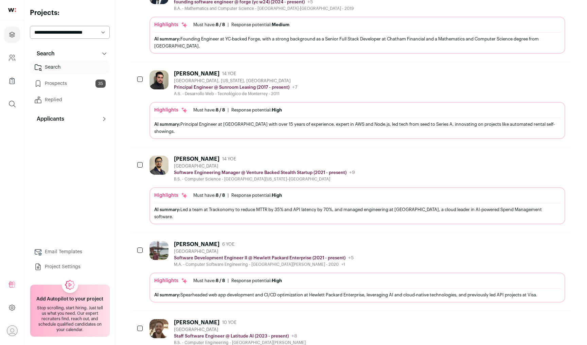
click at [541, 240] on icon "Hide" at bounding box center [541, 244] width 8 height 8
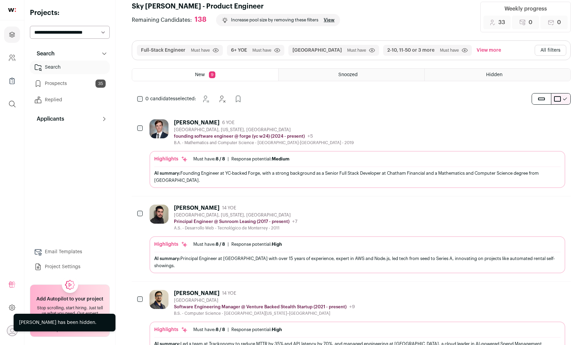
scroll to position [0, 0]
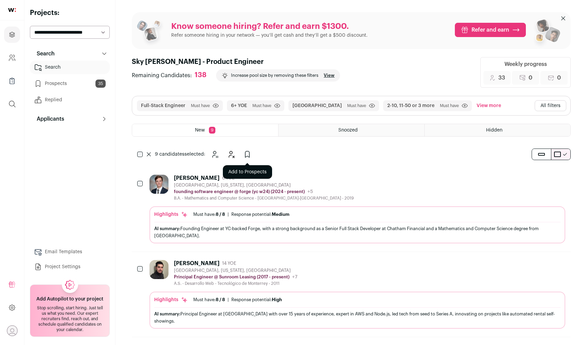
click at [243, 155] on button "Add to Prospects" at bounding box center [248, 155] width 14 height 14
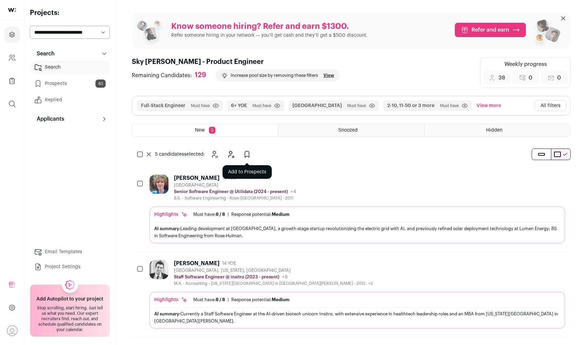
click at [247, 155] on icon "Add to Prospects" at bounding box center [247, 154] width 8 height 8
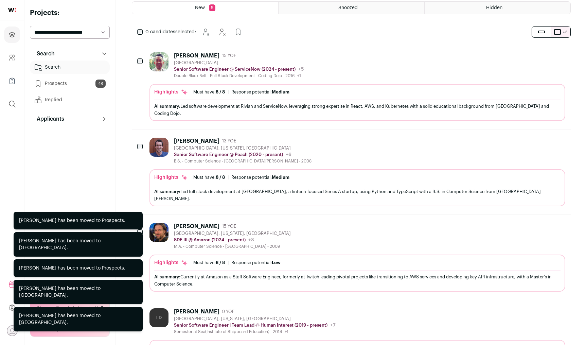
scroll to position [95, 0]
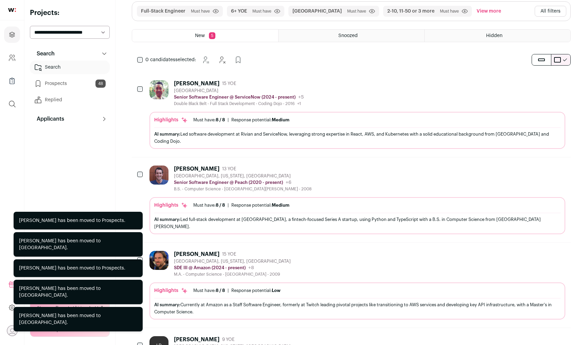
click at [537, 85] on icon "Hide" at bounding box center [541, 83] width 8 height 8
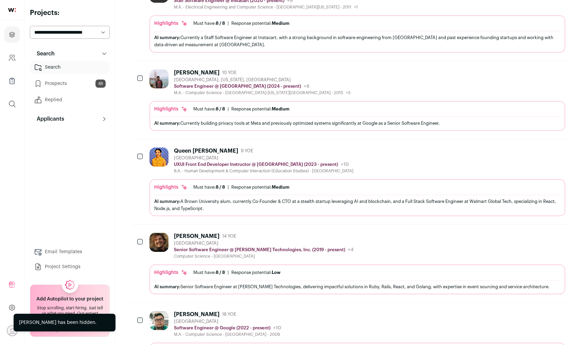
scroll to position [583, 0]
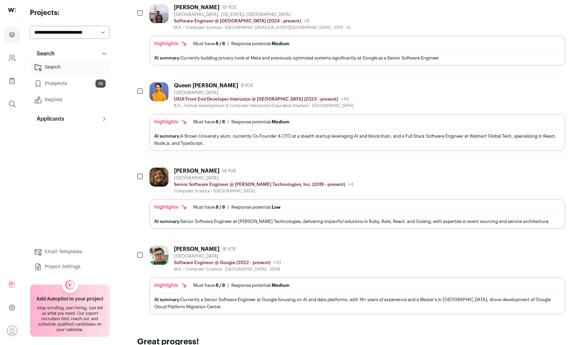
click at [539, 82] on icon "Hide" at bounding box center [541, 85] width 5 height 6
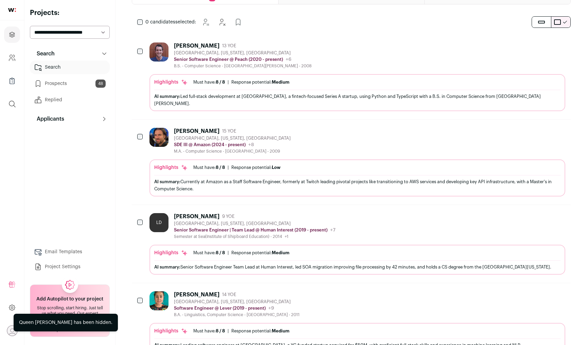
scroll to position [0, 0]
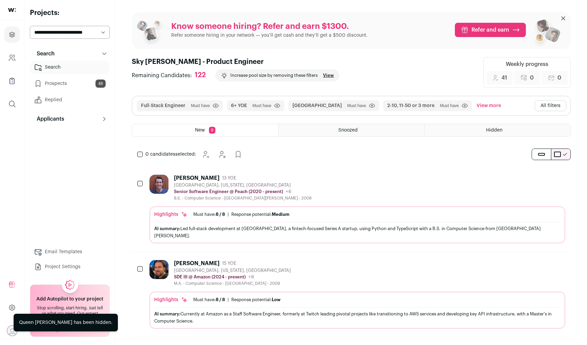
click at [136, 154] on div "0 candidates selected: [GEOGRAPHIC_DATA] Hide" at bounding box center [191, 155] width 119 height 14
click at [137, 154] on div "0 candidates selected: [GEOGRAPHIC_DATA] Hide" at bounding box center [191, 155] width 119 height 14
click at [249, 154] on icon "Add to Prospects" at bounding box center [247, 154] width 4 height 6
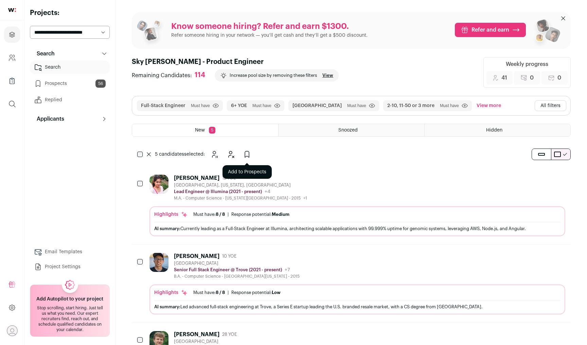
click at [250, 156] on icon "Add to Prospects" at bounding box center [247, 154] width 8 height 8
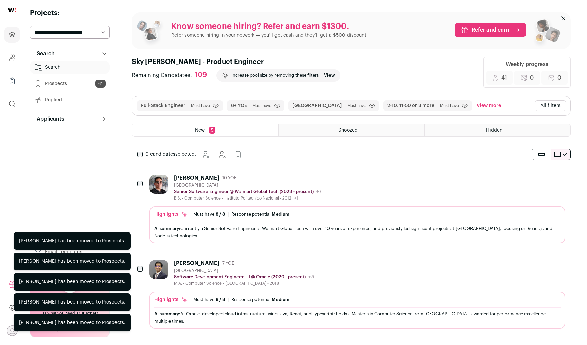
click at [541, 178] on icon "Hide" at bounding box center [541, 178] width 8 height 8
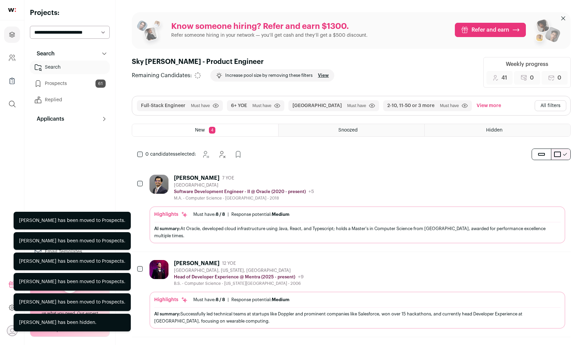
click at [541, 178] on icon "Hide" at bounding box center [541, 178] width 8 height 8
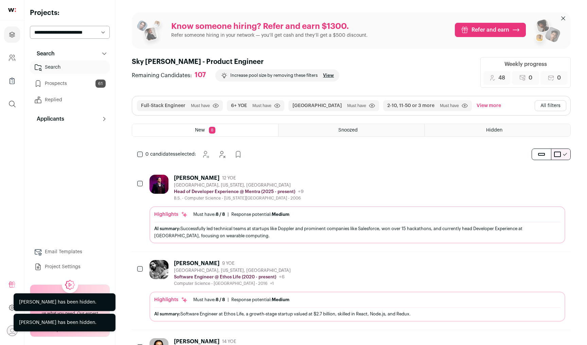
click at [542, 178] on icon "Hide" at bounding box center [541, 178] width 8 height 8
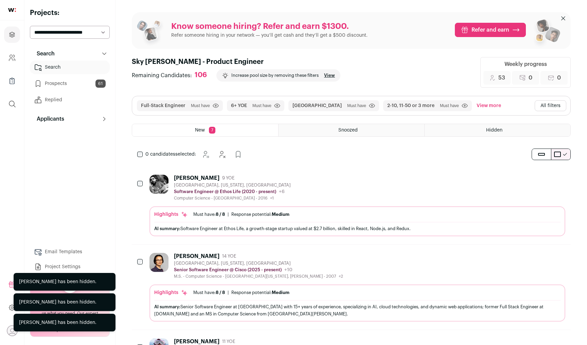
click at [537, 257] on icon "Hide" at bounding box center [541, 256] width 8 height 8
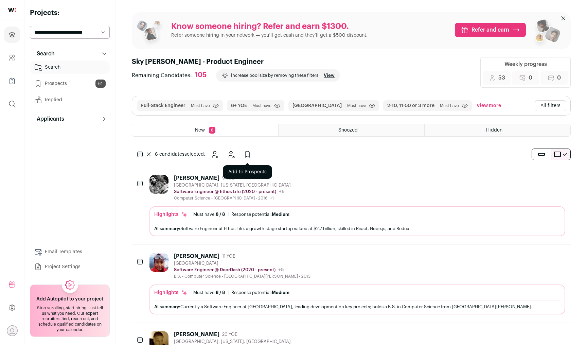
click at [244, 150] on icon "Add to Prospects" at bounding box center [247, 154] width 8 height 8
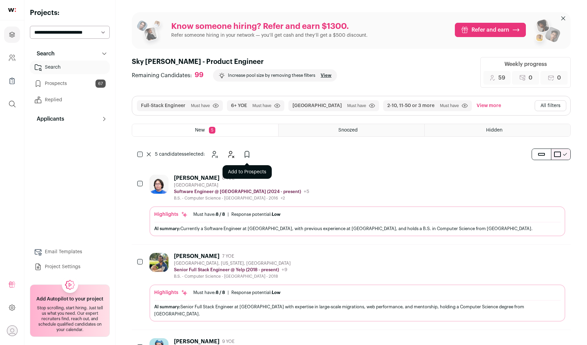
click at [249, 153] on icon "Add to Prospects" at bounding box center [247, 154] width 4 height 6
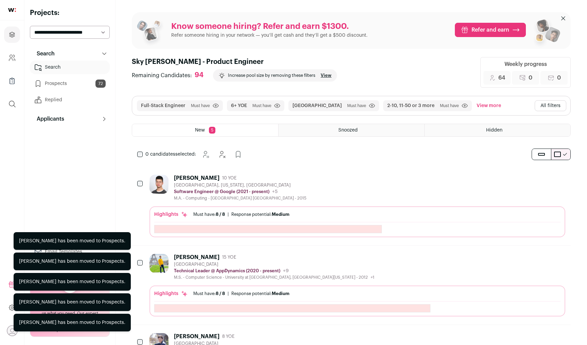
scroll to position [177, 0]
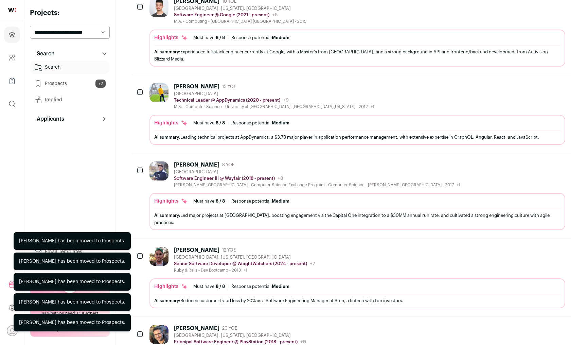
click at [540, 166] on icon "Hide" at bounding box center [541, 164] width 5 height 6
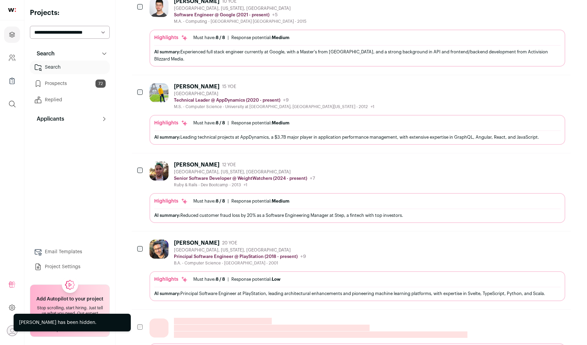
click at [540, 166] on icon "Hide" at bounding box center [541, 164] width 5 height 6
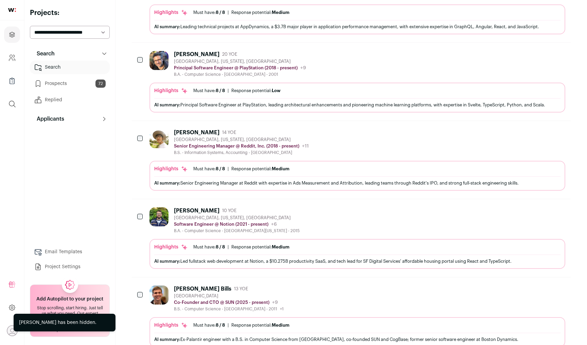
scroll to position [444, 0]
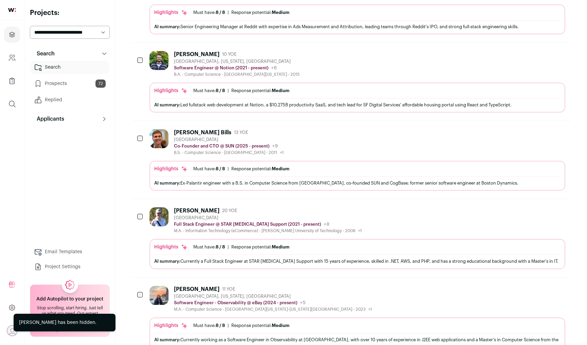
click at [539, 134] on icon "Hide" at bounding box center [541, 132] width 8 height 8
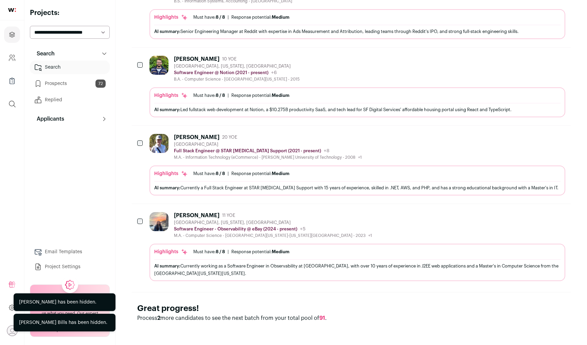
click at [539, 134] on icon "Hide" at bounding box center [541, 137] width 8 height 8
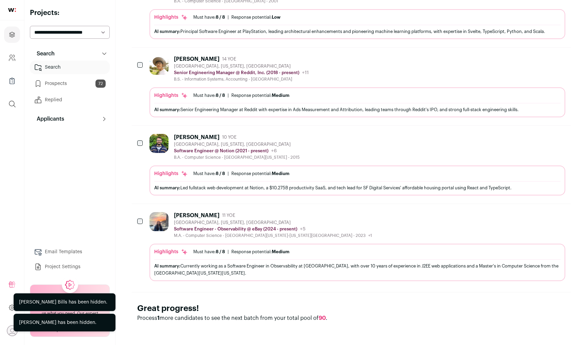
click at [541, 213] on icon "Hide" at bounding box center [541, 215] width 8 height 8
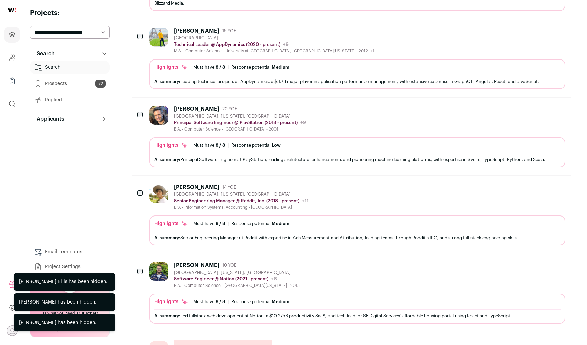
scroll to position [0, 0]
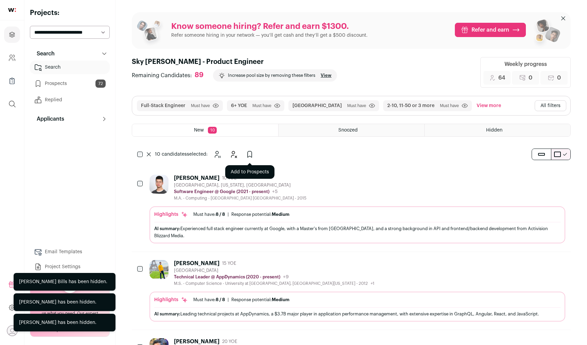
click at [254, 156] on button "Add to Prospects" at bounding box center [250, 155] width 14 height 14
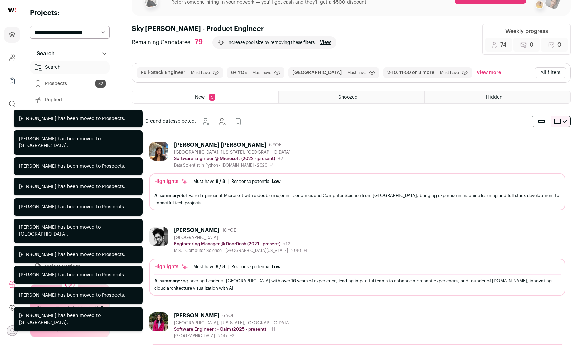
scroll to position [98, 0]
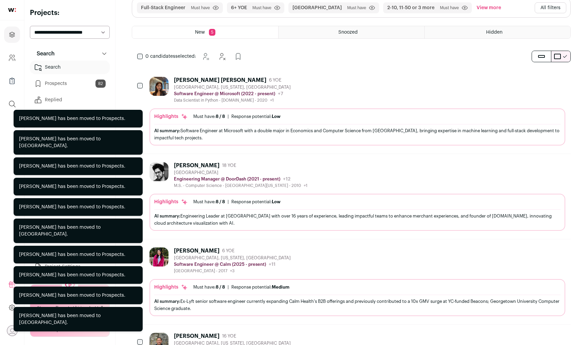
click at [541, 166] on icon "Hide" at bounding box center [541, 165] width 5 height 6
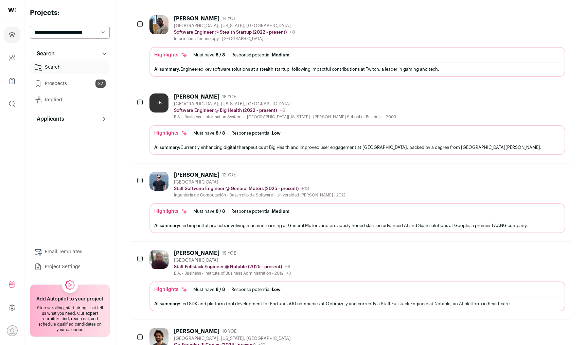
scroll to position [603, 0]
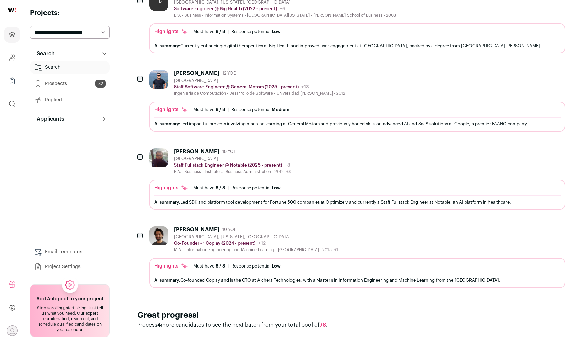
click at [543, 69] on icon "Hide" at bounding box center [541, 73] width 8 height 8
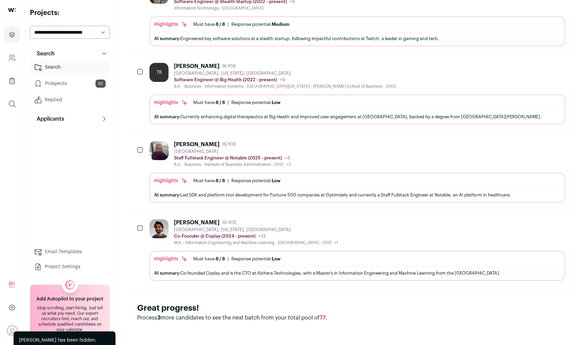
scroll to position [525, 0]
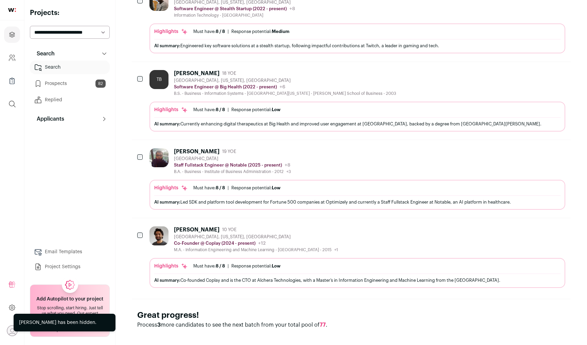
click at [541, 225] on icon "Hide" at bounding box center [541, 229] width 8 height 8
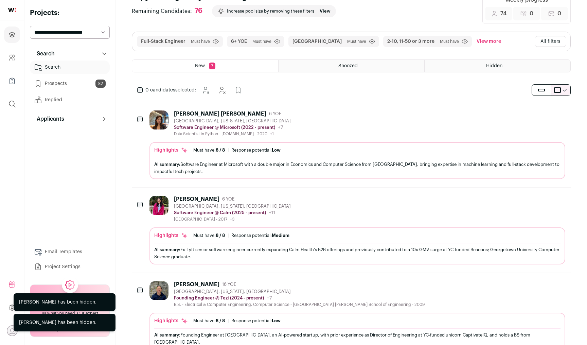
scroll to position [0, 0]
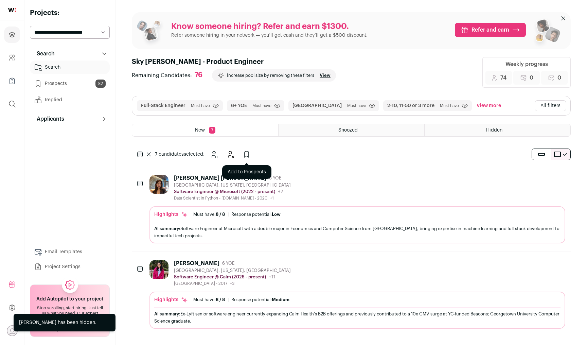
click at [242, 151] on button "Add to Prospects" at bounding box center [247, 155] width 14 height 14
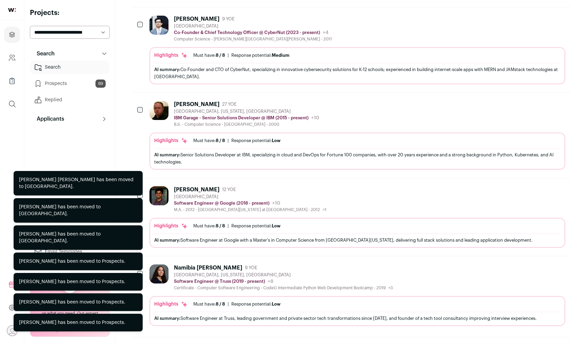
scroll to position [115, 0]
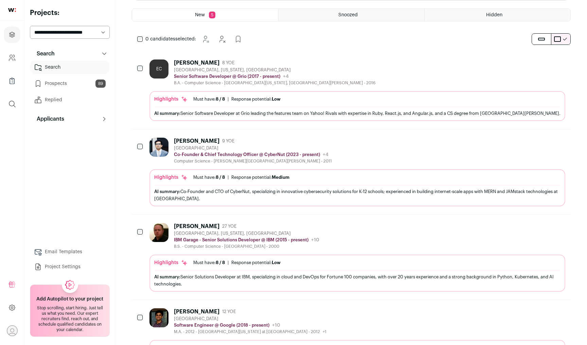
click at [541, 138] on icon "Hide" at bounding box center [541, 141] width 8 height 8
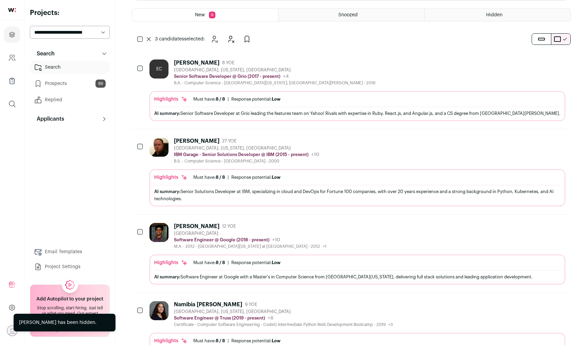
click at [139, 35] on div "3 candidates selected: [GEOGRAPHIC_DATA] Hide" at bounding box center [195, 39] width 127 height 14
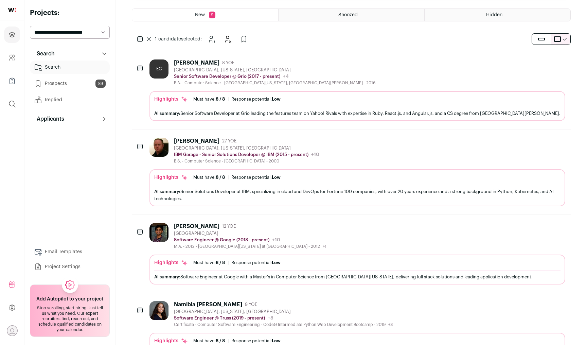
click at [541, 145] on button "Hide" at bounding box center [541, 141] width 14 height 14
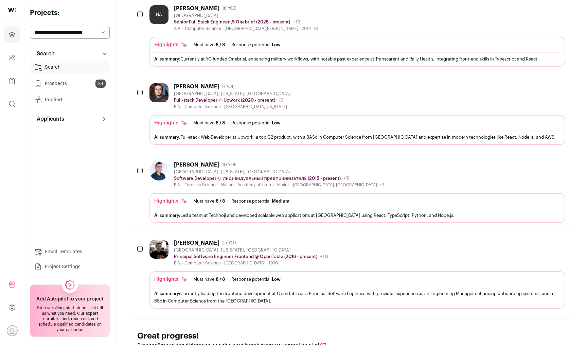
scroll to position [0, 0]
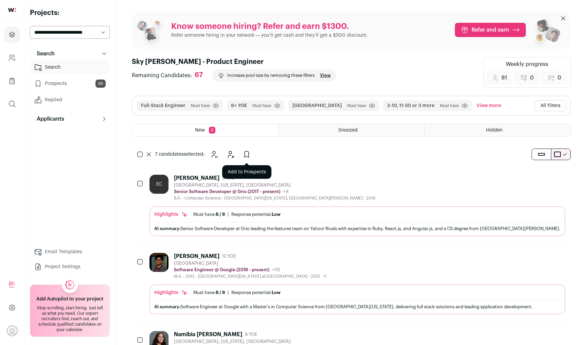
click at [248, 159] on button "Add to Prospects" at bounding box center [247, 155] width 14 height 14
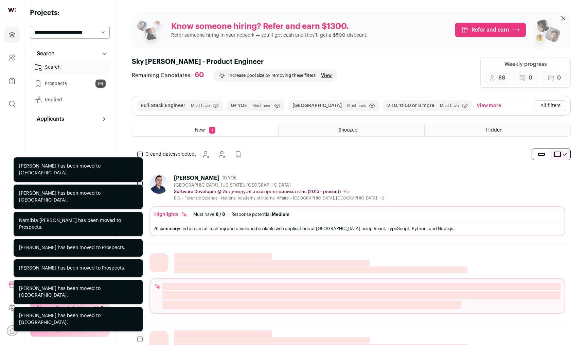
click at [542, 179] on icon "Hide" at bounding box center [541, 178] width 8 height 8
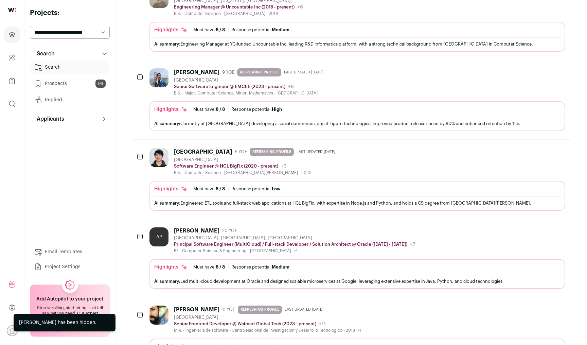
scroll to position [344, 0]
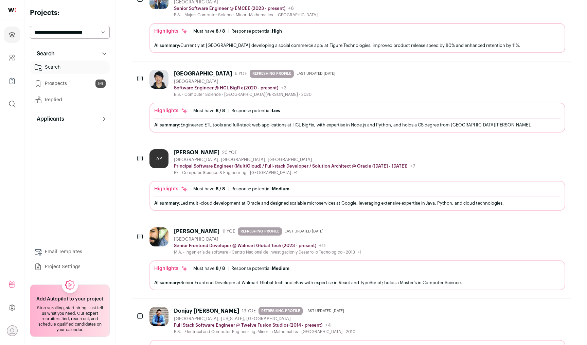
click at [545, 75] on icon "Hide" at bounding box center [541, 73] width 8 height 8
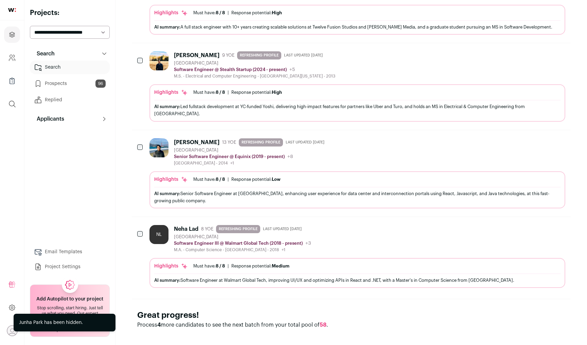
scroll to position [446, 0]
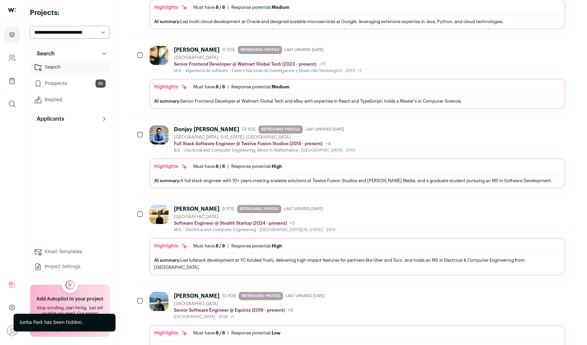
click at [541, 129] on icon "Hide" at bounding box center [541, 128] width 8 height 8
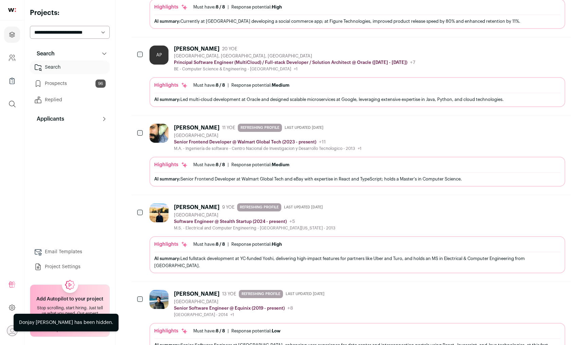
scroll to position [519, 0]
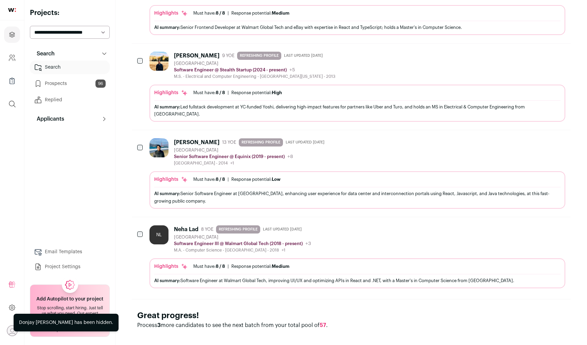
click at [538, 139] on button "Hide" at bounding box center [541, 141] width 14 height 14
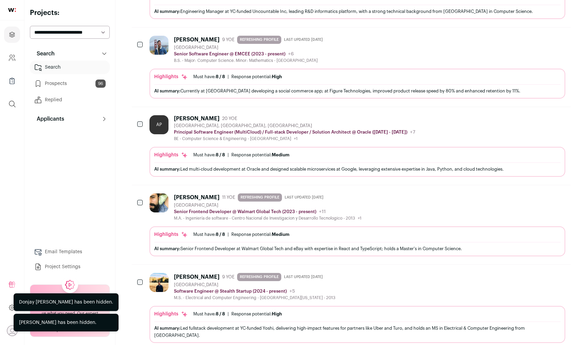
scroll to position [433, 0]
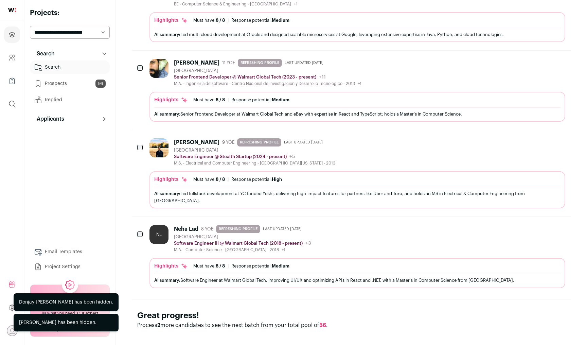
click at [540, 224] on icon "Hide" at bounding box center [541, 228] width 8 height 8
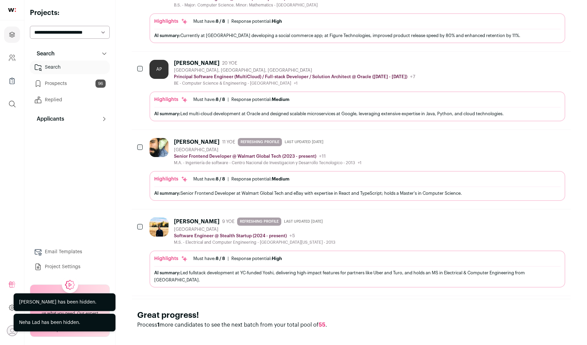
scroll to position [255, 0]
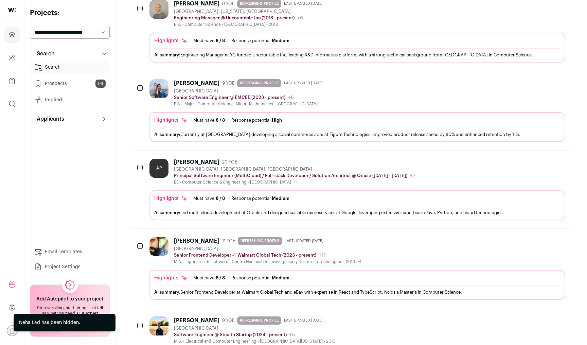
click at [539, 84] on icon "Hide" at bounding box center [541, 82] width 8 height 8
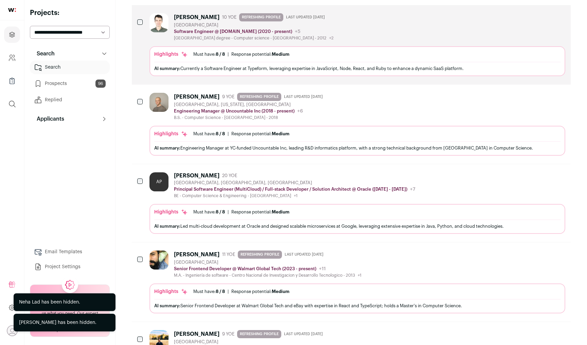
scroll to position [0, 0]
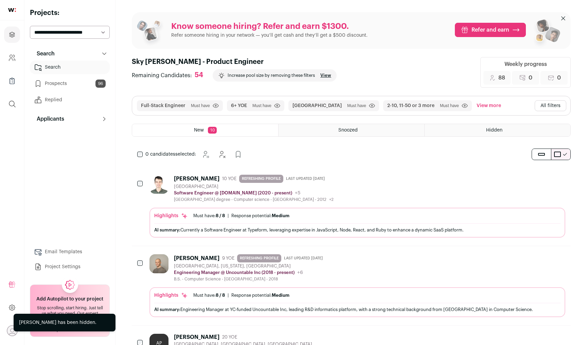
click at [542, 257] on icon "Hide" at bounding box center [541, 257] width 8 height 8
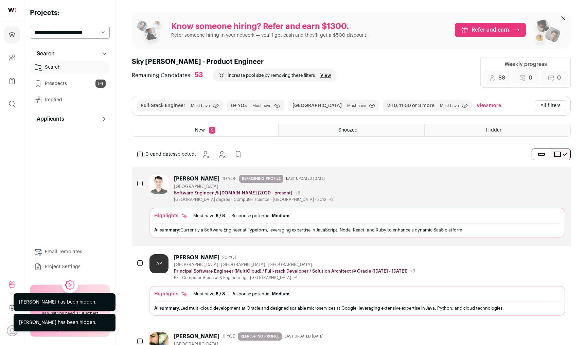
click at [543, 261] on button "Hide" at bounding box center [541, 257] width 14 height 14
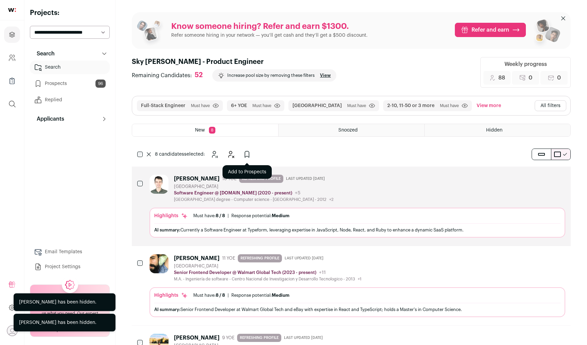
click at [246, 154] on icon "Add to Prospects" at bounding box center [247, 154] width 8 height 8
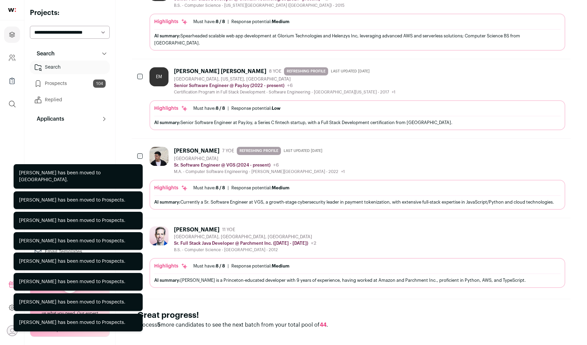
scroll to position [119, 0]
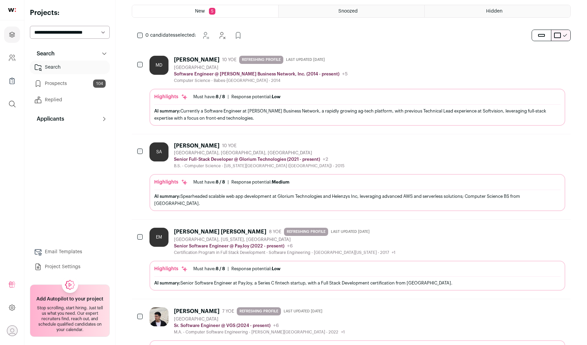
click at [540, 63] on button "Hide" at bounding box center [541, 59] width 14 height 14
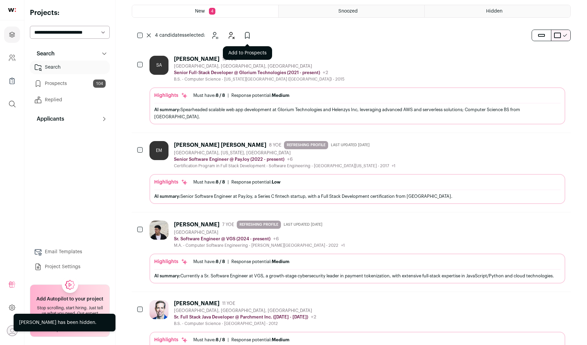
click at [249, 32] on icon "Add to Prospects" at bounding box center [247, 35] width 4 height 6
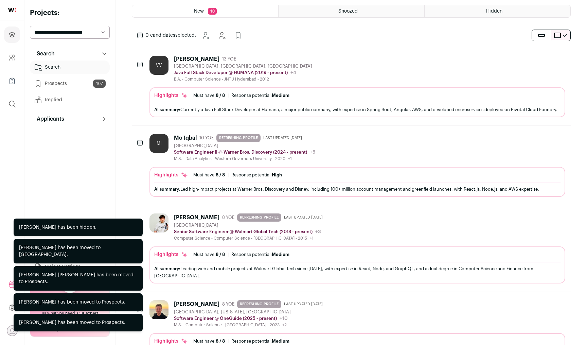
click at [544, 141] on icon "Hide" at bounding box center [541, 137] width 8 height 8
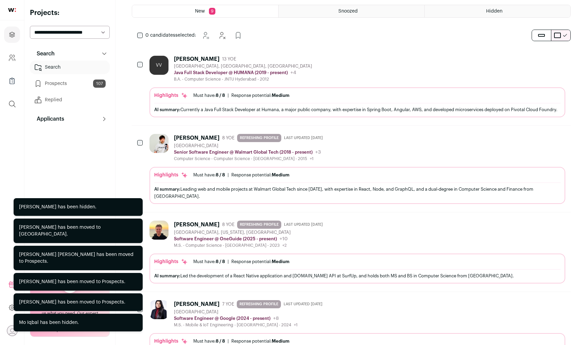
click at [544, 141] on icon "Hide" at bounding box center [541, 137] width 8 height 8
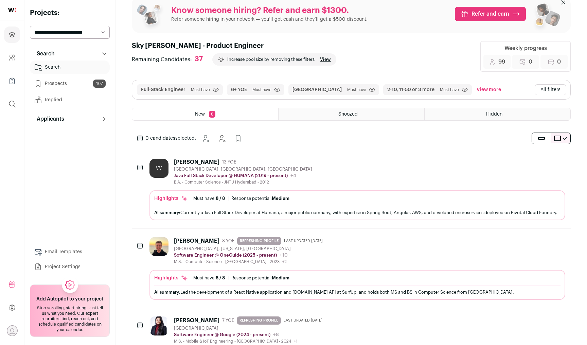
scroll to position [0, 0]
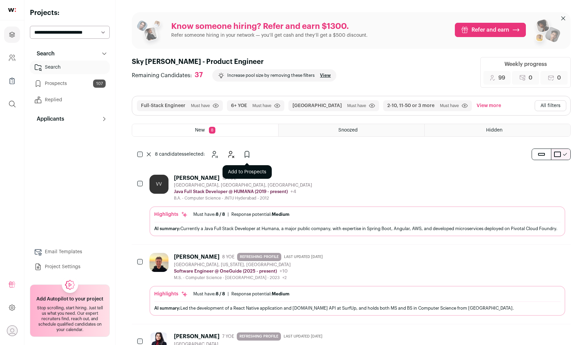
click at [247, 154] on icon "Add to Prospects" at bounding box center [247, 154] width 8 height 8
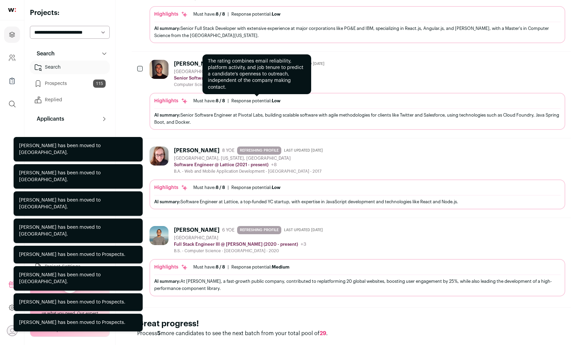
scroll to position [295, 0]
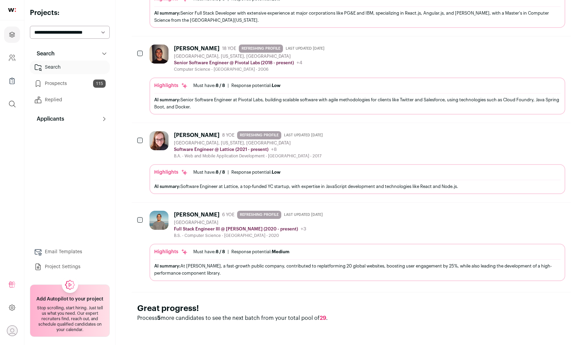
click at [556, 137] on icon "Add to Prospects" at bounding box center [560, 134] width 8 height 8
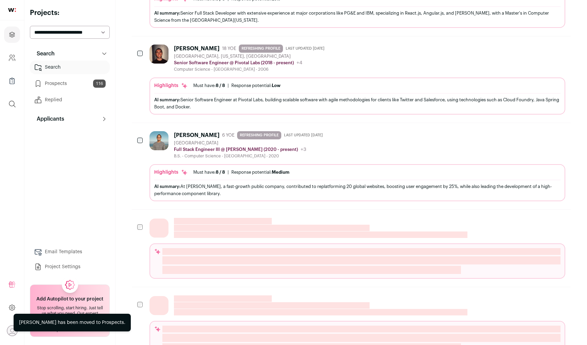
click at [70, 82] on link "Prospects 116" at bounding box center [70, 84] width 80 height 14
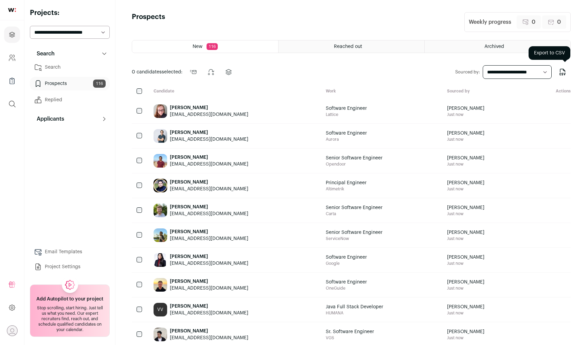
click at [562, 73] on icon "Export to CSV" at bounding box center [562, 74] width 1 height 2
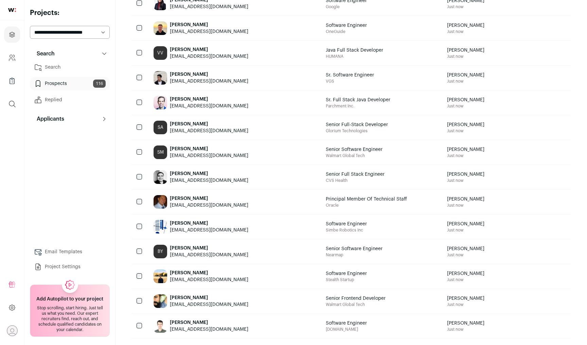
scroll to position [414, 0]
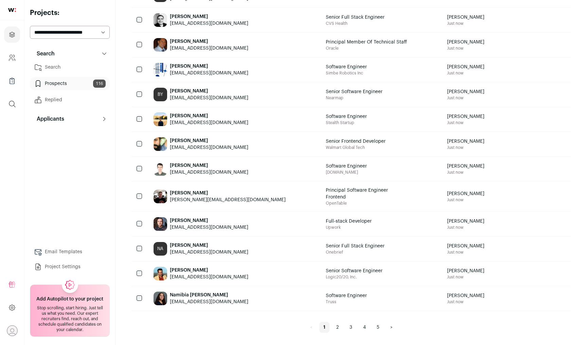
click at [340, 326] on link "2" at bounding box center [337, 327] width 11 height 11
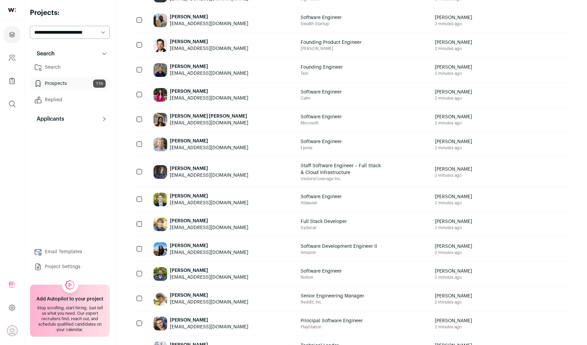
scroll to position [419, 0]
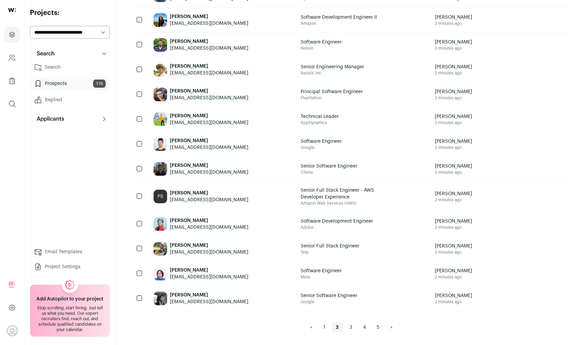
click at [351, 327] on link "3" at bounding box center [351, 327] width 11 height 11
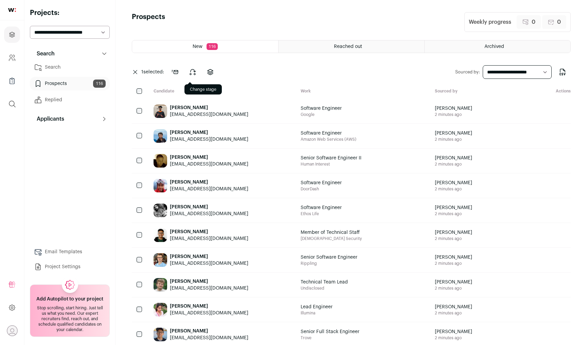
click at [198, 72] on button at bounding box center [193, 72] width 16 height 16
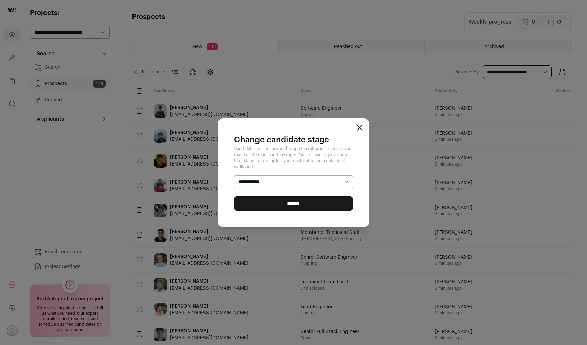
click at [282, 178] on select "**********" at bounding box center [293, 181] width 119 height 13
select select "********"
click at [234, 175] on select "**********" at bounding box center [293, 181] width 119 height 13
click at [303, 206] on input "******" at bounding box center [293, 203] width 119 height 14
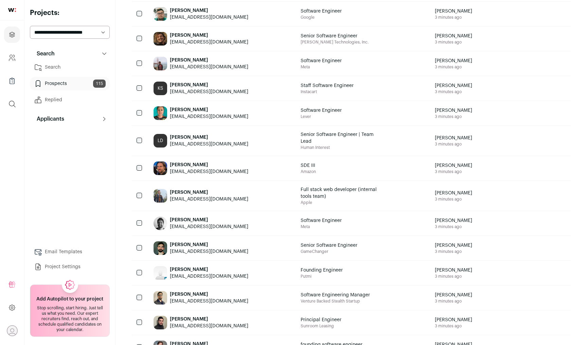
scroll to position [441, 0]
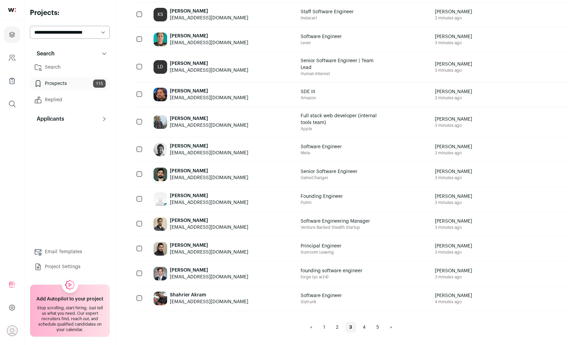
click at [365, 327] on link "4" at bounding box center [364, 327] width 11 height 11
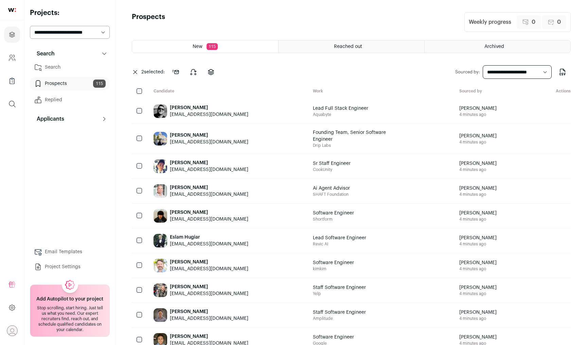
click at [192, 72] on icon at bounding box center [193, 72] width 8 height 8
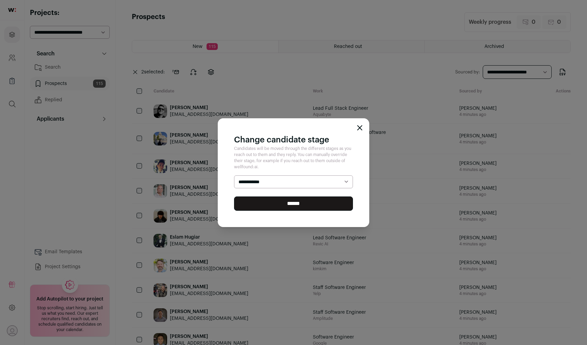
click at [269, 184] on select "**********" at bounding box center [293, 181] width 119 height 13
select select "********"
click at [234, 175] on select "**********" at bounding box center [293, 181] width 119 height 13
click at [270, 207] on input "******" at bounding box center [293, 203] width 119 height 14
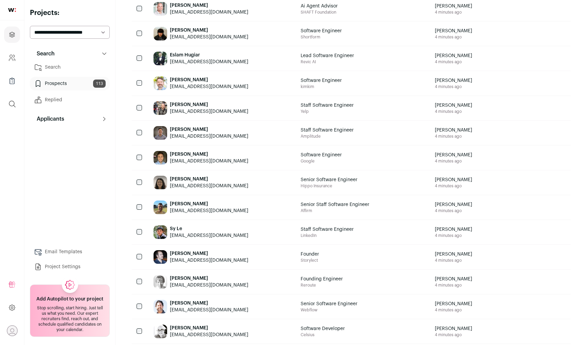
scroll to position [441, 0]
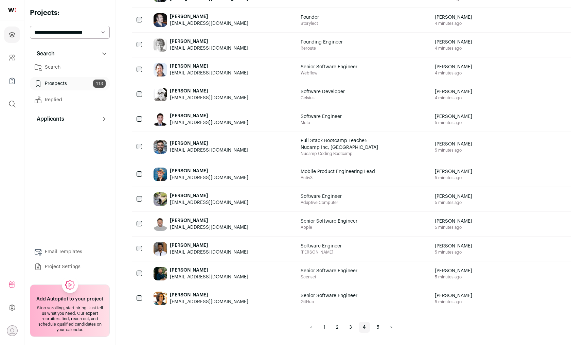
click at [380, 328] on link "5" at bounding box center [378, 327] width 11 height 11
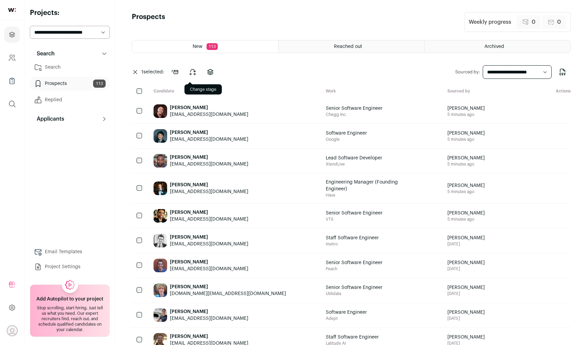
click at [197, 71] on icon at bounding box center [193, 72] width 8 height 8
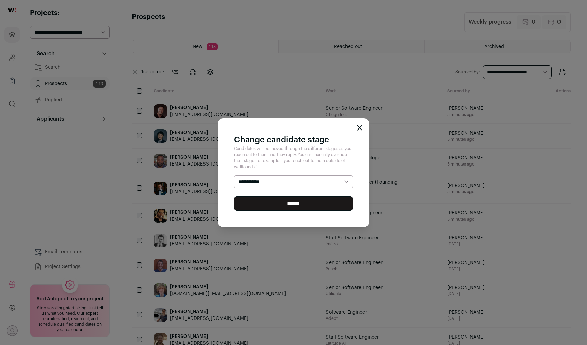
click at [272, 179] on select "**********" at bounding box center [293, 181] width 119 height 13
click at [234, 175] on select "**********" at bounding box center [293, 181] width 119 height 13
click at [279, 204] on input "******" at bounding box center [293, 203] width 119 height 14
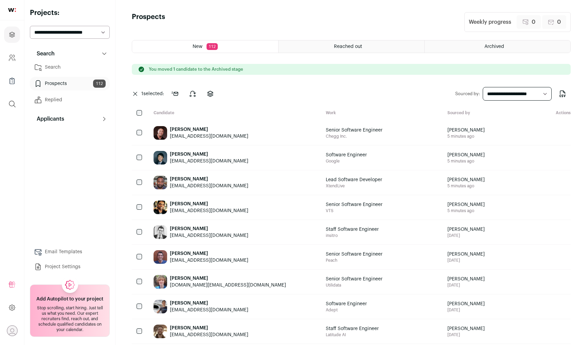
click at [194, 92] on icon at bounding box center [193, 94] width 8 height 8
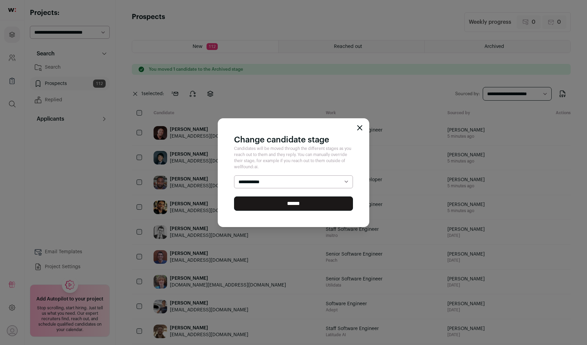
click at [252, 178] on select "**********" at bounding box center [293, 181] width 119 height 13
select select "********"
click at [234, 175] on select "**********" at bounding box center [293, 181] width 119 height 13
click at [269, 209] on input "******" at bounding box center [293, 203] width 119 height 14
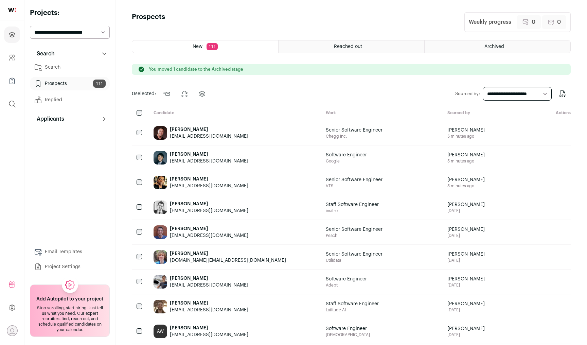
scroll to position [88, 0]
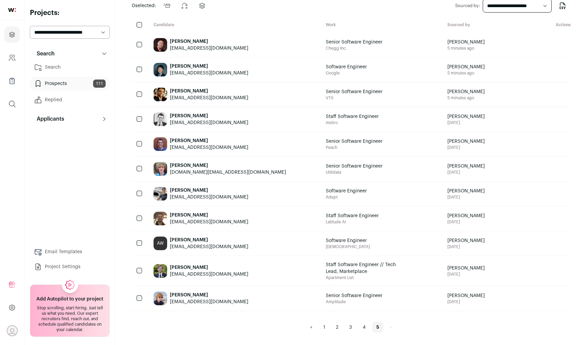
click at [323, 330] on link "1" at bounding box center [325, 327] width 10 height 11
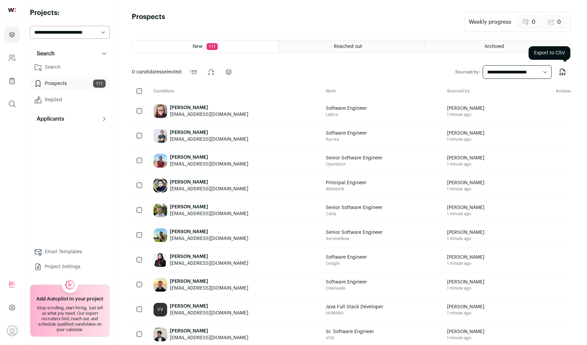
click at [562, 71] on icon "Export to CSV" at bounding box center [563, 72] width 8 height 8
